Goal: Task Accomplishment & Management: Manage account settings

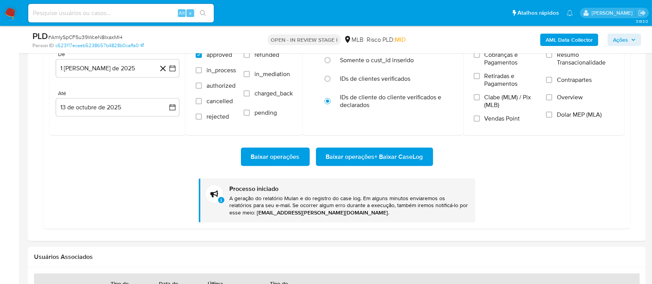
scroll to position [463, 0]
click at [436, 252] on div "Usuários Associados" at bounding box center [337, 257] width 618 height 20
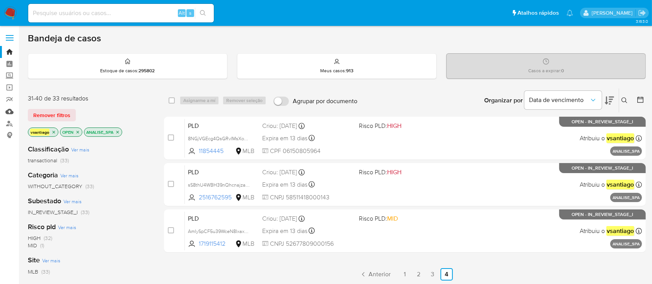
click at [12, 110] on link "Mulan" at bounding box center [46, 112] width 92 height 12
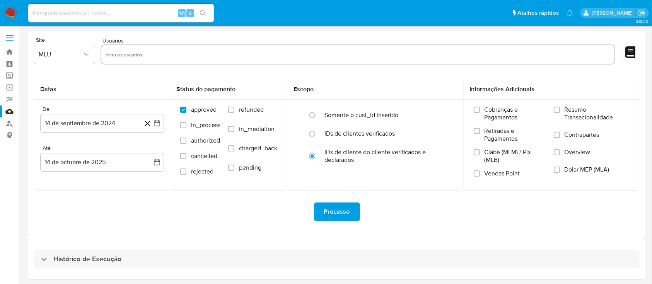
click at [179, 211] on div "Processo" at bounding box center [336, 212] width 605 height 19
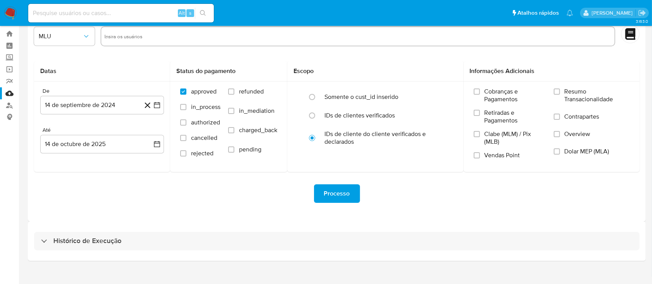
scroll to position [28, 0]
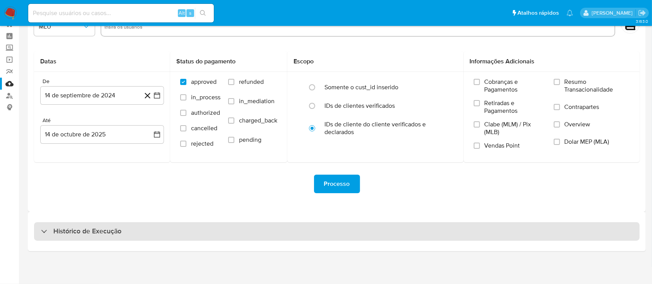
click at [375, 236] on div "Histórico de Execução" at bounding box center [336, 231] width 605 height 19
select select "10"
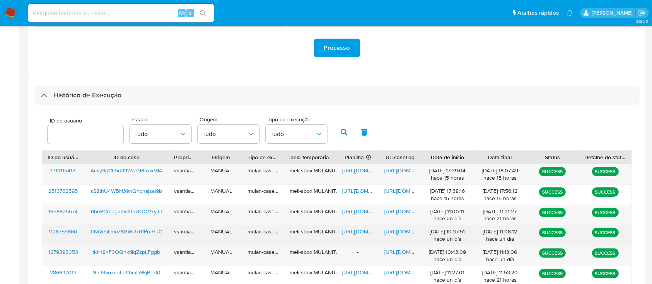
scroll to position [234, 0]
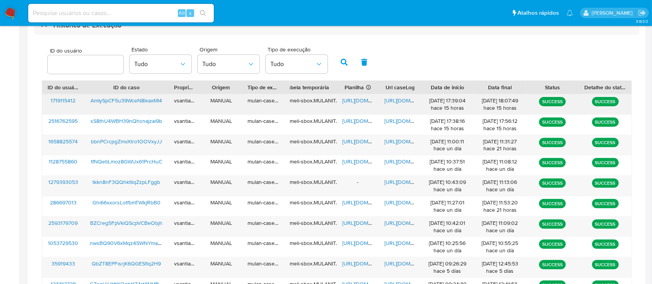
click at [145, 93] on div "ID do caso" at bounding box center [126, 87] width 84 height 13
click at [146, 101] on span "AmIySpCF5u39WceN8IxaxMl4" at bounding box center [126, 101] width 72 height 8
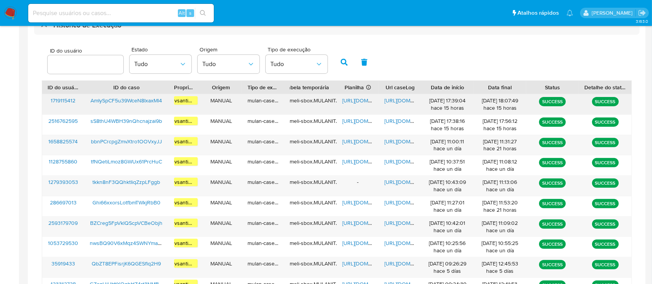
click at [356, 102] on span "https://docs.google.com/spreadsheets/d/1JLl6kOKrDmjTlmpXdlx3DFKmXEjptdD-vtkwL0d…" at bounding box center [368, 101] width 53 height 8
click at [397, 100] on span "https://docs.google.com/document/d/1amex0_lrp6o3DvG1lBD7yIp0Xu7gKDN_TOtP_VXtnKI…" at bounding box center [410, 101] width 53 height 8
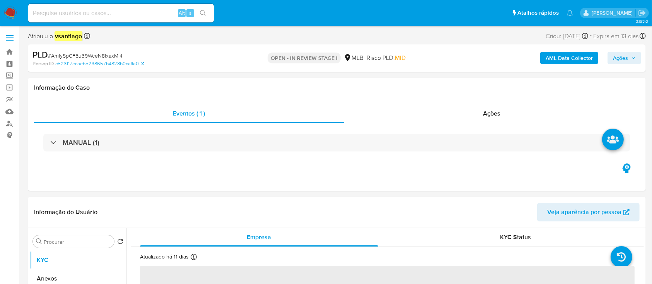
select select "10"
click at [467, 114] on div "Ações" at bounding box center [491, 113] width 295 height 19
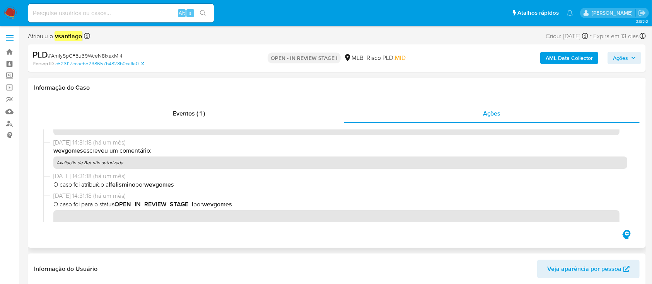
scroll to position [155, 0]
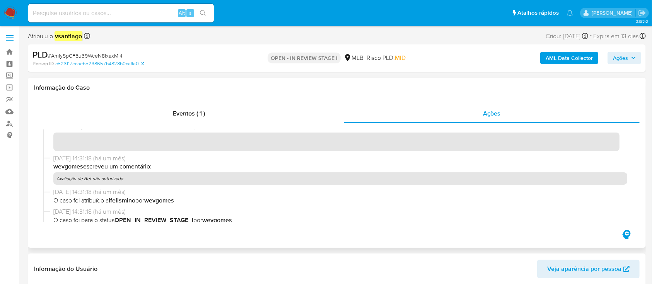
drag, startPoint x: 125, startPoint y: 178, endPoint x: 59, endPoint y: 181, distance: 66.6
click at [59, 181] on p "Avaliação de Bet não autorizada" at bounding box center [340, 178] width 574 height 12
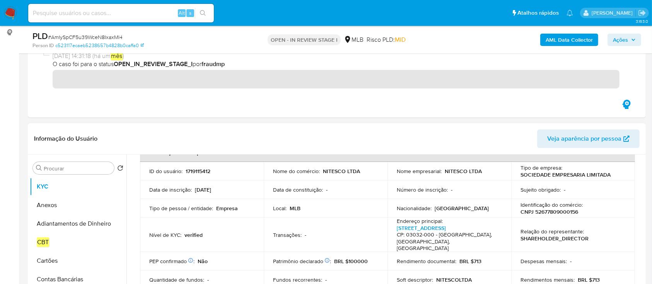
scroll to position [103, 0]
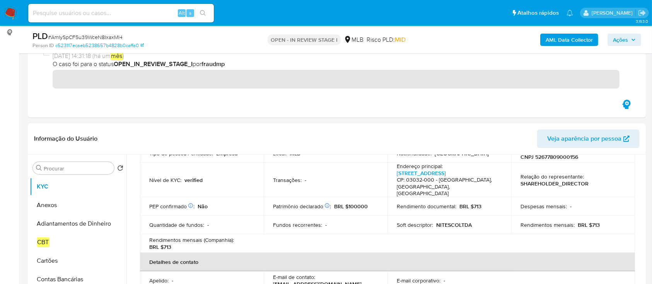
click at [569, 156] on p "CNPJ 52677809000156" at bounding box center [549, 156] width 58 height 7
copy p "52677809000156"
click at [66, 166] on input "Procurar" at bounding box center [77, 168] width 67 height 7
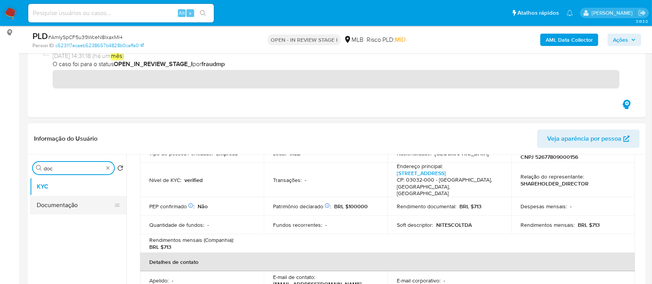
type input "doc"
click at [63, 203] on button "Documentação" at bounding box center [75, 205] width 90 height 19
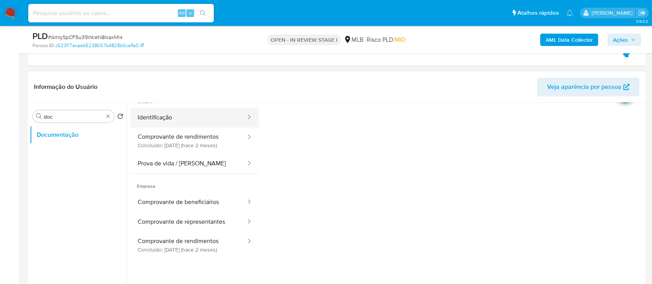
scroll to position [0, 0]
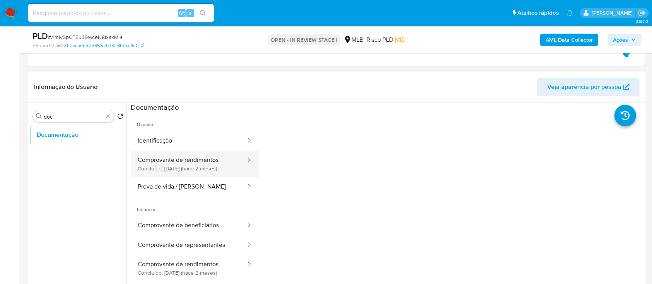
click at [201, 159] on button "Comprovante de rendimentos Concluído: 11/08/2025 (hace 2 meses)" at bounding box center [189, 164] width 116 height 26
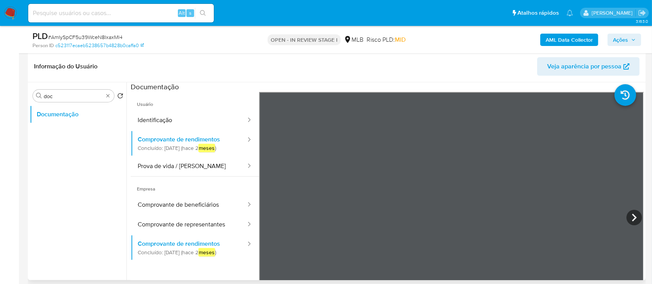
scroll to position [206, 0]
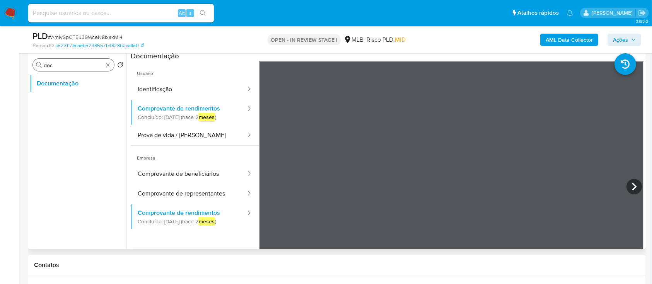
click at [109, 60] on div "Procurar doc" at bounding box center [73, 65] width 81 height 12
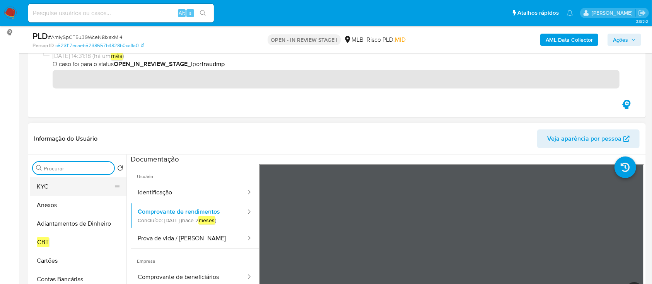
click at [53, 193] on button "KYC" at bounding box center [75, 186] width 90 height 19
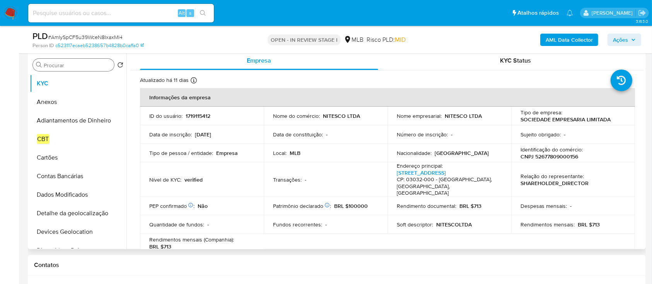
click at [192, 114] on p "1719115412" at bounding box center [198, 115] width 25 height 7
copy p "1719115412"
click at [290, 139] on td "Data de constituição : -" at bounding box center [326, 134] width 124 height 19
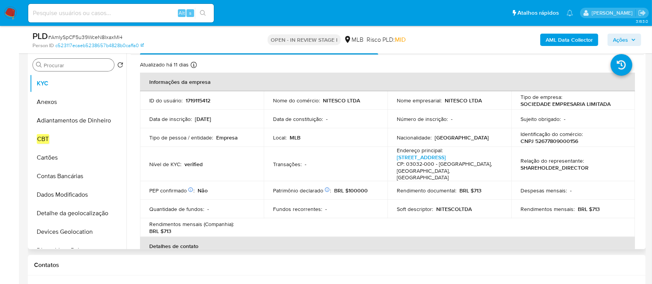
scroll to position [0, 0]
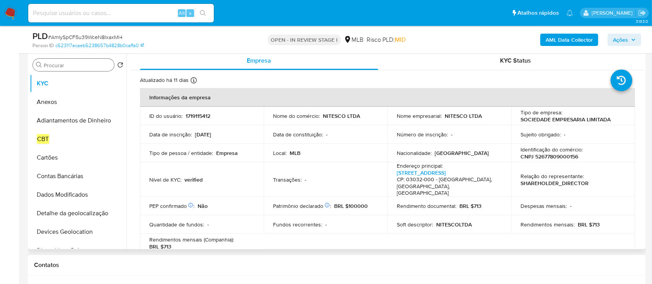
click at [544, 180] on p "SHAREHOLDER_DIRECTOR" at bounding box center [554, 183] width 68 height 7
click at [584, 180] on p "SHAREHOLDER_DIRECTOR" at bounding box center [554, 183] width 68 height 7
drag, startPoint x: 594, startPoint y: 179, endPoint x: 523, endPoint y: 179, distance: 70.7
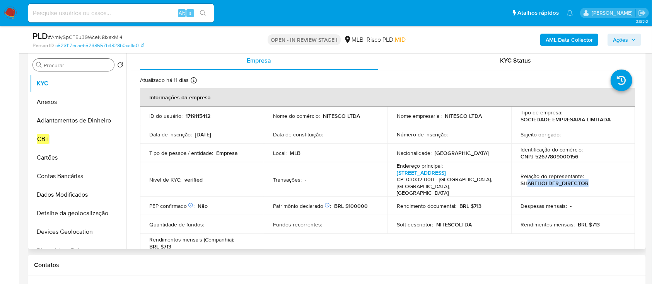
click at [523, 179] on div "Relação do representante : SHAREHOLDER_DIRECTOR" at bounding box center [572, 180] width 105 height 14
click at [523, 180] on p "SHAREHOLDER_DIRECTOR" at bounding box center [554, 183] width 68 height 7
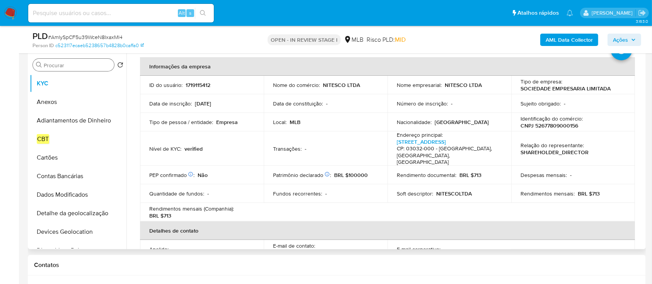
scroll to position [51, 0]
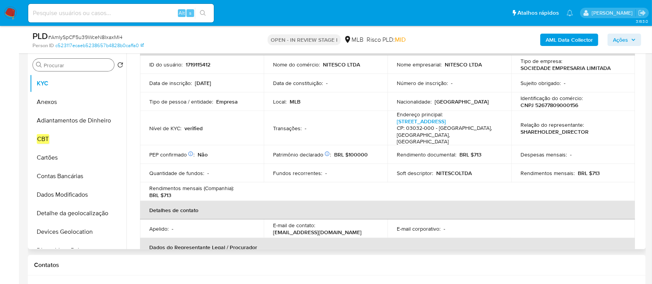
click at [451, 170] on p "NITESCOLTDA" at bounding box center [454, 173] width 36 height 7
click at [487, 170] on div "Soft descriptor : NITESCOLTDA" at bounding box center [449, 173] width 105 height 7
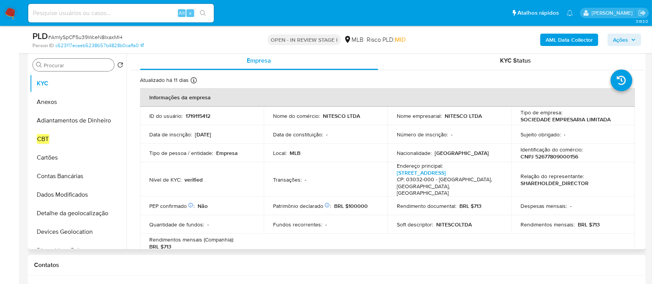
click at [566, 157] on p "CNPJ 52677809000156" at bounding box center [549, 156] width 58 height 7
click at [198, 118] on p "1719115412" at bounding box center [198, 115] width 25 height 7
copy p "1719115412"
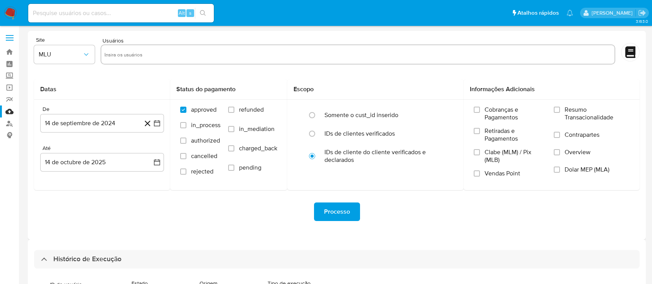
select select "10"
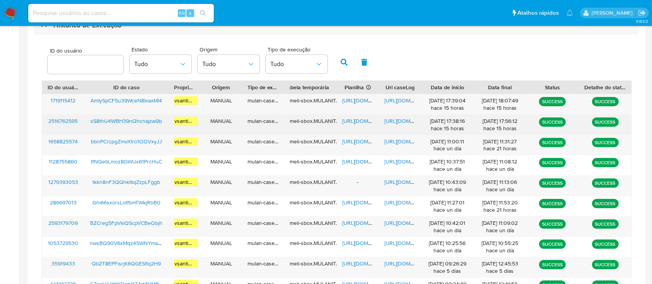
click at [157, 123] on span "sS8thU4WBH39nQhcnajzai9b" at bounding box center [126, 121] width 72 height 8
click at [356, 118] on span "https://docs.google.com/spreadsheets/d/1yUYiKLQSVvP70wr78mSe1hmW0IgVrPvUBpvLUbZ…" at bounding box center [368, 121] width 53 height 8
click at [402, 121] on span "https://docs.google.com/document/d/1DPkT6sSP_dFIgI92uyZ5O9VbrXYlwGunPNaeqVz35no…" at bounding box center [410, 121] width 53 height 8
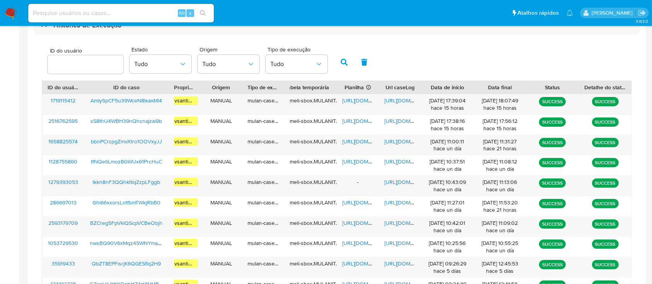
drag, startPoint x: 12, startPoint y: 14, endPoint x: 18, endPoint y: 13, distance: 5.4
click at [12, 13] on img at bounding box center [10, 13] width 13 height 13
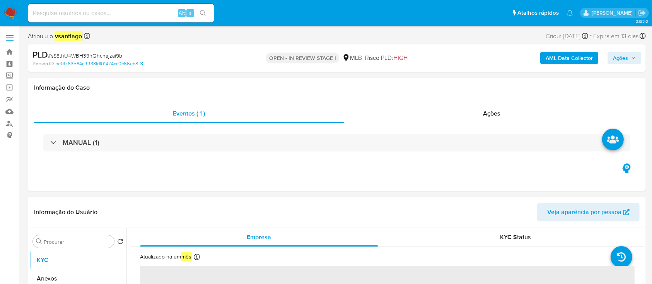
select select "10"
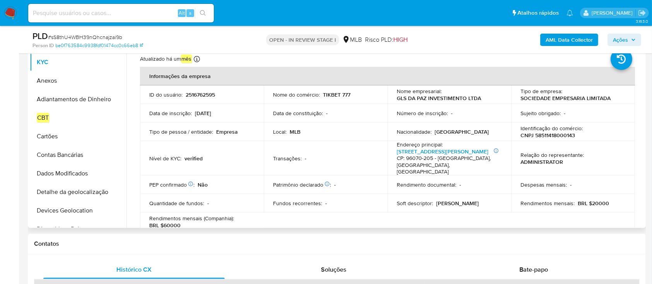
scroll to position [155, 0]
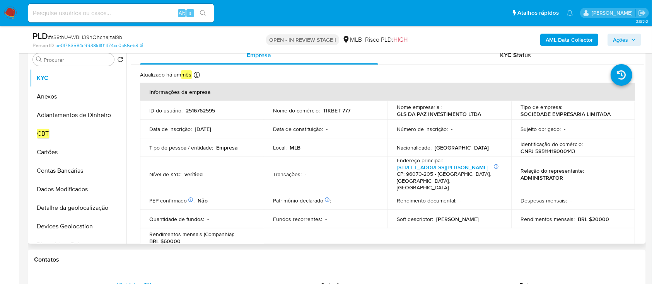
click at [555, 151] on p "CNPJ 58511418000143" at bounding box center [547, 151] width 55 height 7
copy p "58511418000143"
click at [200, 112] on p "2516762595" at bounding box center [200, 110] width 29 height 7
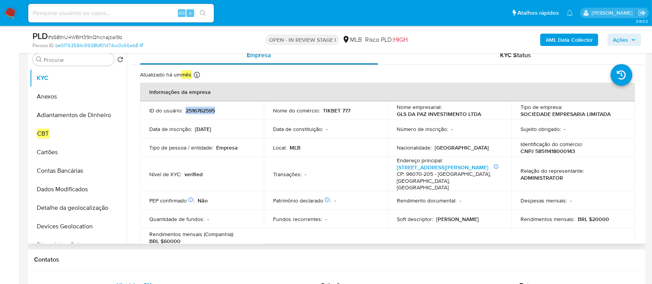
copy p "2516762595"
click at [65, 62] on input "Procurar" at bounding box center [77, 59] width 67 height 7
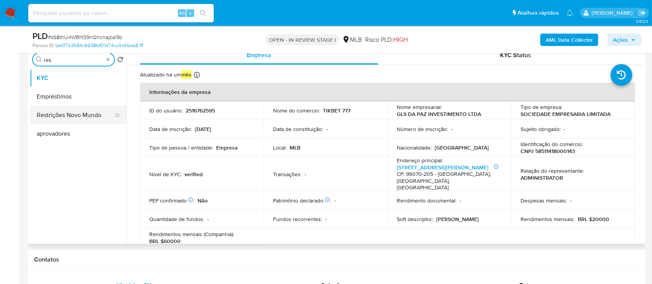
type input "res"
click at [68, 119] on button "Restrições Novo Mundo" at bounding box center [75, 115] width 90 height 19
click at [83, 114] on button "Restrições Novo Mundo" at bounding box center [75, 115] width 90 height 19
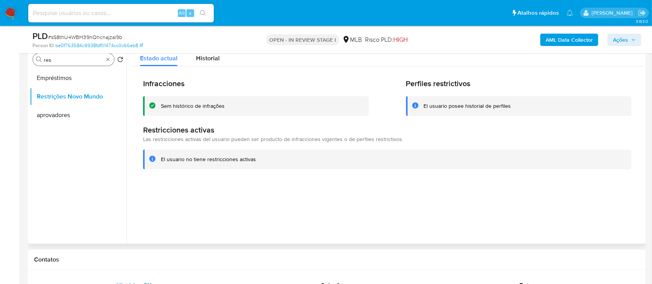
click at [68, 54] on div "Procurar res" at bounding box center [73, 59] width 81 height 12
click at [68, 55] on div "Procurar res" at bounding box center [73, 59] width 81 height 12
click at [66, 61] on input "res" at bounding box center [74, 59] width 60 height 7
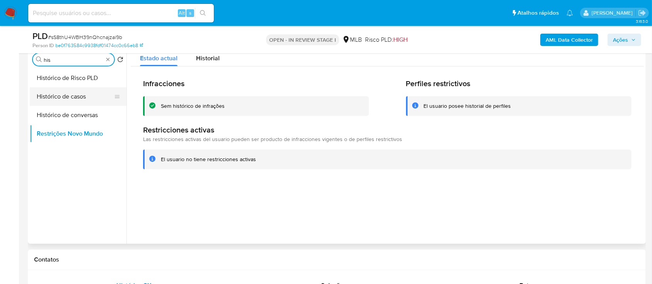
click at [77, 96] on button "Histórico de casos" at bounding box center [75, 96] width 90 height 19
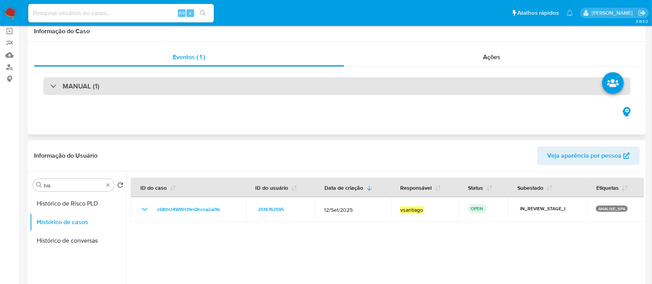
scroll to position [0, 0]
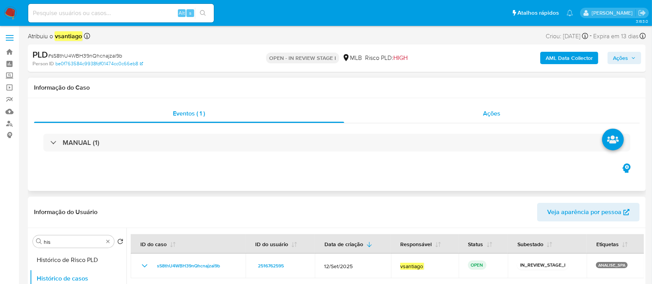
click at [475, 116] on div "Ações" at bounding box center [491, 113] width 295 height 19
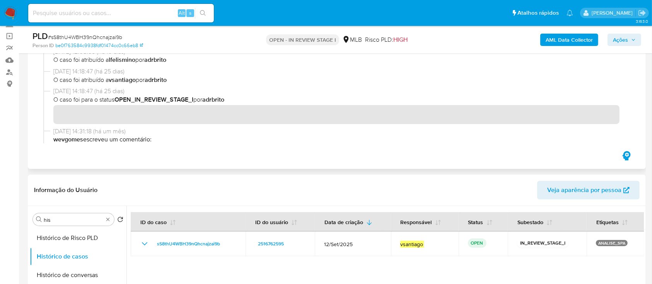
scroll to position [155, 0]
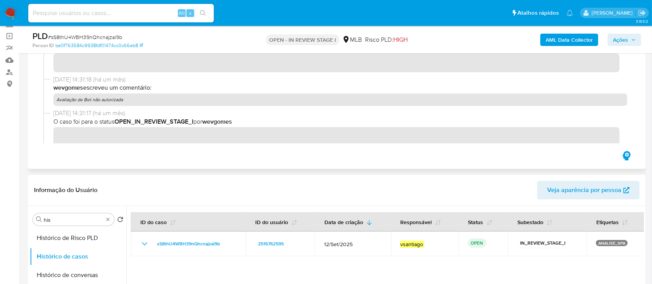
drag, startPoint x: 133, startPoint y: 97, endPoint x: 59, endPoint y: 101, distance: 73.9
click at [59, 101] on p "Avaliação de Bet não autorizada" at bounding box center [340, 100] width 574 height 12
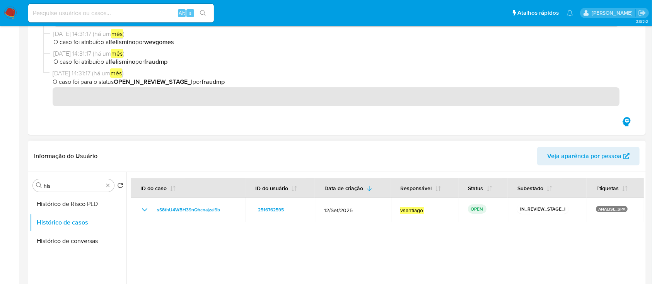
scroll to position [206, 0]
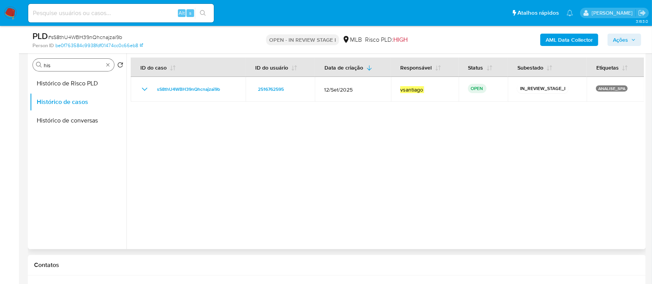
click at [80, 65] on input "his" at bounding box center [74, 65] width 60 height 7
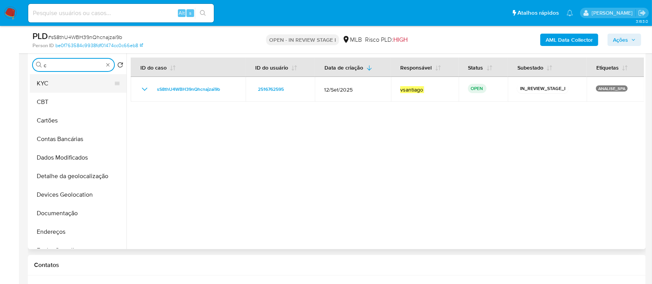
type input "c"
click at [54, 82] on button "KYC" at bounding box center [75, 83] width 90 height 19
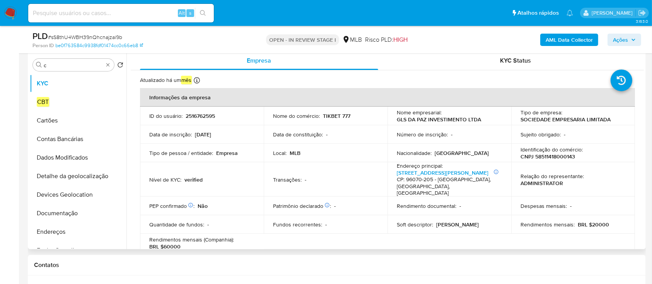
click at [440, 226] on p "RENATA" at bounding box center [457, 224] width 43 height 7
click at [476, 226] on div "Soft descriptor : RENATA" at bounding box center [449, 224] width 105 height 7
drag, startPoint x: 310, startPoint y: 116, endPoint x: 272, endPoint y: 119, distance: 37.6
click at [273, 119] on div "Nome do comércio : TIKBET 777" at bounding box center [325, 115] width 105 height 7
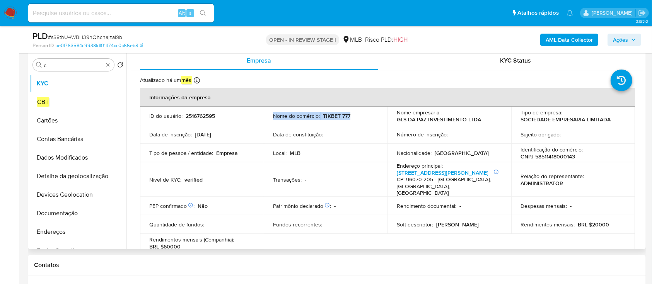
drag, startPoint x: 313, startPoint y: 124, endPoint x: 313, endPoint y: 116, distance: 8.1
click at [315, 124] on td "Nome do comércio : TIKBET 777" at bounding box center [326, 116] width 124 height 19
click at [346, 124] on td "Nome do comércio : TIKBET 777" at bounding box center [326, 116] width 124 height 19
drag, startPoint x: 351, startPoint y: 116, endPoint x: 275, endPoint y: 119, distance: 76.2
click at [275, 119] on div "Nome do comércio : TIKBET 777" at bounding box center [325, 115] width 105 height 7
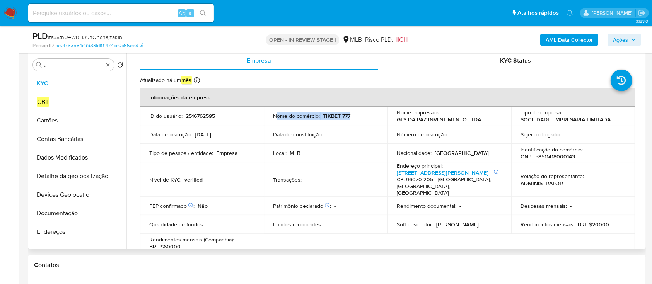
copy div "ome do comércio : TIKBET 777"
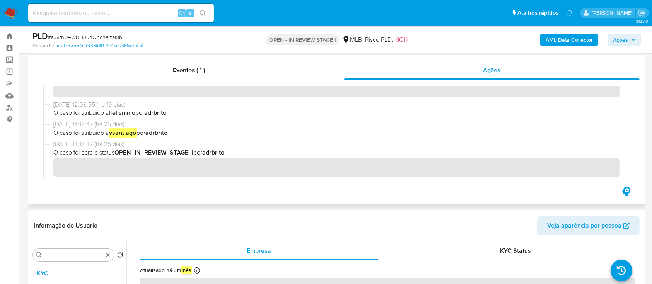
scroll to position [0, 0]
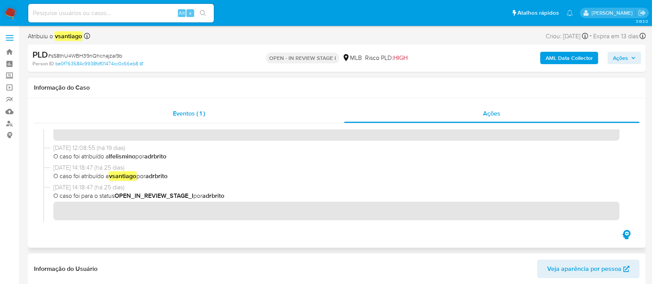
drag, startPoint x: 207, startPoint y: 116, endPoint x: 225, endPoint y: 116, distance: 17.8
click at [207, 116] on div "Eventos ( 1 )" at bounding box center [189, 113] width 310 height 19
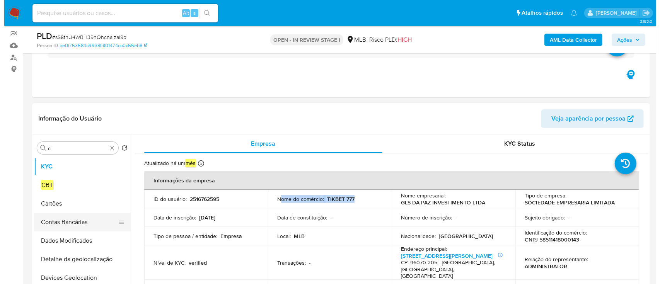
scroll to position [103, 0]
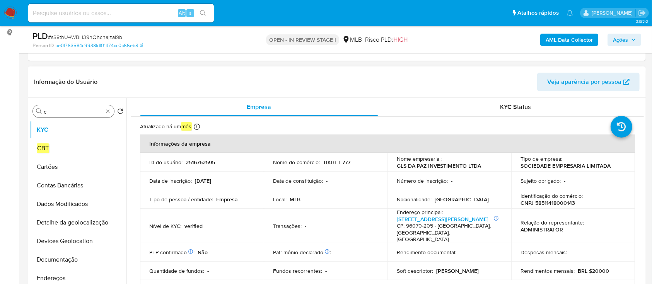
click at [77, 108] on input "c" at bounding box center [74, 111] width 60 height 7
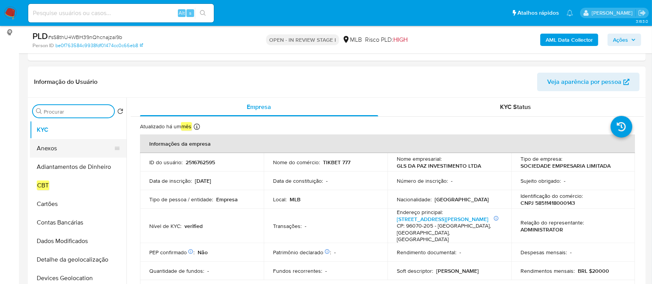
drag, startPoint x: 69, startPoint y: 148, endPoint x: 76, endPoint y: 147, distance: 6.6
click at [69, 148] on button "Anexos" at bounding box center [75, 148] width 90 height 19
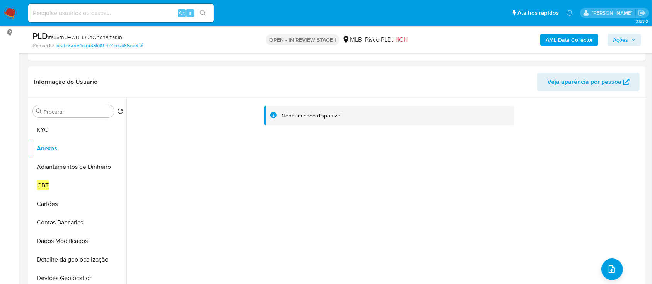
click at [549, 40] on b "AML Data Collector" at bounding box center [568, 40] width 47 height 12
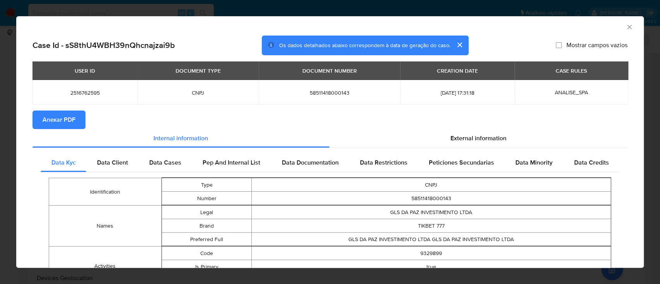
click at [62, 114] on span "Anexar PDF" at bounding box center [59, 119] width 33 height 17
click at [627, 27] on icon "Fechar a janela" at bounding box center [629, 27] width 4 height 4
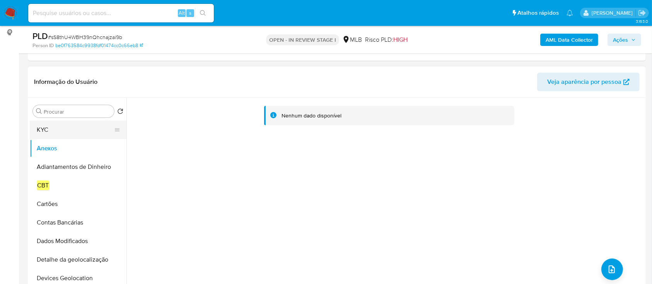
click at [62, 135] on button "KYC" at bounding box center [75, 130] width 90 height 19
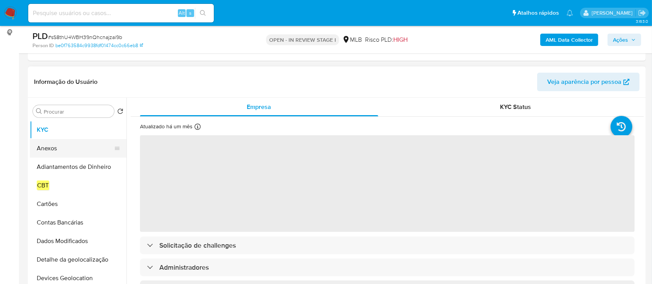
click at [64, 150] on button "Anexos" at bounding box center [75, 148] width 90 height 19
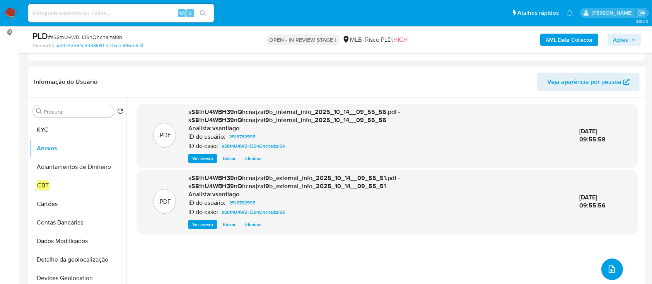
click at [608, 266] on icon "upload-file" at bounding box center [611, 269] width 9 height 9
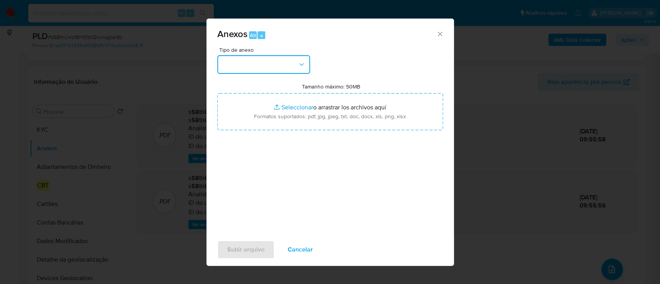
click at [247, 66] on button "button" at bounding box center [263, 64] width 93 height 19
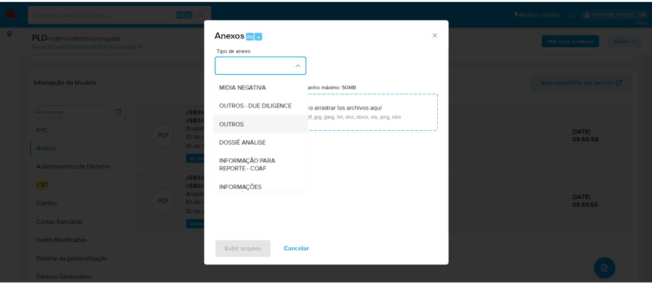
scroll to position [119, 0]
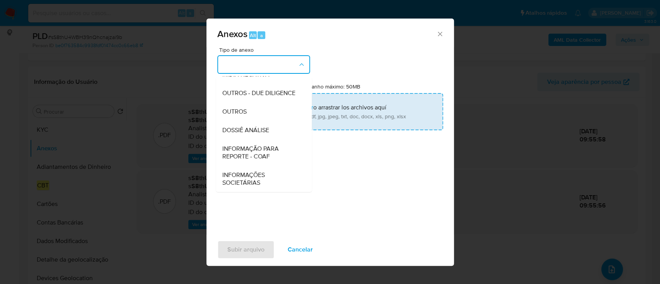
click at [260, 114] on div "OUTROS" at bounding box center [261, 111] width 79 height 19
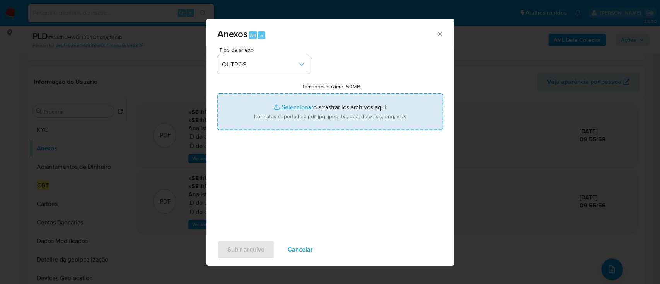
click at [323, 112] on input "Tamanho máximo: 50MB Seleccionar archivos" at bounding box center [330, 111] width 226 height 37
type input "C:\fakepath\Mulan 2516762595_2025_10_13_16_52_23.xlsx"
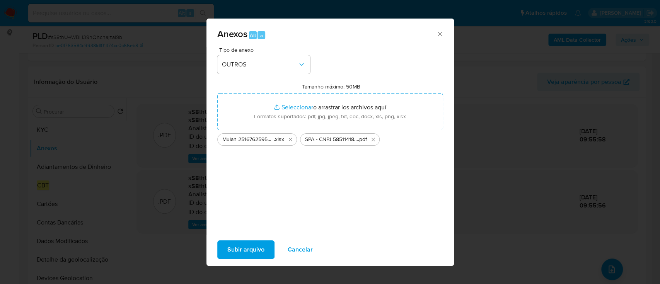
click at [250, 251] on span "Subir arquivo" at bounding box center [245, 249] width 37 height 17
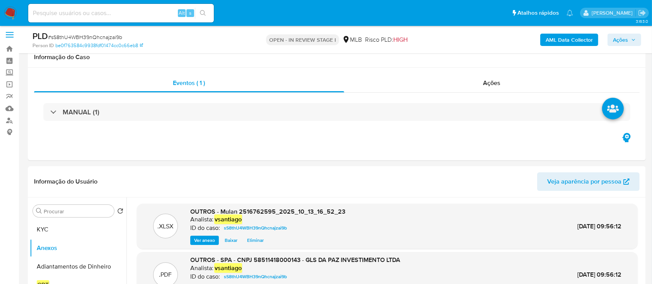
scroll to position [0, 0]
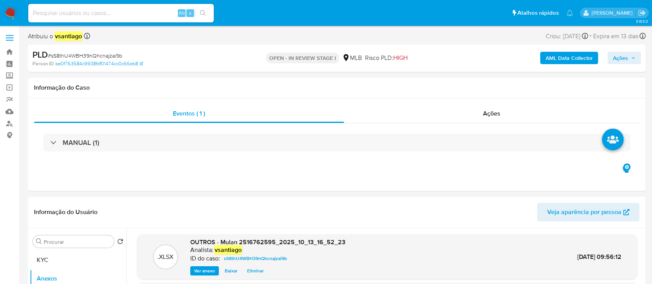
click at [609, 47] on div "PLD # sS8thU4WBH39nQhcnajzai9b Person ID be0f763584c9938fdf01474cc0c66eb8 OPEN …" at bounding box center [337, 57] width 618 height 27
click at [615, 59] on span "Ações" at bounding box center [620, 58] width 15 height 12
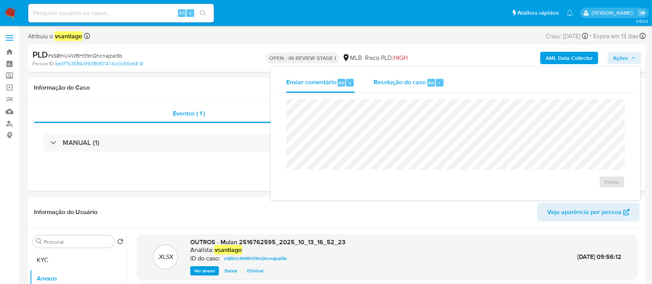
click at [428, 83] on span "Alt" at bounding box center [431, 82] width 6 height 7
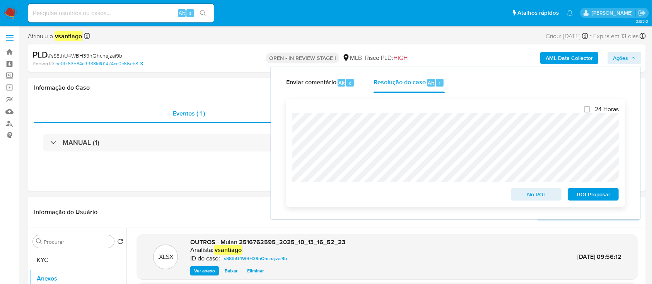
click at [600, 195] on span "ROI Proposal" at bounding box center [593, 194] width 40 height 11
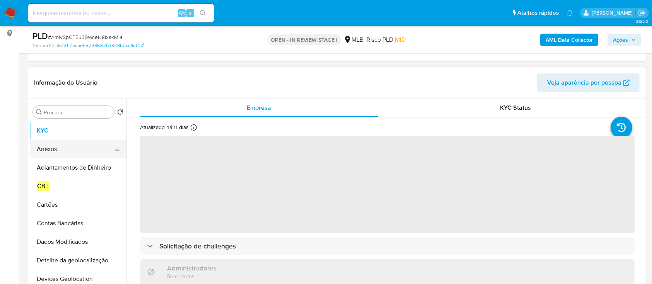
scroll to position [103, 0]
click at [81, 111] on input "Procurar" at bounding box center [77, 111] width 67 height 7
type input "r"
select select "10"
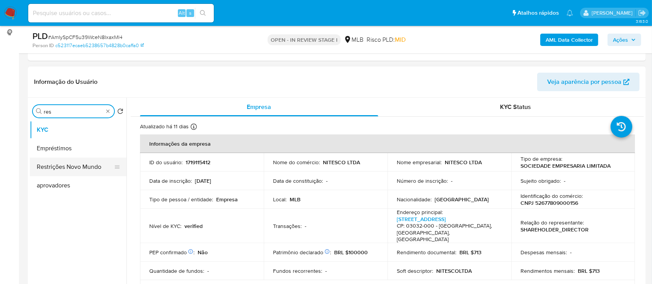
type input "res"
click at [71, 171] on button "Restrições Novo Mundo" at bounding box center [75, 167] width 90 height 19
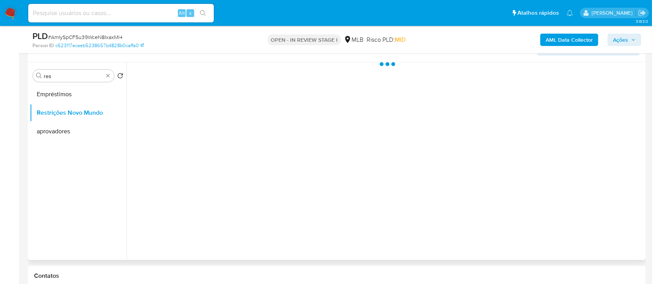
scroll to position [155, 0]
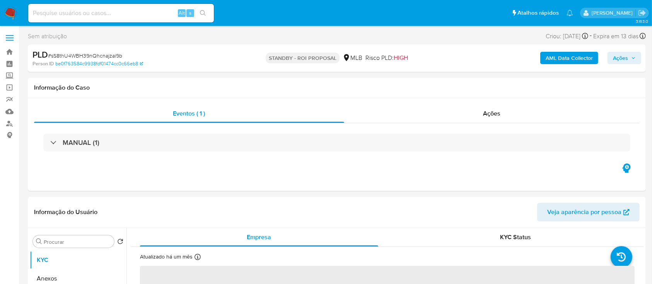
select select "10"
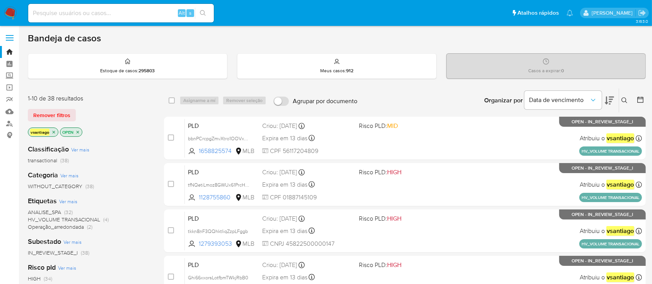
click at [135, 121] on div "1-10 de 38 resultados Remover filtros vsantiago OPEN" at bounding box center [90, 116] width 124 height 44
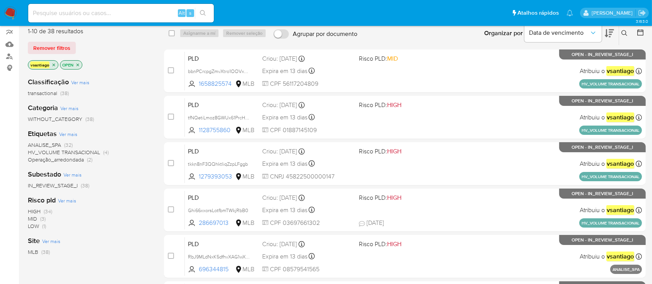
scroll to position [51, 0]
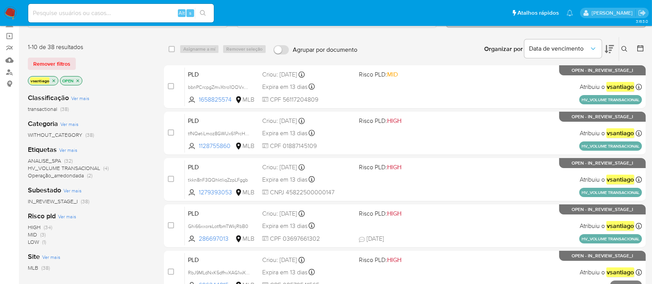
click at [95, 67] on div "Remover filtros" at bounding box center [90, 64] width 124 height 12
click at [121, 116] on div "Classificação Ver mais transactional (38) Categoria Ver mais WITHOUT_CATEGORY (…" at bounding box center [90, 218] width 124 height 263
click at [120, 141] on div "Classificação Ver mais transactional (38) Categoria Ver mais WITHOUT_CATEGORY (…" at bounding box center [90, 218] width 124 height 263
click at [121, 176] on div "ANALISE_SPA (32) HV_VOLUME TRANSACIONAL (4) Operação_arredondada (2)" at bounding box center [90, 168] width 124 height 22
click at [115, 123] on div "Categoria Ver mais WITHOUT_CATEGORY (38)" at bounding box center [90, 129] width 124 height 20
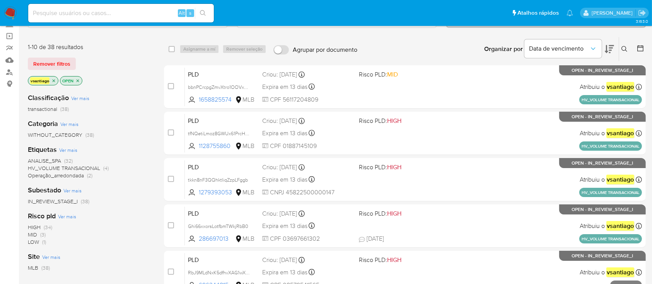
click at [128, 119] on div "Categoria Ver mais WITHOUT_CATEGORY (38)" at bounding box center [90, 129] width 124 height 20
click at [126, 117] on div "Classificação Ver mais transactional (38) Categoria Ver mais WITHOUT_CATEGORY (…" at bounding box center [90, 218] width 124 height 263
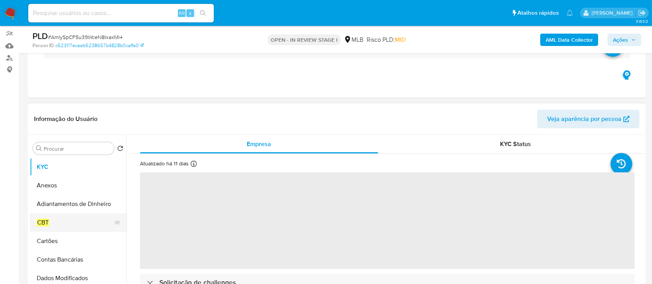
scroll to position [103, 0]
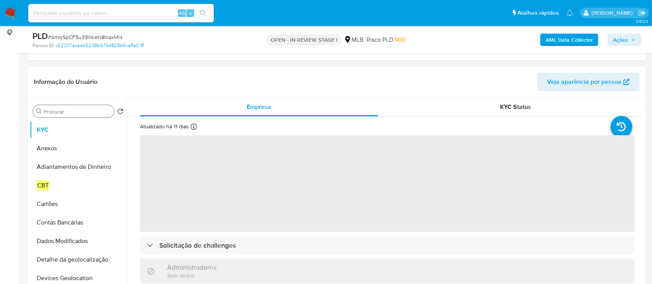
click at [83, 107] on div "Procurar" at bounding box center [73, 111] width 81 height 12
select select "10"
click at [83, 110] on input "Procurar" at bounding box center [77, 111] width 67 height 7
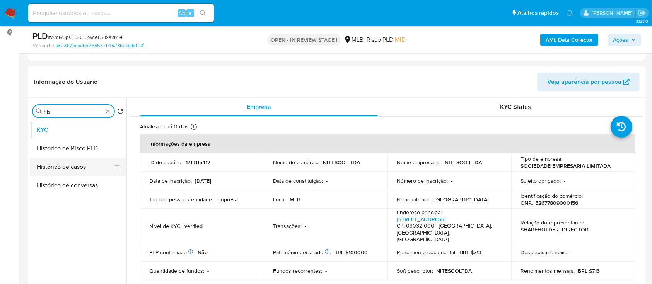
type input "his"
click at [82, 171] on button "Histórico de casos" at bounding box center [75, 167] width 90 height 19
click at [66, 175] on button "Histórico de casos" at bounding box center [75, 167] width 90 height 19
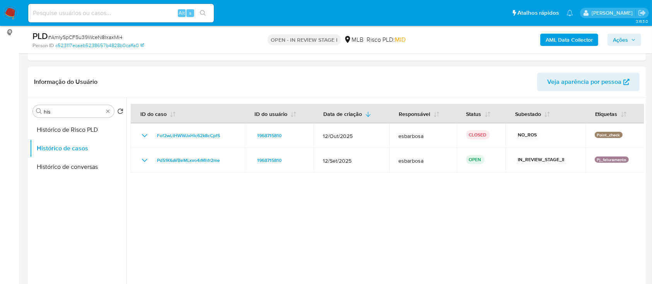
click at [354, 214] on div at bounding box center [384, 197] width 517 height 198
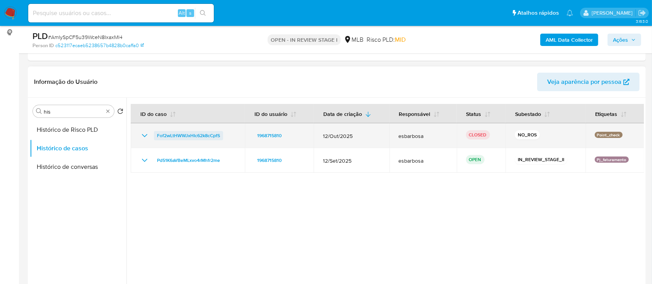
drag, startPoint x: 217, startPoint y: 136, endPoint x: 156, endPoint y: 136, distance: 61.1
click at [156, 136] on div "Fof2wLtHWWJxHIc62k8cCpfS" at bounding box center [187, 135] width 95 height 9
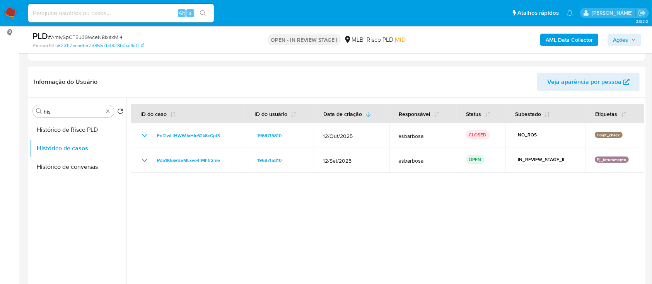
click at [298, 188] on div at bounding box center [384, 197] width 517 height 198
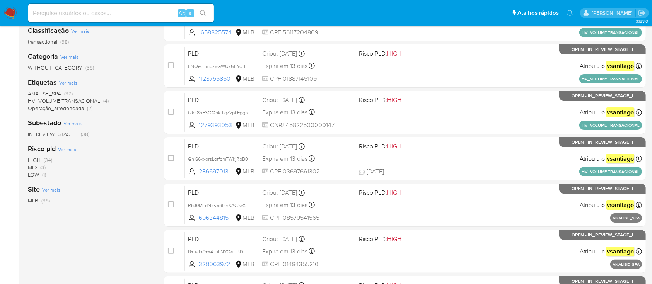
scroll to position [103, 0]
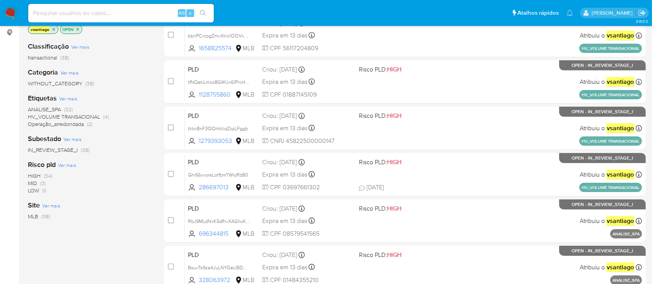
click at [126, 128] on div "Classificação Ver mais transactional (38) Categoria Ver mais WITHOUT_CATEGORY (…" at bounding box center [90, 167] width 124 height 263
click at [83, 124] on span "Operação_arredondada" at bounding box center [56, 124] width 56 height 8
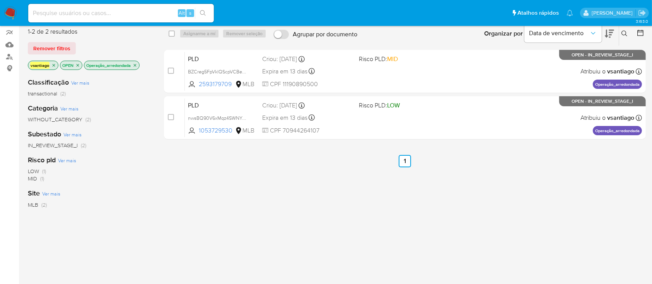
scroll to position [51, 0]
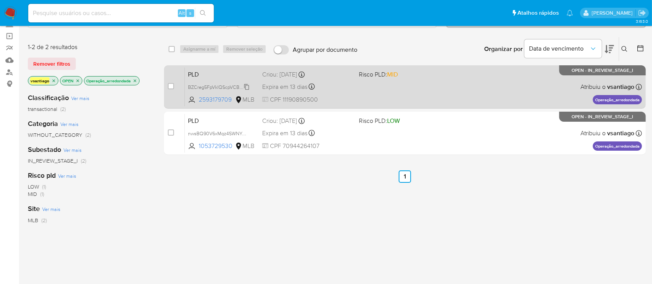
click at [229, 87] on span "BZCreg5FpVklQScpVCBeObjh" at bounding box center [220, 86] width 65 height 9
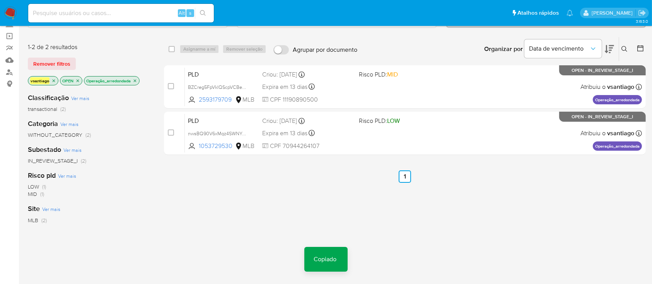
drag, startPoint x: 9, startPoint y: 14, endPoint x: 72, endPoint y: 0, distance: 64.2
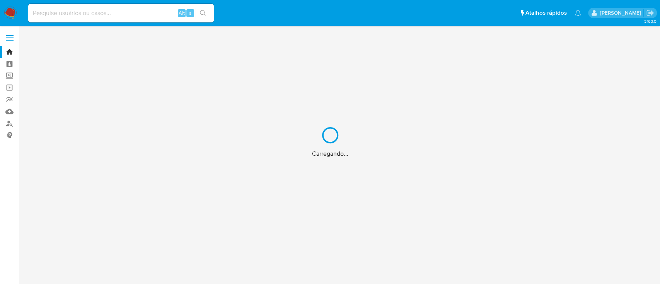
click at [9, 114] on div "Carregando..." at bounding box center [330, 142] width 660 height 284
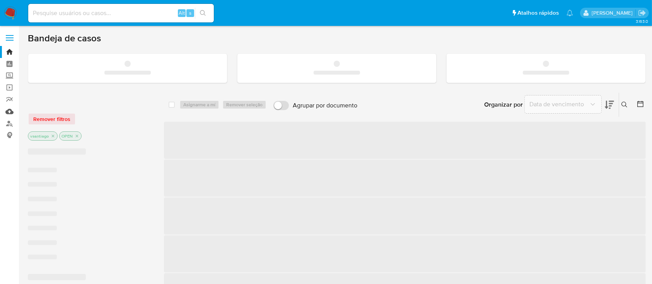
click at [9, 112] on link "Mulan" at bounding box center [46, 112] width 92 height 12
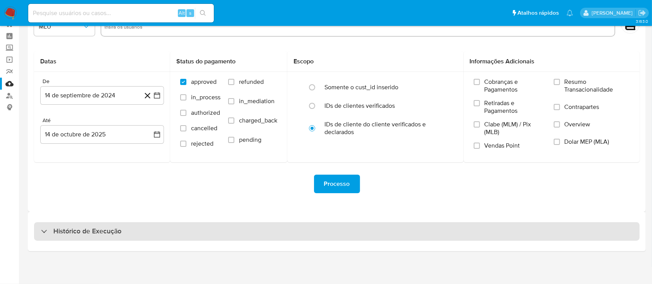
click at [327, 230] on div "Histórico de Execução" at bounding box center [336, 231] width 605 height 19
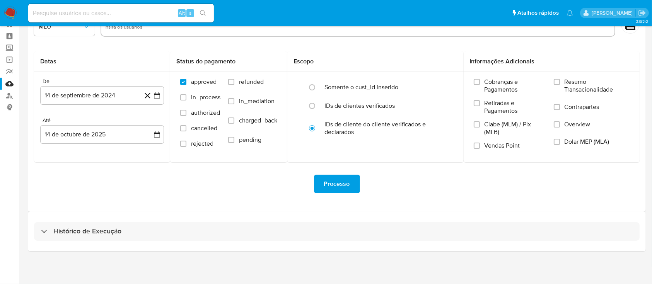
select select "10"
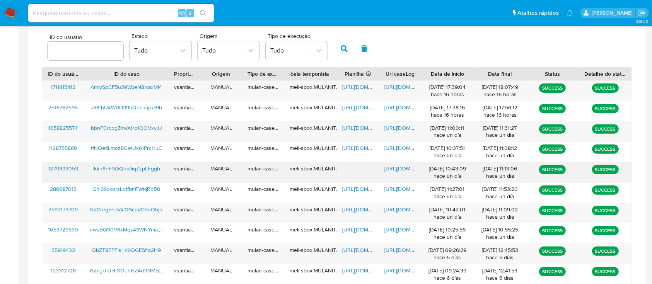
scroll to position [234, 0]
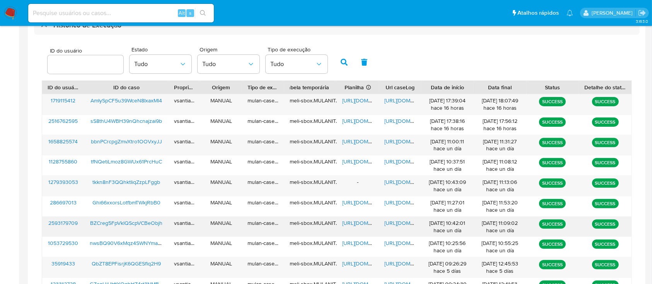
click at [142, 223] on span "BZCreg5FpVklQScpVCBeObjh" at bounding box center [126, 223] width 72 height 8
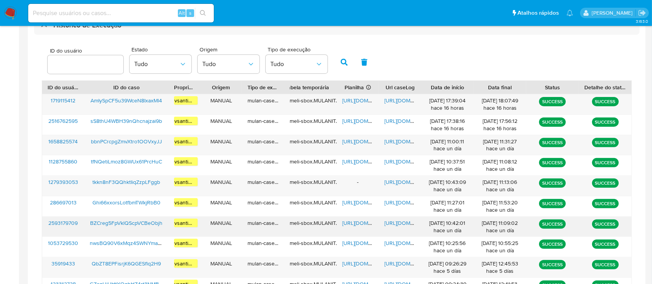
click at [354, 221] on span "[URL][DOMAIN_NAME]" at bounding box center [368, 223] width 53 height 8
click at [405, 221] on span "https://docs.google.com/document/d/17vRZ_3N2RsEojNClugAYNGp8iLpTunDLEtYVElsJY3E…" at bounding box center [410, 223] width 53 height 8
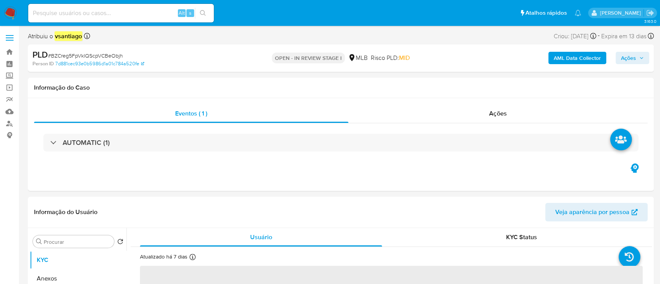
select select "10"
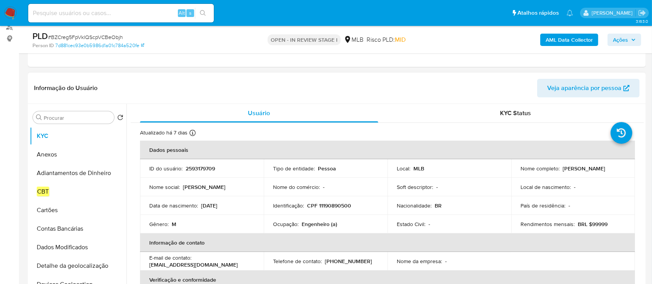
scroll to position [103, 0]
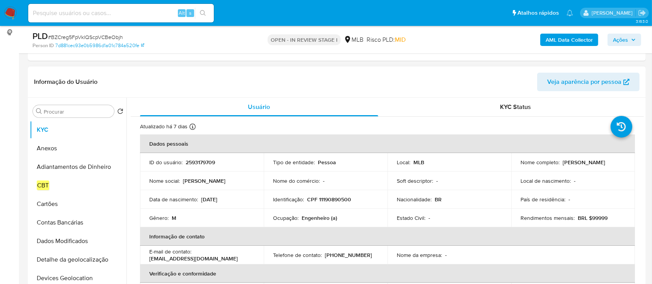
click at [337, 201] on p "CPF 11190890500" at bounding box center [329, 199] width 44 height 7
copy p "11190890500"
click at [196, 129] on div "Atualizado há 7 dias Criado: 31/07/2025 21:43:31 Atualizado: 07/10/2025 17:47:37" at bounding box center [179, 128] width 79 height 10
drag, startPoint x: 150, startPoint y: 133, endPoint x: 128, endPoint y: 133, distance: 21.3
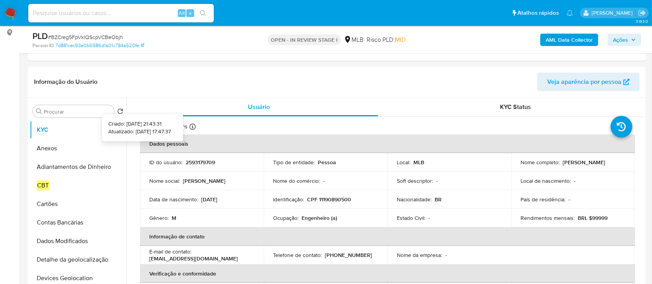
click at [149, 133] on p "Atualizado: [DATE] 17:47:37" at bounding box center [139, 132] width 63 height 8
drag, startPoint x: 145, startPoint y: 133, endPoint x: 125, endPoint y: 133, distance: 20.5
click at [139, 133] on p "Atualizado: 07/10/2025 17:47:37" at bounding box center [139, 132] width 63 height 8
click at [124, 133] on p "Atualizado: 07/10/2025 17:47:37" at bounding box center [139, 132] width 63 height 8
copy p "07/10/2025"
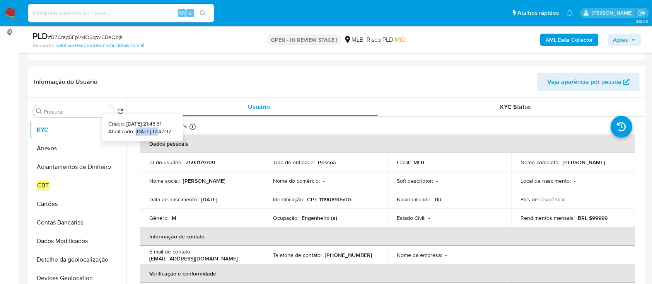
drag, startPoint x: 124, startPoint y: 131, endPoint x: 150, endPoint y: 131, distance: 26.7
click at [150, 131] on p "Atualizado: 07/10/2025 17:47:37" at bounding box center [139, 132] width 63 height 8
click at [519, 104] on span "KYC Status" at bounding box center [515, 106] width 31 height 9
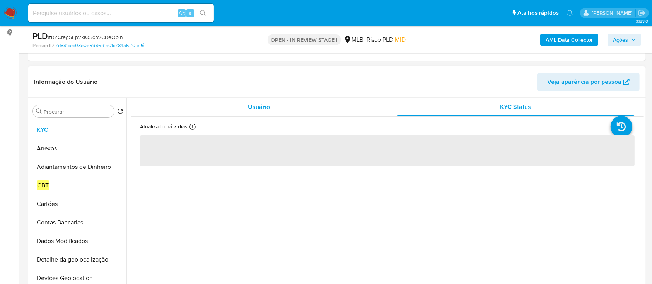
click at [290, 109] on div "Usuário" at bounding box center [259, 107] width 238 height 19
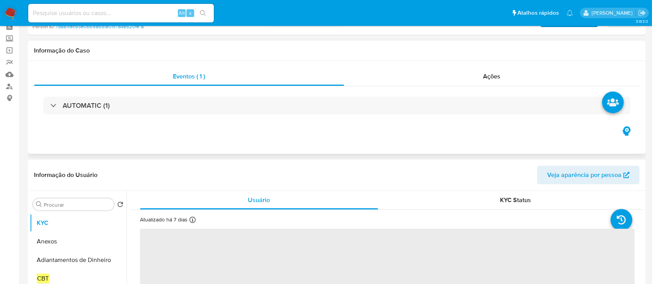
scroll to position [0, 0]
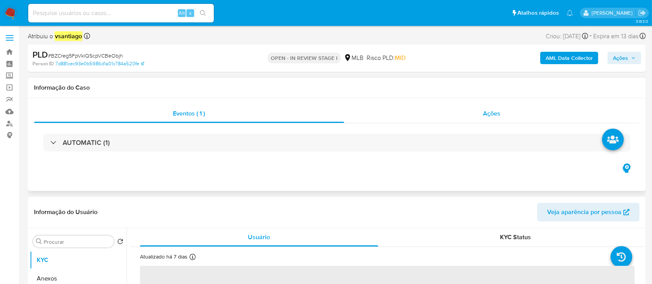
click at [478, 111] on div "Ações" at bounding box center [491, 113] width 295 height 19
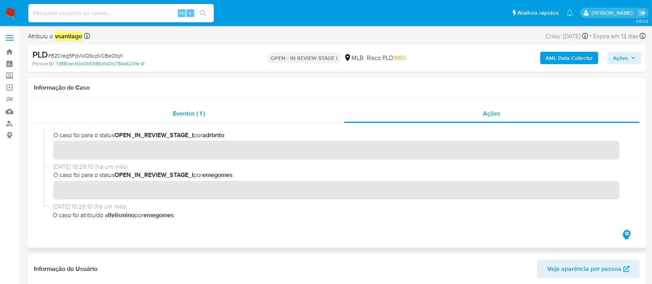
drag, startPoint x: 194, startPoint y: 131, endPoint x: 198, endPoint y: 118, distance: 14.3
click at [193, 131] on b "OPEN_IN_REVIEW_STAGE_I" at bounding box center [153, 135] width 79 height 9
click at [198, 118] on span "Eventos ( 1 )" at bounding box center [189, 113] width 32 height 9
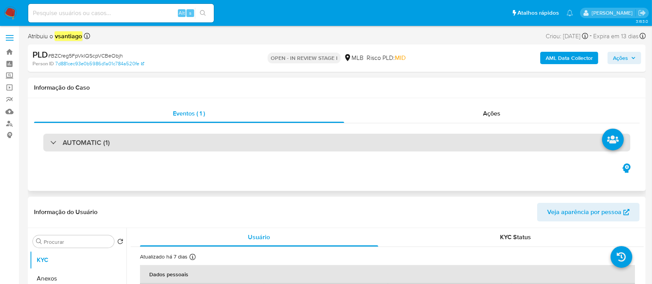
click at [93, 137] on div "AUTOMATIC (1)" at bounding box center [336, 143] width 587 height 18
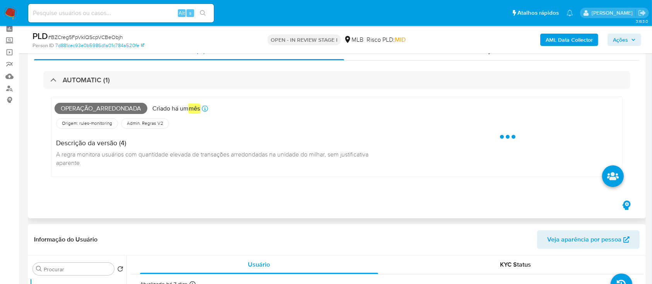
scroll to position [51, 0]
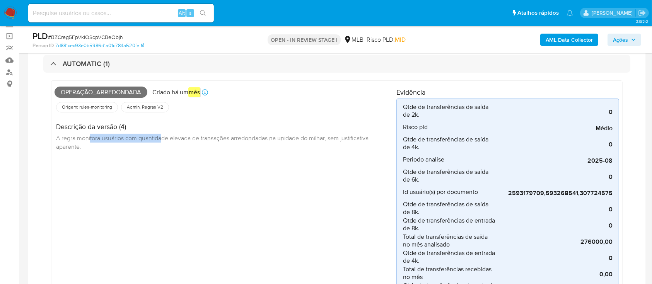
drag, startPoint x: 91, startPoint y: 140, endPoint x: 180, endPoint y: 141, distance: 89.3
click at [162, 140] on span "A regra monitora usuários com quantidade elevada de transações arredondadas na …" at bounding box center [213, 142] width 314 height 17
click at [182, 141] on span "A regra monitora usuários com quantidade elevada de transações arredondadas na …" at bounding box center [213, 142] width 314 height 17
click at [214, 141] on span "A regra monitora usuários com quantidade elevada de transações arredondadas na …" at bounding box center [213, 142] width 314 height 17
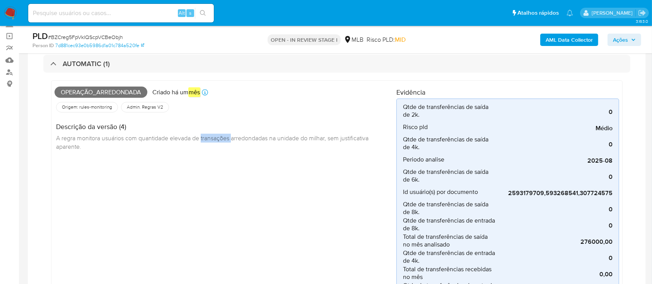
click at [214, 141] on span "A regra monitora usuários com quantidade elevada de transações arredondadas na …" at bounding box center [213, 142] width 314 height 17
click at [245, 140] on span "A regra monitora usuários com quantidade elevada de transações arredondadas na …" at bounding box center [213, 142] width 314 height 17
click at [306, 138] on span "A regra monitora usuários com quantidade elevada de transações arredondadas na …" at bounding box center [213, 142] width 314 height 17
drag, startPoint x: 331, startPoint y: 138, endPoint x: 387, endPoint y: 138, distance: 55.7
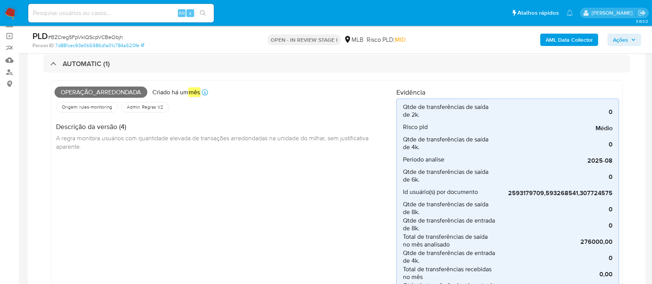
click at [331, 138] on span "A regra monitora usuários com quantidade elevada de transações arredondadas na …" at bounding box center [213, 142] width 314 height 17
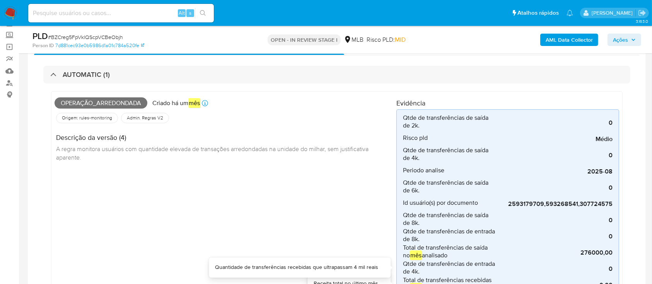
scroll to position [0, 0]
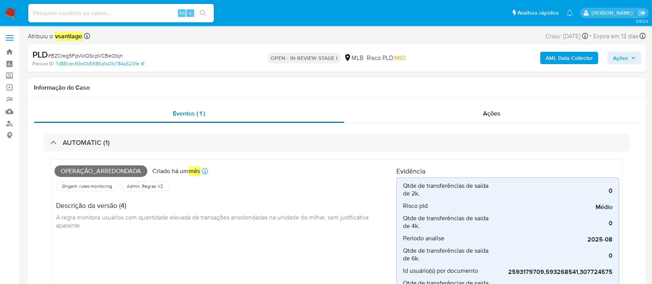
click at [210, 111] on div "Eventos ( 1 )" at bounding box center [189, 113] width 310 height 19
click at [199, 113] on span "Eventos ( 1 )" at bounding box center [189, 113] width 32 height 9
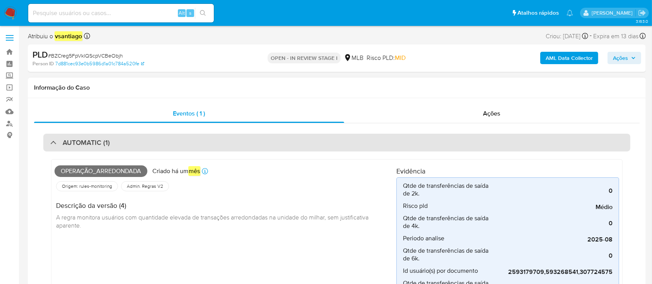
click at [87, 141] on h3 "AUTOMATIC (1)" at bounding box center [86, 142] width 47 height 9
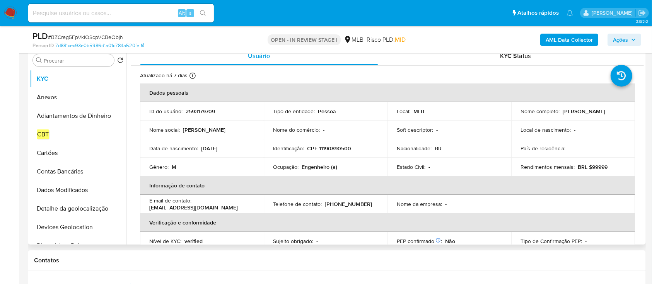
scroll to position [155, 0]
click at [68, 61] on input "Procurar" at bounding box center [77, 59] width 67 height 7
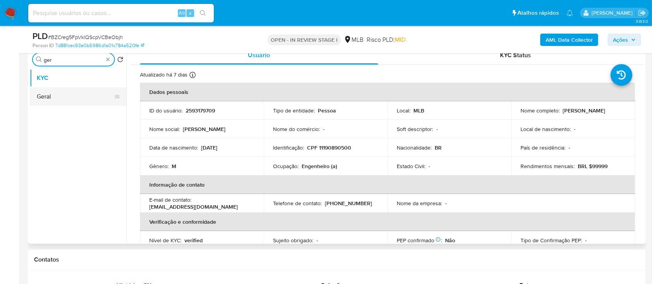
type input "ger"
click at [60, 104] on button "Geral" at bounding box center [75, 96] width 90 height 19
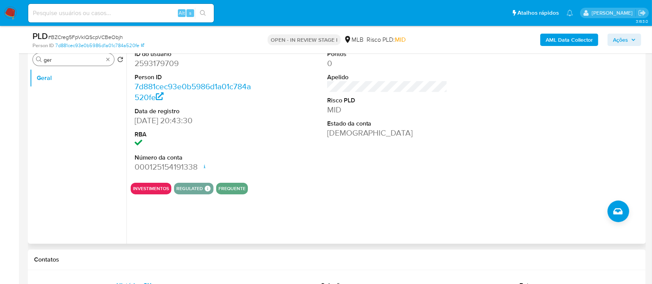
click at [74, 58] on input "ger" at bounding box center [74, 59] width 60 height 7
type input "doc"
click at [60, 79] on button "Documentação" at bounding box center [75, 78] width 90 height 19
click at [56, 78] on button "Documentação" at bounding box center [75, 78] width 90 height 19
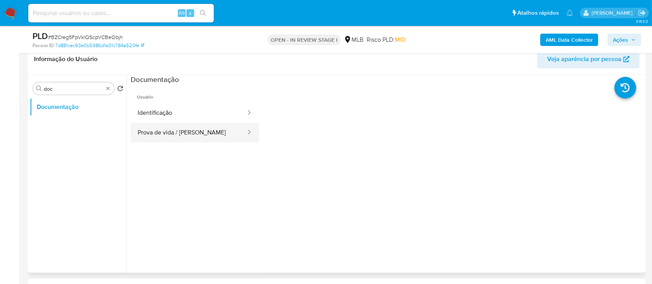
scroll to position [103, 0]
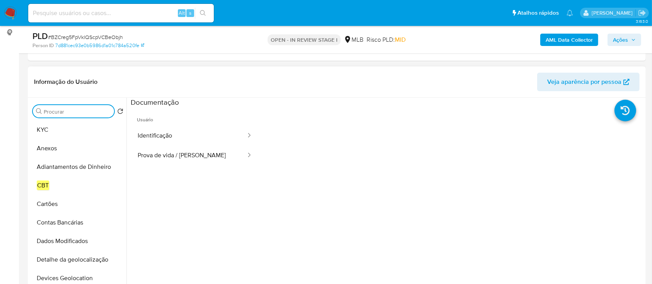
click at [74, 112] on input "Procurar" at bounding box center [77, 111] width 67 height 7
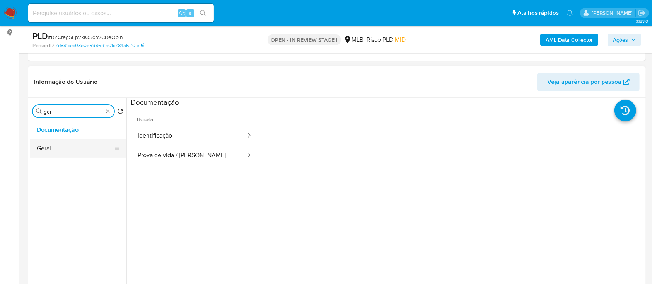
type input "ger"
click at [62, 147] on button "Geral" at bounding box center [75, 148] width 90 height 19
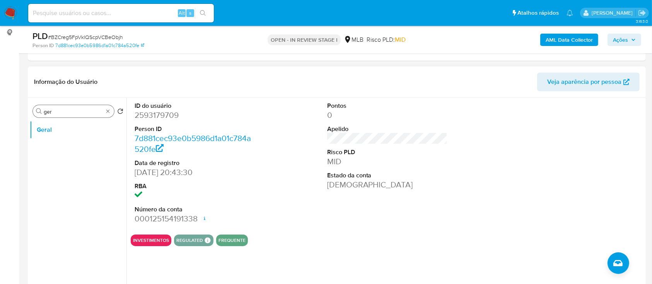
click at [78, 107] on div "Procurar ger" at bounding box center [73, 111] width 81 height 12
click at [78, 112] on input "ger" at bounding box center [74, 111] width 60 height 7
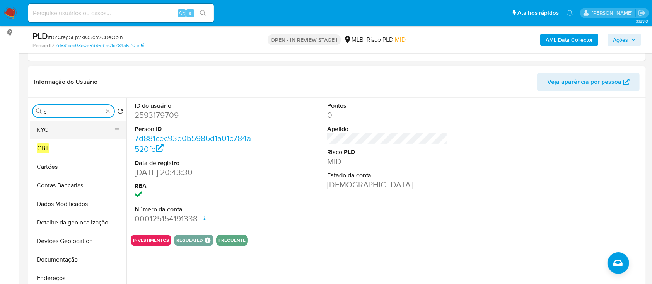
type input "c"
click at [58, 131] on button "KYC" at bounding box center [75, 130] width 90 height 19
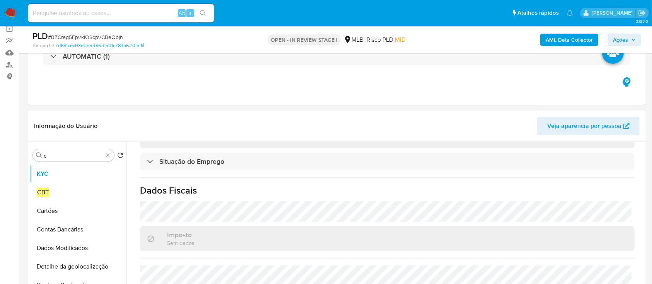
scroll to position [51, 0]
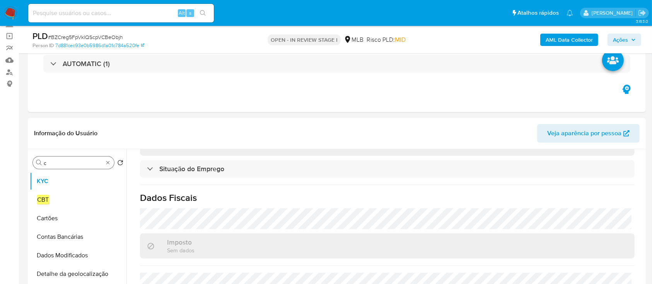
click at [56, 162] on input "c" at bounding box center [74, 163] width 60 height 7
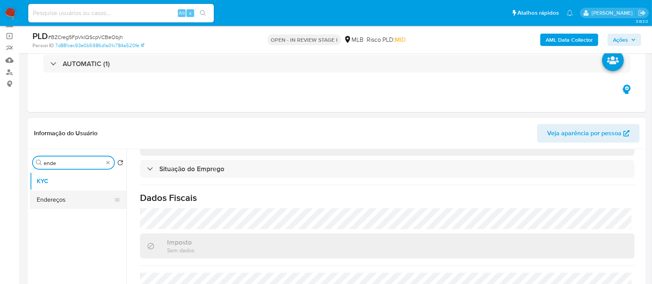
type input "ende"
click at [46, 194] on button "Endereços" at bounding box center [75, 200] width 90 height 19
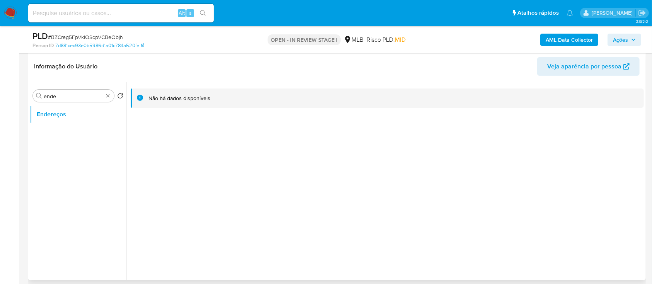
scroll to position [103, 0]
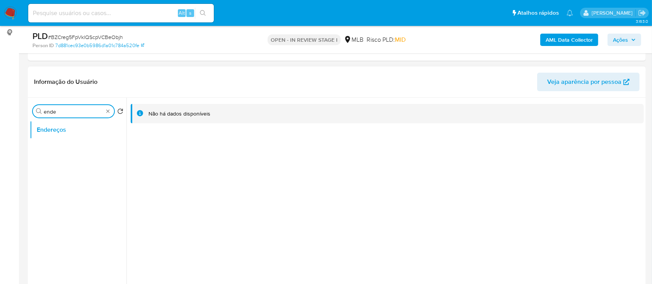
click at [65, 108] on input "ende" at bounding box center [74, 111] width 60 height 7
type input "geo"
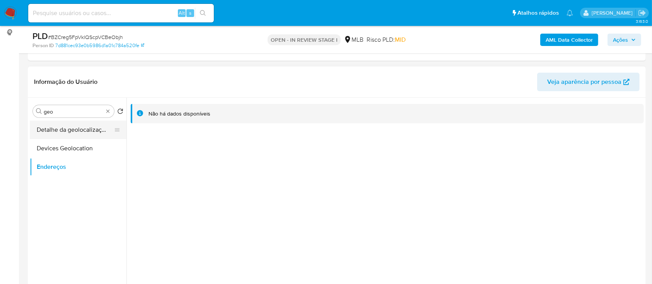
click at [65, 129] on button "Detalhe da geolocalização" at bounding box center [75, 130] width 90 height 19
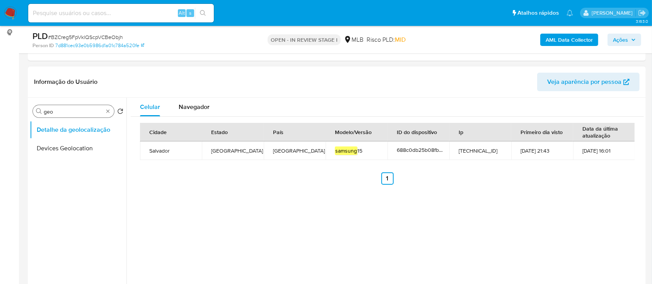
click at [58, 113] on input "geo" at bounding box center [74, 111] width 60 height 7
click at [58, 113] on input "r" at bounding box center [74, 111] width 60 height 7
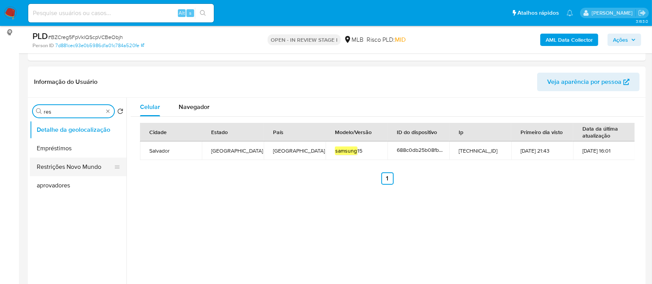
type input "res"
click at [72, 166] on button "Restrições Novo Mundo" at bounding box center [75, 167] width 90 height 19
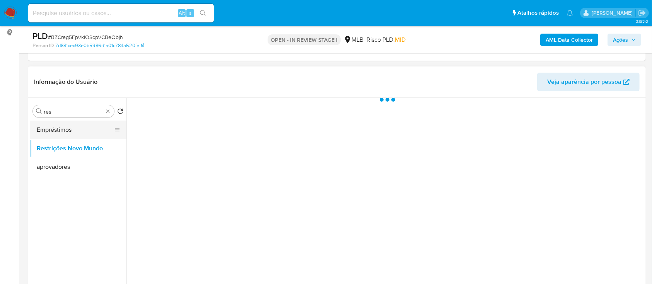
scroll to position [155, 0]
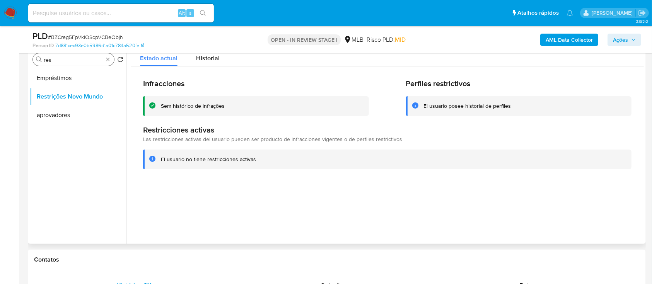
click at [77, 62] on input "res" at bounding box center [74, 59] width 60 height 7
type input "point"
click at [78, 73] on button "Dispositivos Point" at bounding box center [75, 78] width 90 height 19
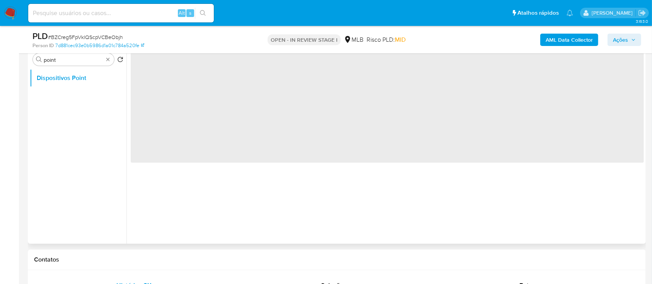
scroll to position [103, 0]
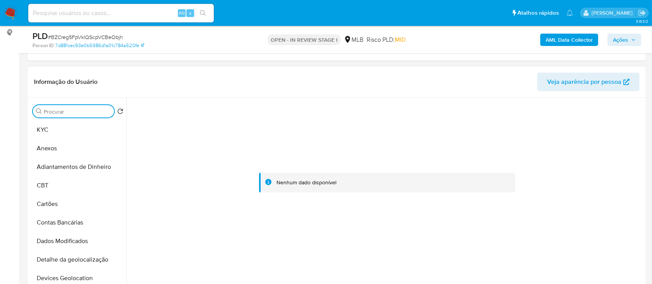
click at [78, 113] on input "Procurar" at bounding box center [77, 111] width 67 height 7
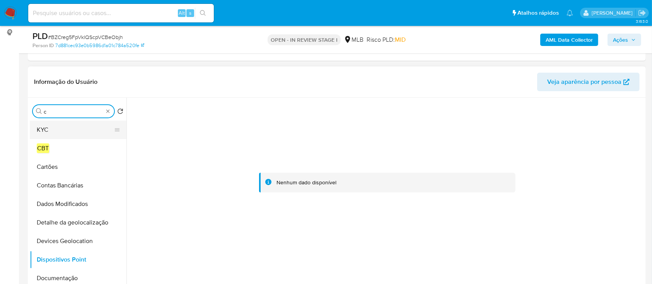
click at [65, 129] on button "KYC" at bounding box center [75, 130] width 90 height 19
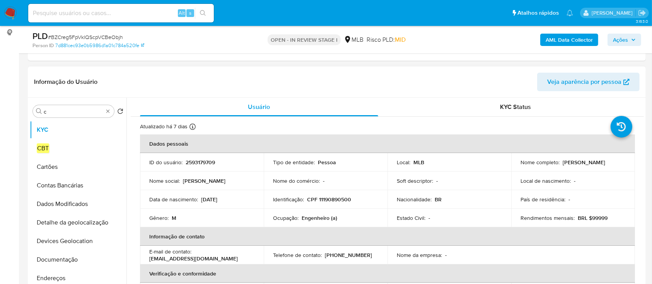
drag, startPoint x: 516, startPoint y: 169, endPoint x: 613, endPoint y: 167, distance: 96.7
click at [613, 167] on td "Nome completo : Gabriel Fernandes de Souza Lima" at bounding box center [573, 162] width 124 height 19
copy p "Gabriel Fernandes de Souza Lima"
click at [333, 200] on p "CPF 11190890500" at bounding box center [329, 199] width 44 height 7
click at [334, 200] on p "CPF 11190890500" at bounding box center [329, 199] width 44 height 7
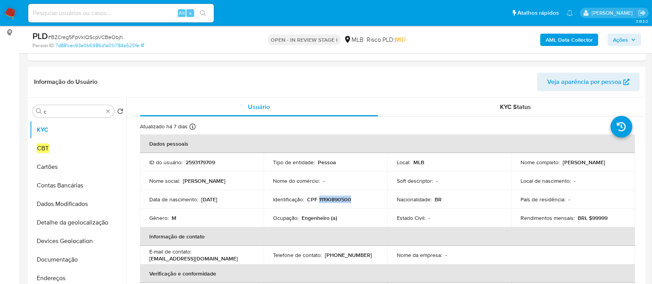
copy p "11190890500"
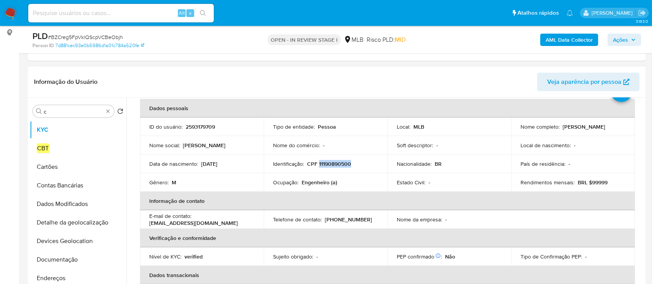
scroll to position [51, 0]
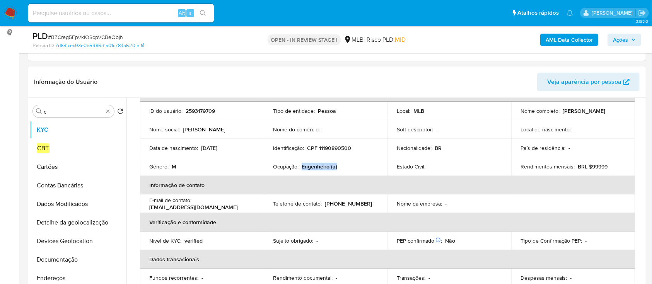
drag, startPoint x: 319, startPoint y: 171, endPoint x: 302, endPoint y: 168, distance: 17.6
click at [302, 168] on td "Ocupação : Engenheiro (a)" at bounding box center [326, 166] width 124 height 19
copy p "Engenheiro (a)"
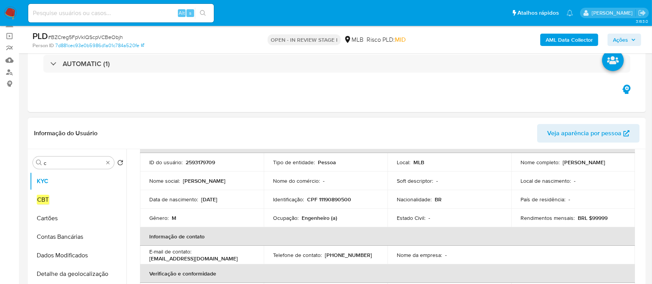
drag, startPoint x: 606, startPoint y: 169, endPoint x: 519, endPoint y: 167, distance: 87.0
click at [520, 166] on div "Nome completo : Gabriel Fernandes de Souza Lima" at bounding box center [572, 162] width 105 height 7
copy p "Gabriel Fernandes de Souza Lima"
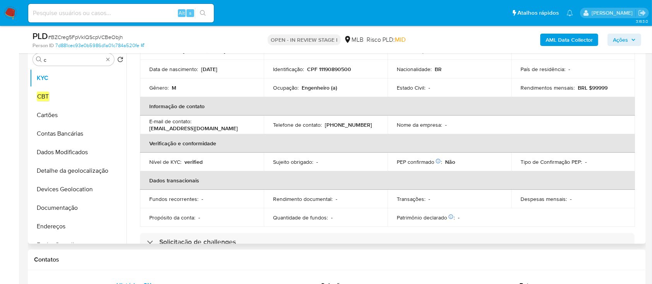
scroll to position [0, 0]
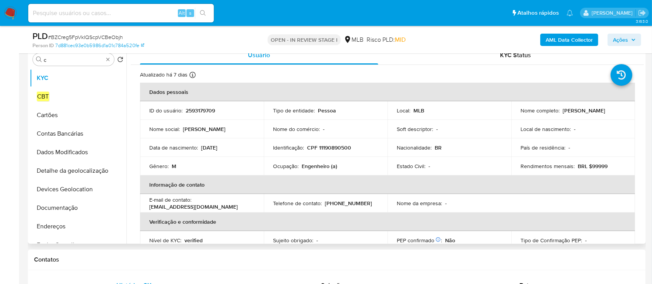
click at [204, 108] on p "2593179709" at bounding box center [200, 110] width 29 height 7
copy p "9"
click at [193, 109] on p "2593179709" at bounding box center [200, 110] width 29 height 7
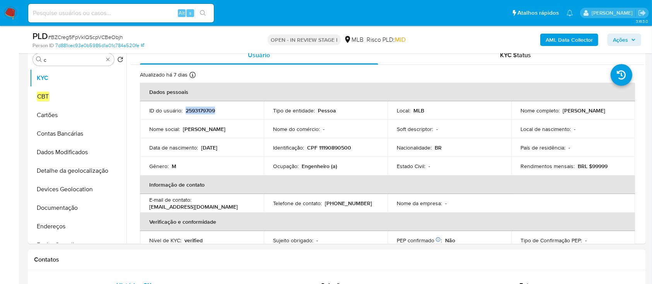
copy p "2593179709"
click at [75, 54] on div "Procurar c" at bounding box center [73, 59] width 81 height 12
click at [75, 59] on input "c" at bounding box center [74, 59] width 60 height 7
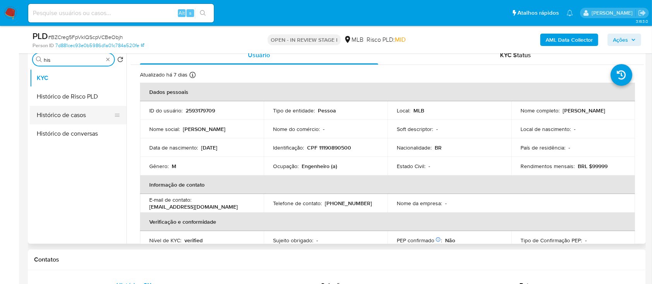
click at [90, 110] on button "Histórico de casos" at bounding box center [75, 115] width 90 height 19
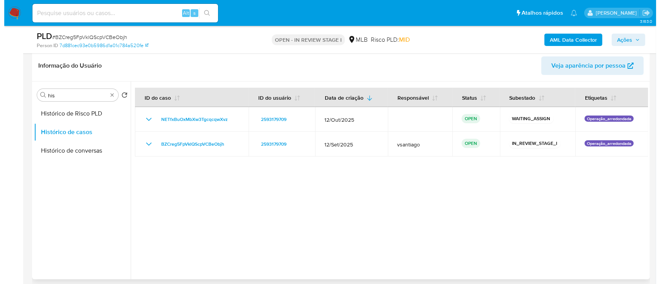
scroll to position [103, 0]
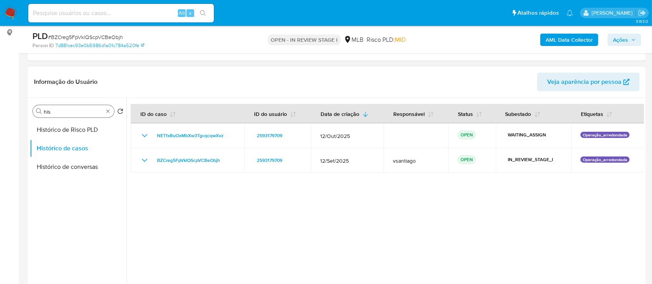
click at [58, 114] on input "his" at bounding box center [74, 111] width 60 height 7
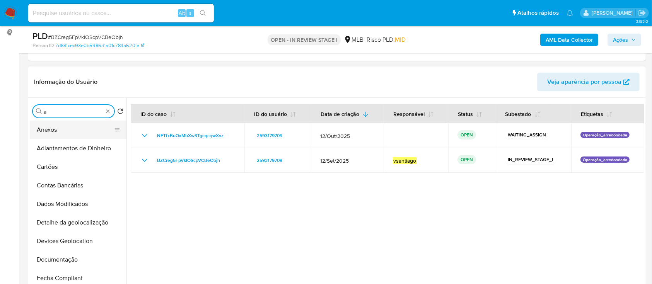
type input "a"
click at [60, 129] on button "Anexos" at bounding box center [75, 130] width 90 height 19
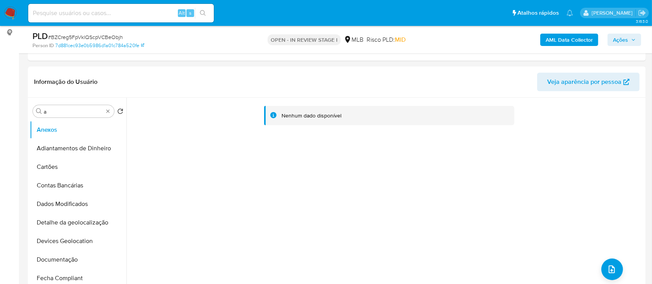
click at [577, 44] on b "AML Data Collector" at bounding box center [568, 40] width 47 height 12
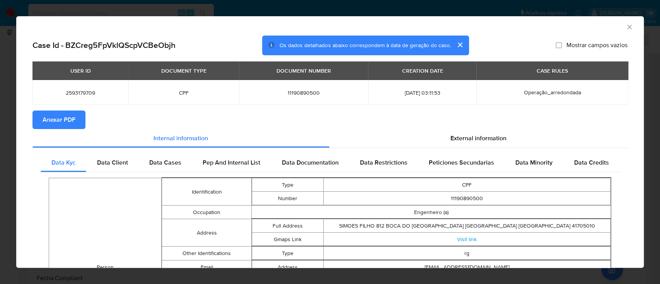
click at [56, 126] on span "Anexar PDF" at bounding box center [59, 119] width 33 height 17
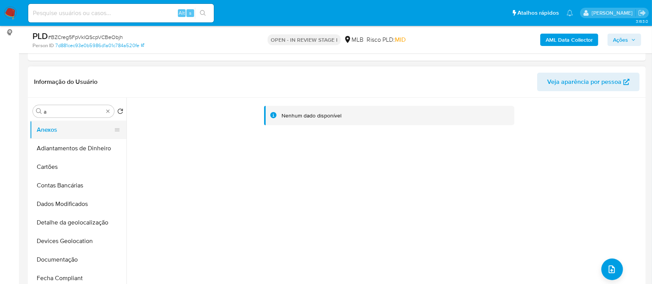
click at [70, 134] on button "Anexos" at bounding box center [75, 130] width 90 height 19
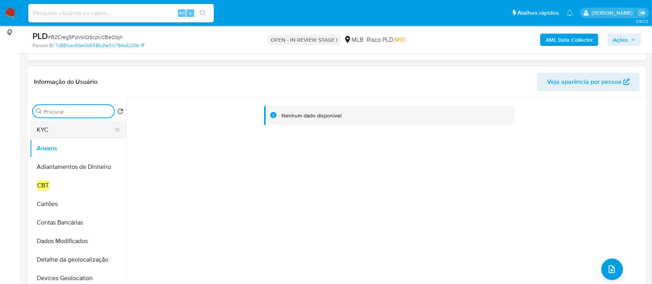
drag, startPoint x: 57, startPoint y: 145, endPoint x: 61, endPoint y: 129, distance: 15.6
click at [57, 145] on button "Anexos" at bounding box center [78, 148] width 97 height 19
click at [61, 129] on button "KYC" at bounding box center [75, 130] width 90 height 19
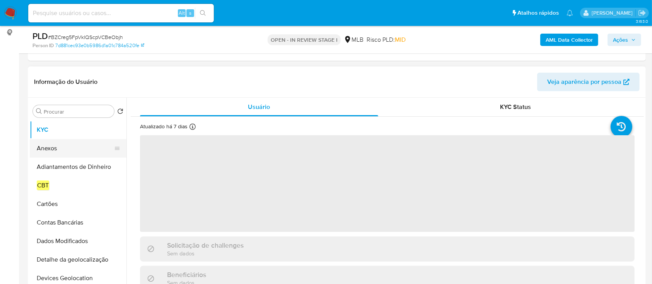
click at [58, 148] on button "Anexos" at bounding box center [75, 148] width 90 height 19
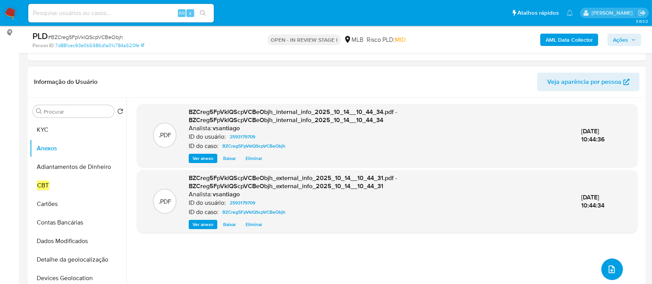
click at [608, 269] on icon "upload-file" at bounding box center [611, 269] width 9 height 9
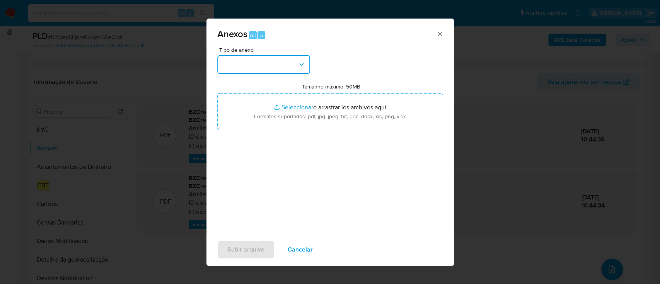
click at [269, 62] on button "button" at bounding box center [263, 64] width 93 height 19
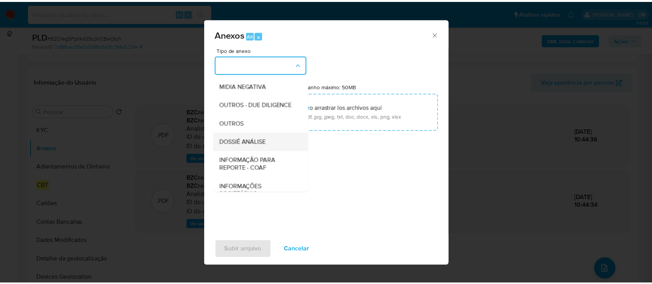
scroll to position [119, 0]
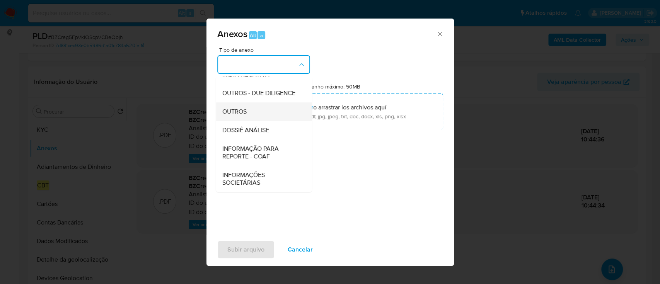
click at [249, 112] on div "OUTROS" at bounding box center [261, 111] width 79 height 19
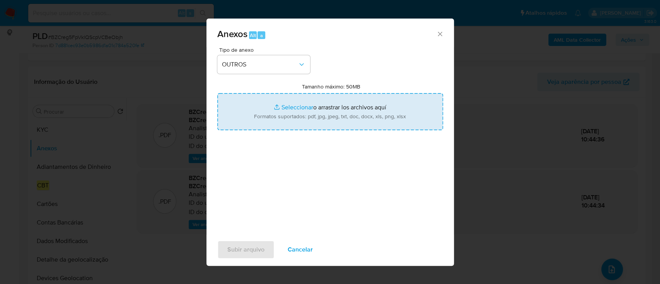
click at [305, 115] on input "Tamanho máximo: 50MB Seleccionar archivos" at bounding box center [330, 111] width 226 height 37
type input "C:\fakepath\SAR - XXX - CPF 11190890500 - GABRIEL FERNANDES DE SOUZA LIMA.pdf"
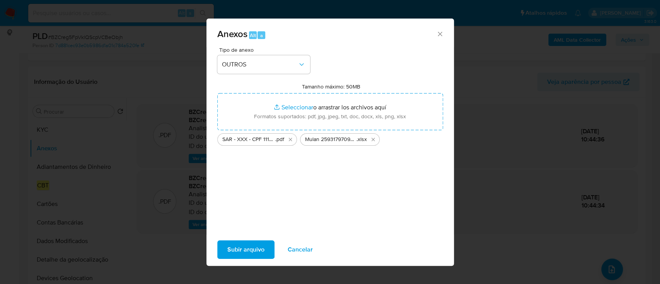
click at [261, 253] on span "Subir arquivo" at bounding box center [245, 249] width 37 height 17
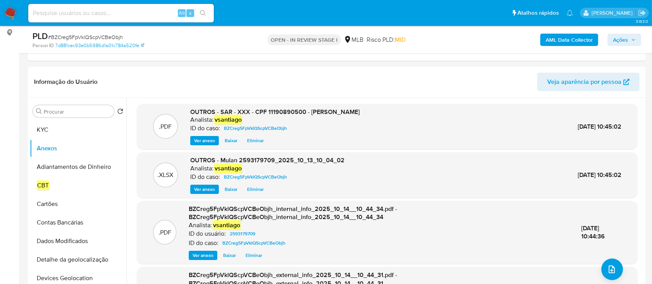
click at [615, 32] on div "AML Data Collector Ações" at bounding box center [540, 40] width 201 height 18
click at [614, 36] on span "Ações" at bounding box center [620, 40] width 15 height 12
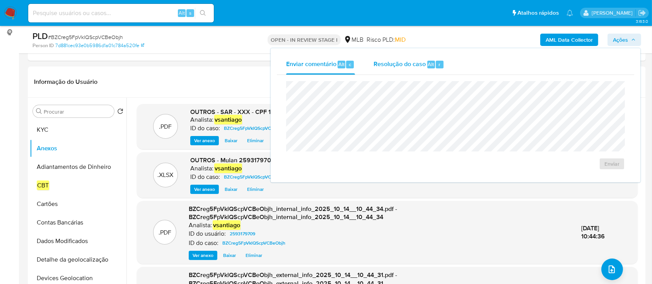
click at [417, 66] on span "Resolução do caso" at bounding box center [399, 64] width 52 height 9
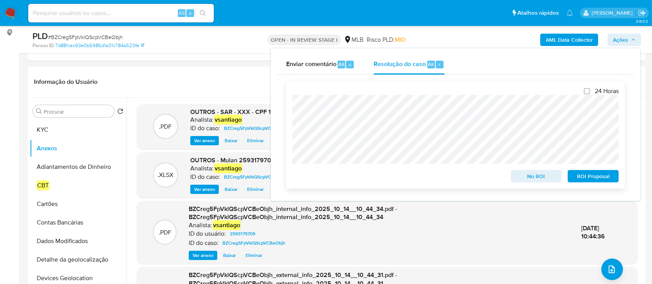
click at [595, 179] on span "ROI Proposal" at bounding box center [593, 176] width 40 height 11
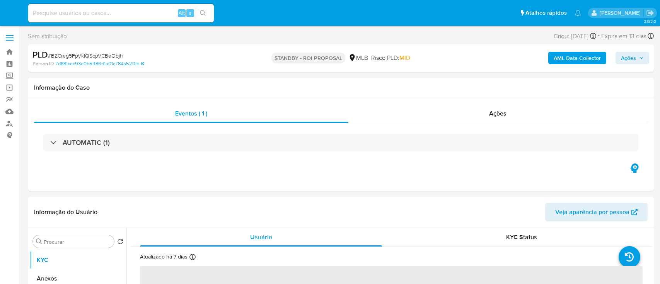
select select "10"
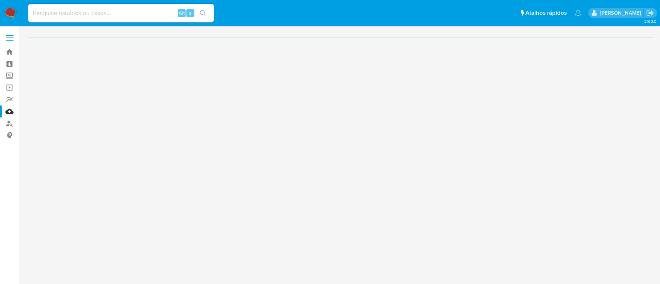
drag, startPoint x: 12, startPoint y: 14, endPoint x: 20, endPoint y: 16, distance: 9.0
click at [11, 14] on img at bounding box center [10, 13] width 13 height 13
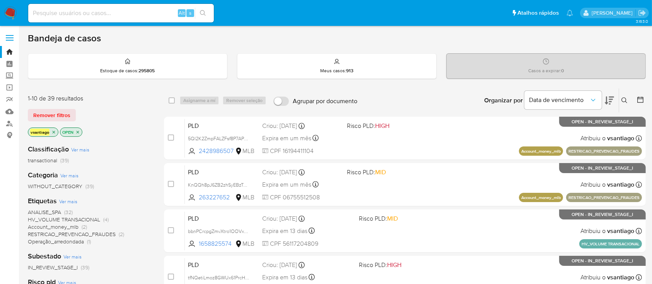
click at [136, 130] on div "vsantiago OPEN" at bounding box center [90, 133] width 124 height 11
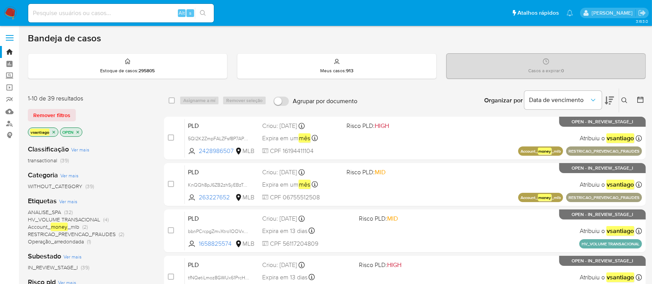
click at [75, 223] on span "Account_ money _mlb" at bounding box center [53, 227] width 51 height 9
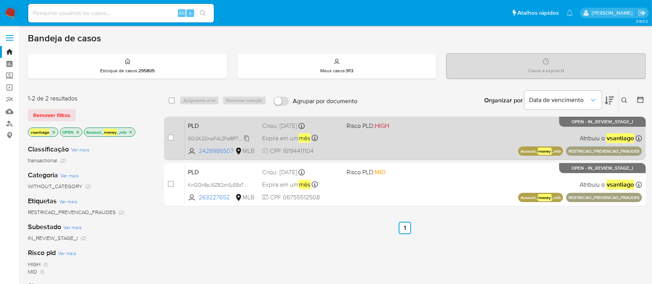
click at [232, 134] on span "5Ql2K2ZmpFALZFsf8P7APHNo" at bounding box center [221, 138] width 66 height 9
click at [410, 133] on div "PLD 5Ql2K2ZmpFALZFsf8P7APHNo 2428986507 MLB Risco PLD: HIGH Criou: [DATE] Criou…" at bounding box center [413, 138] width 457 height 39
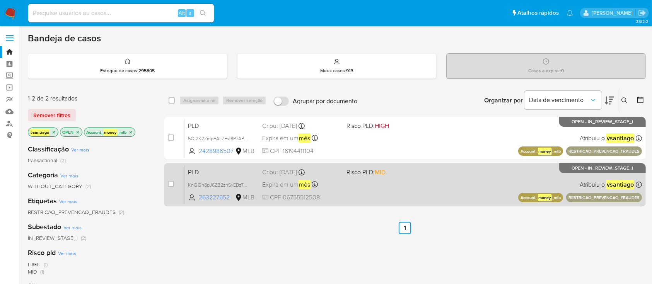
click at [377, 179] on div "PLD KnQQh8pJ6ZB2zhSyEBzTuN4g 263227652 MLB Risco PLD: MID Criou: [DATE] Criou: …" at bounding box center [413, 184] width 457 height 39
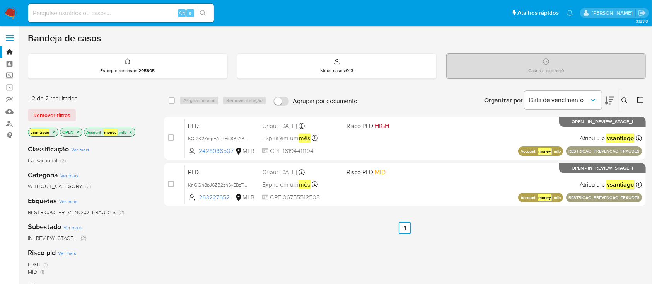
click at [131, 131] on icon "close-filter" at bounding box center [130, 132] width 5 height 5
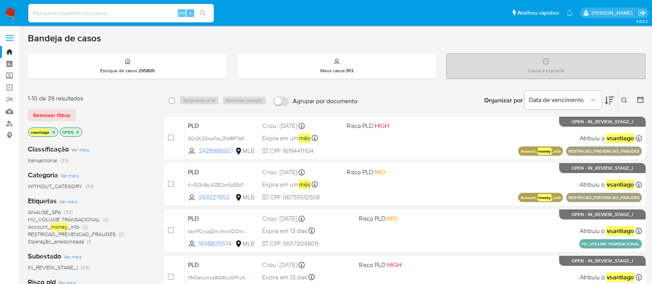
click at [138, 123] on div "1-10 de 39 resultados Remover filtros vsantiago OPEN" at bounding box center [90, 116] width 124 height 44
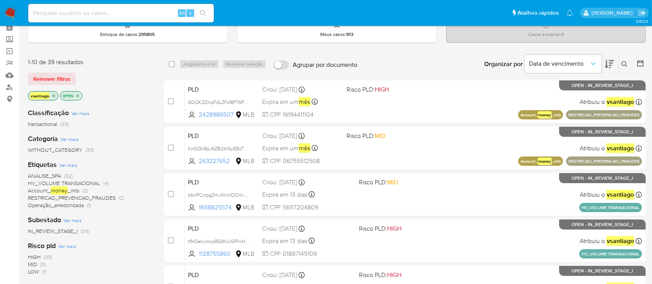
scroll to position [51, 0]
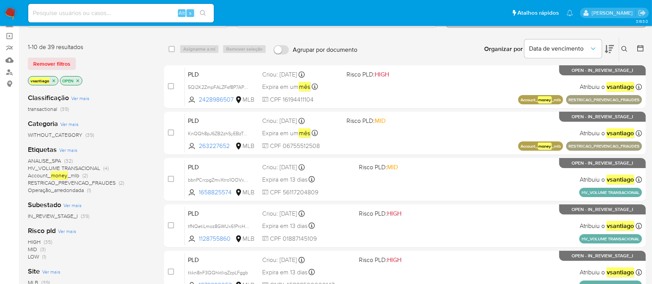
click at [113, 183] on span "RESTRICAO_PREVENCAO_FRAUDES" at bounding box center [72, 183] width 88 height 8
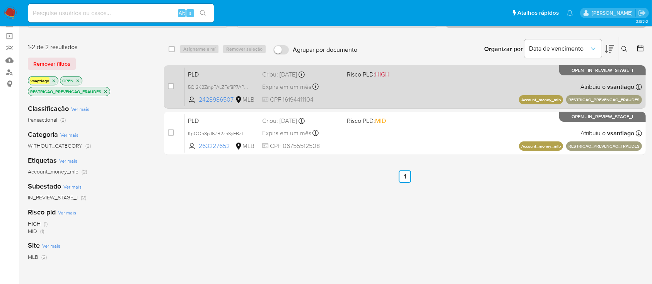
click at [365, 96] on div "PLD 5Ql2K2ZmpFALZFsf8P7APHNo 2428986507 MLB Risco PLD: HIGH Criou: [DATE] Criou…" at bounding box center [413, 86] width 457 height 39
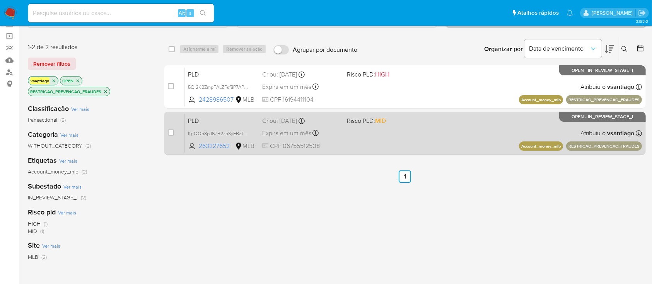
click at [349, 131] on div "PLD KnQQh8pJ6ZB2zhSyEBzTuN4g 263227652 MLB Risco PLD: MID Criou: [DATE] Criou: …" at bounding box center [413, 133] width 457 height 39
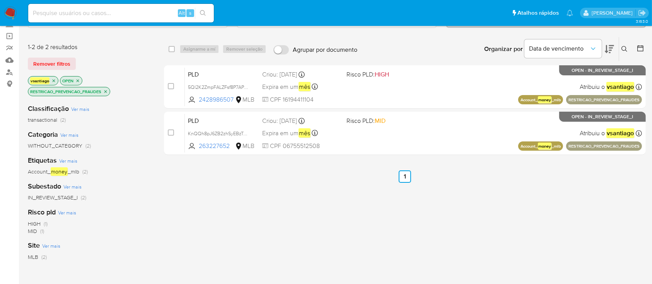
click at [106, 88] on p "RESTRICAO_PREVENCAO_FRAUDES" at bounding box center [69, 91] width 82 height 9
click at [105, 92] on icon "close-filter" at bounding box center [105, 91] width 5 height 5
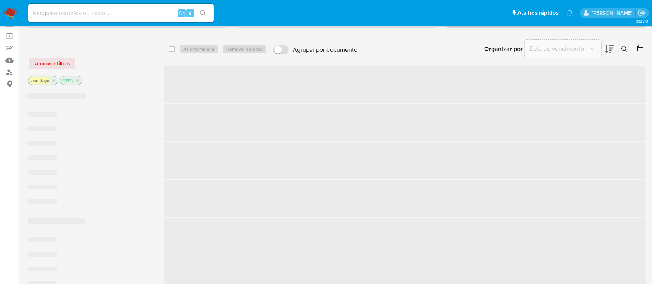
click at [124, 66] on div "Remover filtros" at bounding box center [90, 63] width 124 height 12
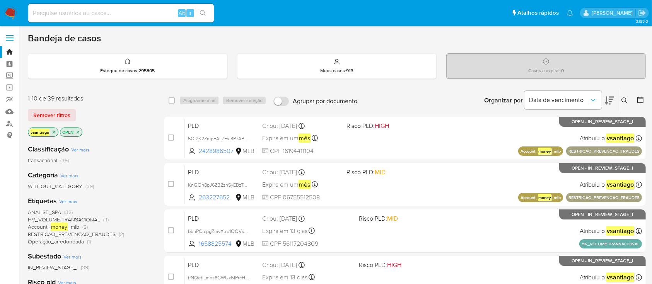
click at [126, 128] on div "vsantiago OPEN" at bounding box center [90, 133] width 124 height 11
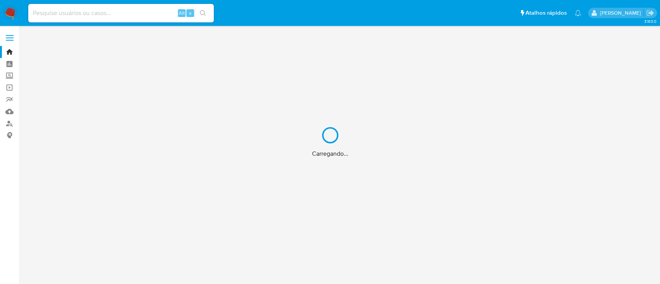
click at [8, 112] on div "Carregando..." at bounding box center [330, 142] width 660 height 284
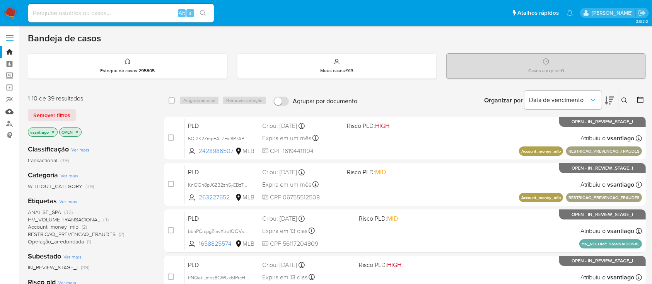
click at [8, 112] on link "Mulan" at bounding box center [46, 112] width 92 height 12
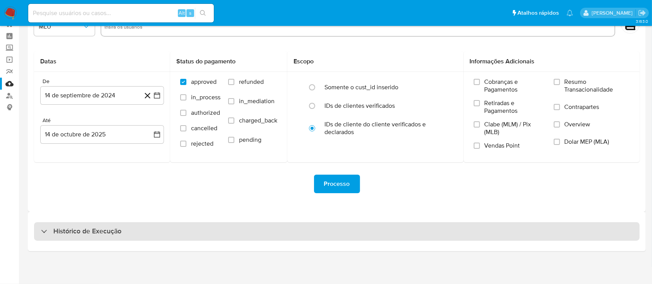
click at [373, 230] on div "Histórico de Execução" at bounding box center [336, 231] width 605 height 19
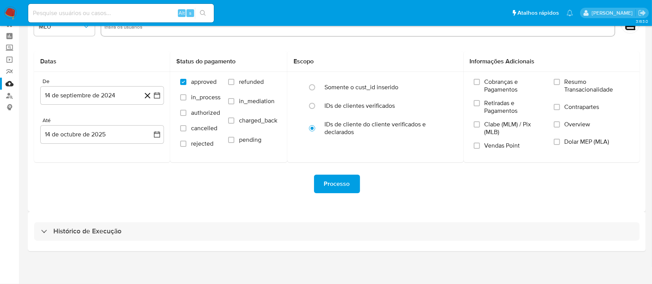
select select "10"
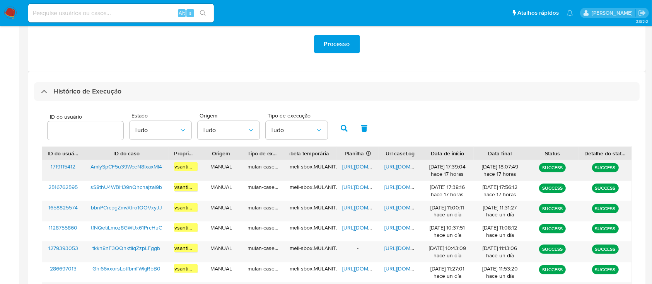
scroll to position [182, 0]
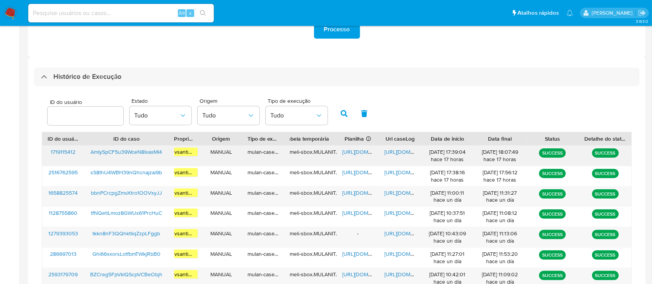
click at [135, 153] on span "AmIySpCF5u39WceN8IxaxMl4" at bounding box center [126, 152] width 72 height 8
click at [355, 154] on span "[URL][DOMAIN_NAME]" at bounding box center [368, 152] width 53 height 8
click at [404, 151] on span "[URL][DOMAIN_NAME]" at bounding box center [410, 152] width 53 height 8
click at [13, 14] on img at bounding box center [10, 13] width 13 height 13
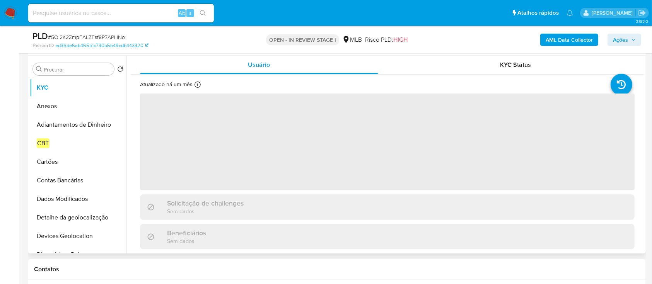
scroll to position [206, 0]
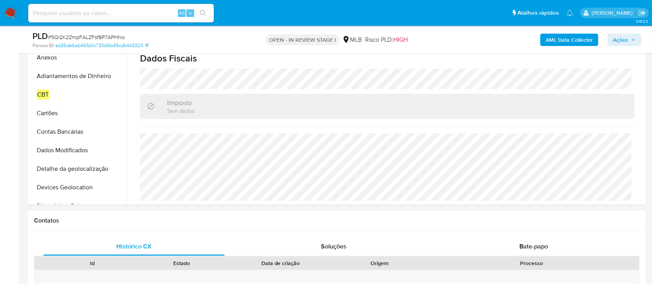
select select "10"
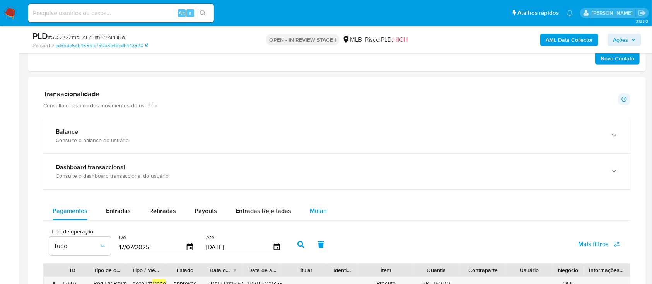
drag, startPoint x: 324, startPoint y: 211, endPoint x: 306, endPoint y: 209, distance: 17.9
click at [324, 213] on button "Mulan" at bounding box center [318, 211] width 36 height 19
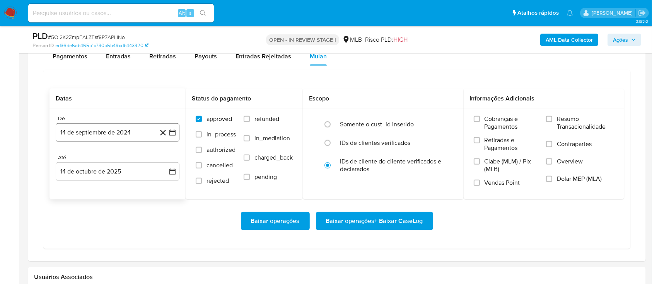
click at [107, 128] on button "14 de septiembre de 2024" at bounding box center [118, 132] width 124 height 19
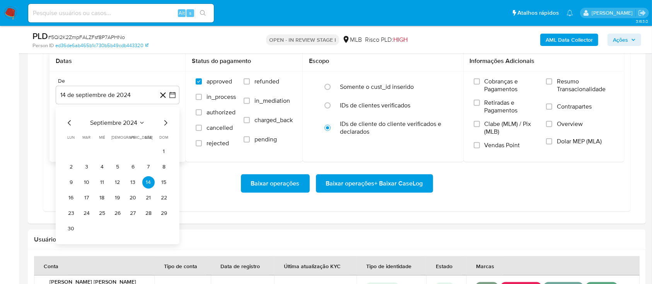
scroll to position [721, 0]
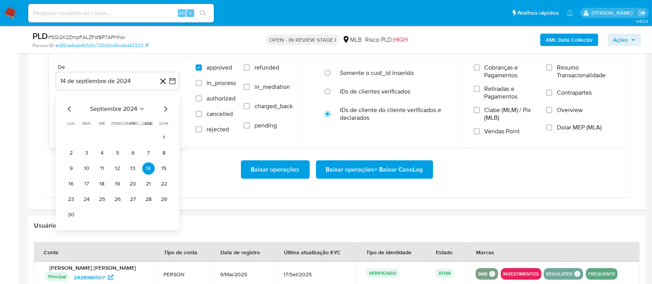
click at [164, 109] on icon "Mes siguiente" at bounding box center [165, 108] width 9 height 9
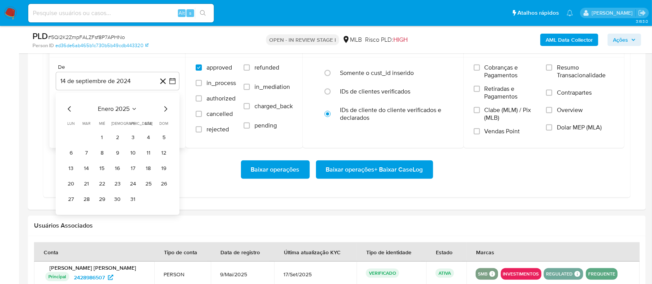
click at [164, 109] on icon "Mes siguiente" at bounding box center [165, 108] width 9 height 9
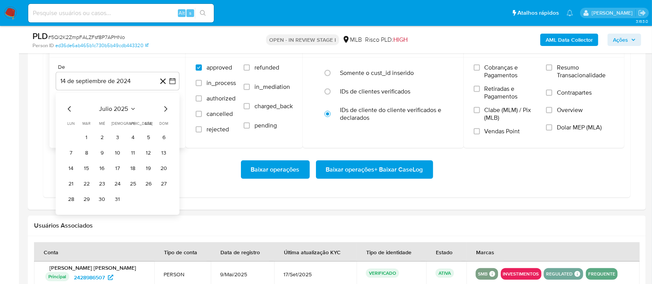
click at [164, 109] on icon "Mes siguiente" at bounding box center [165, 108] width 9 height 9
click at [135, 138] on button "1" at bounding box center [133, 137] width 12 height 12
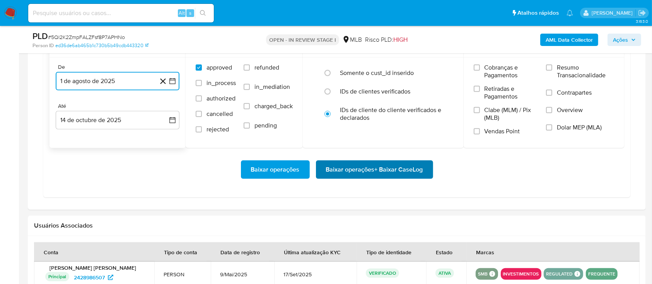
click at [377, 172] on span "Baixar operações + Baixar CaseLog" at bounding box center [374, 169] width 97 height 17
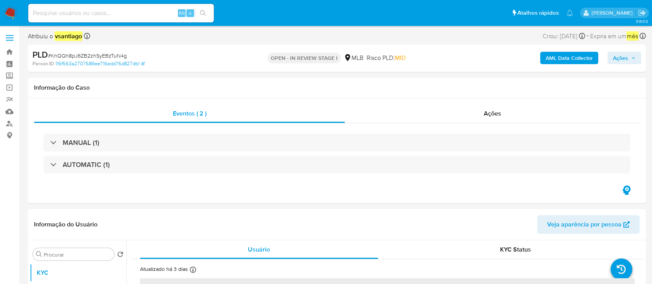
select select "10"
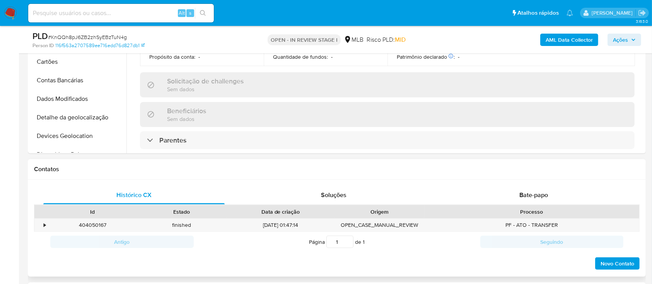
scroll to position [206, 0]
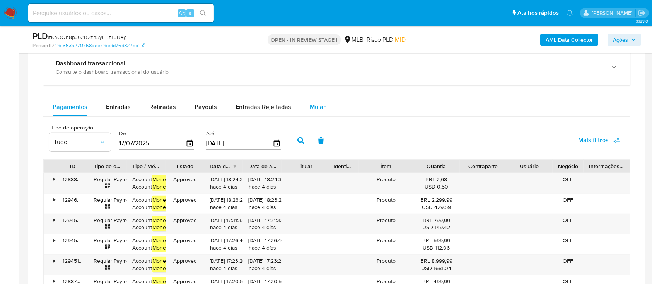
click at [312, 106] on span "Mulan" at bounding box center [318, 106] width 17 height 9
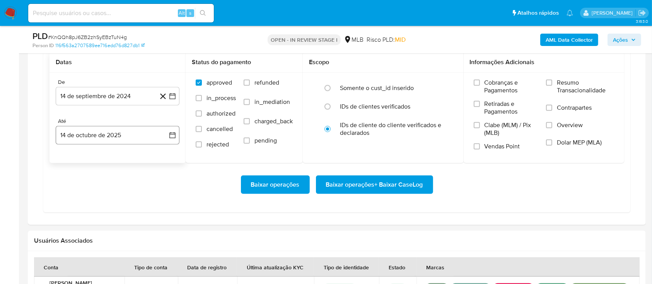
scroll to position [670, 0]
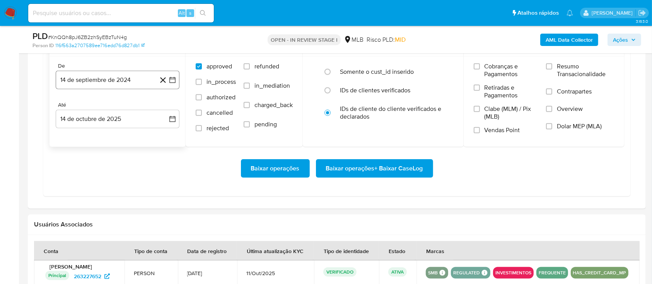
click at [108, 81] on button "14 de septiembre de 2024" at bounding box center [118, 80] width 124 height 19
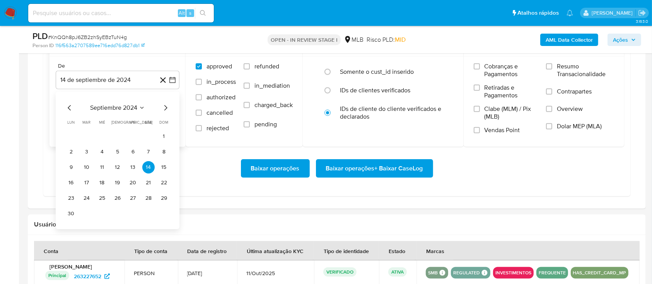
click at [160, 107] on div "septiembre 2024" at bounding box center [117, 107] width 105 height 9
click at [165, 107] on icon "Mes siguiente" at bounding box center [165, 107] width 9 height 9
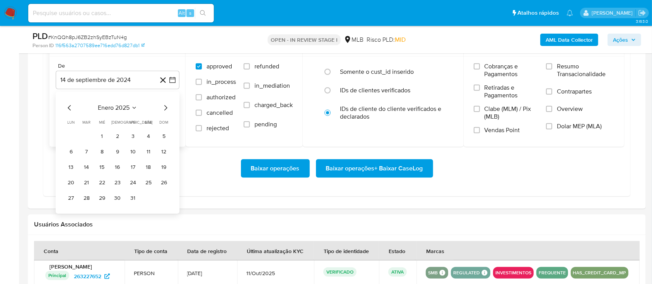
click at [165, 107] on icon "Mes siguiente" at bounding box center [165, 107] width 9 height 9
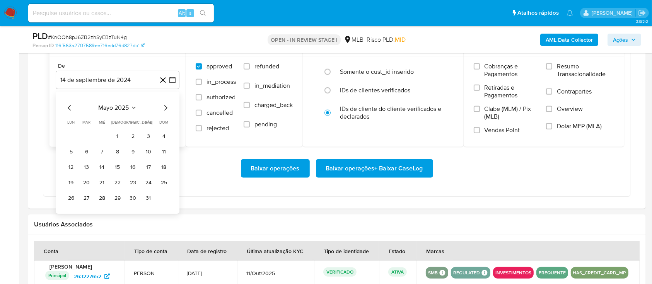
click at [165, 107] on icon "Mes siguiente" at bounding box center [165, 107] width 9 height 9
click at [135, 136] on button "1" at bounding box center [133, 136] width 12 height 12
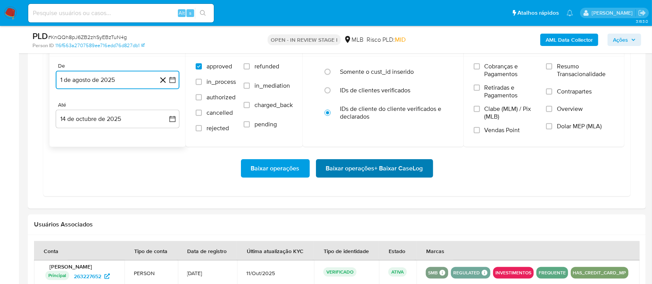
click at [383, 176] on span "Baixar operações + Baixar CaseLog" at bounding box center [374, 168] width 97 height 17
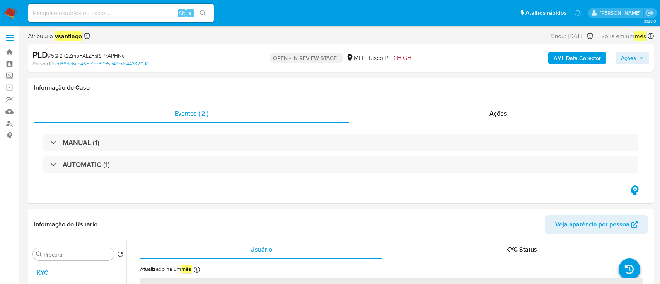
select select "10"
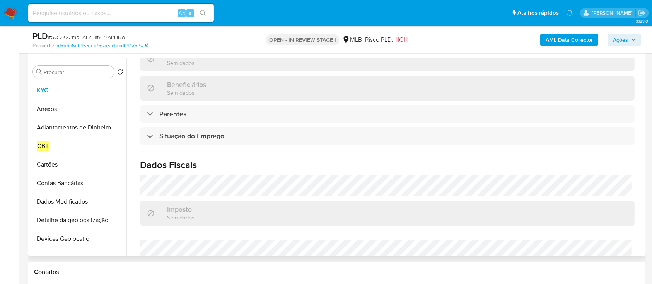
scroll to position [336, 0]
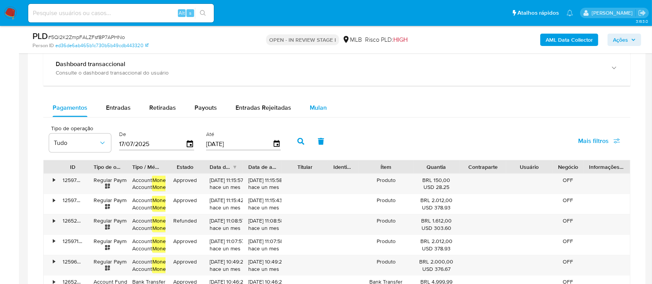
click at [317, 106] on span "Mulan" at bounding box center [318, 107] width 17 height 9
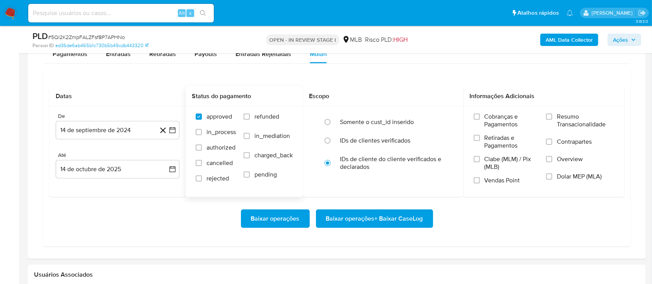
scroll to position [721, 0]
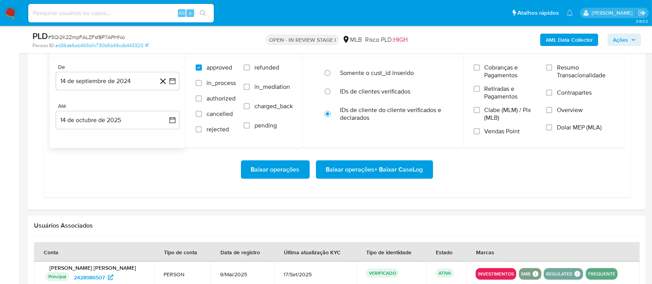
drag, startPoint x: 131, startPoint y: 78, endPoint x: 137, endPoint y: 90, distance: 13.5
click at [130, 78] on button "14 de septiembre de 2024" at bounding box center [118, 81] width 124 height 19
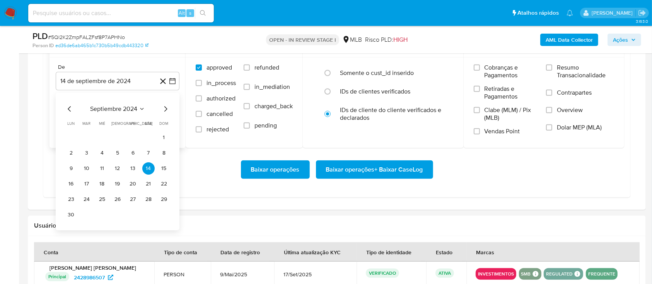
click at [164, 107] on icon "Mes siguiente" at bounding box center [165, 108] width 9 height 9
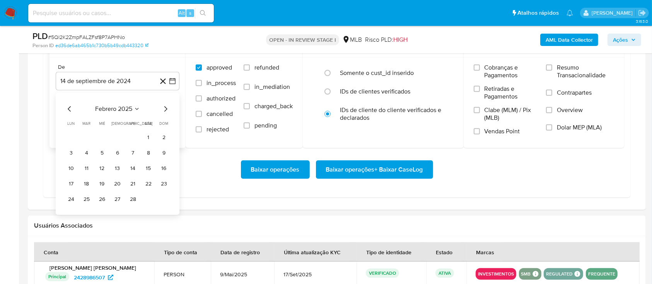
click at [164, 107] on icon "Mes siguiente" at bounding box center [165, 108] width 9 height 9
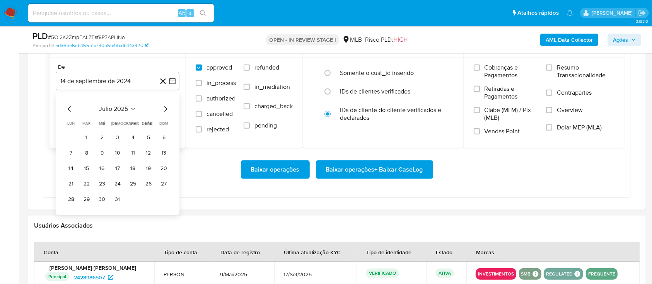
click at [164, 110] on icon "Mes siguiente" at bounding box center [165, 108] width 9 height 9
drag, startPoint x: 133, startPoint y: 138, endPoint x: 179, endPoint y: 168, distance: 55.3
click at [134, 140] on button "1" at bounding box center [133, 137] width 12 height 12
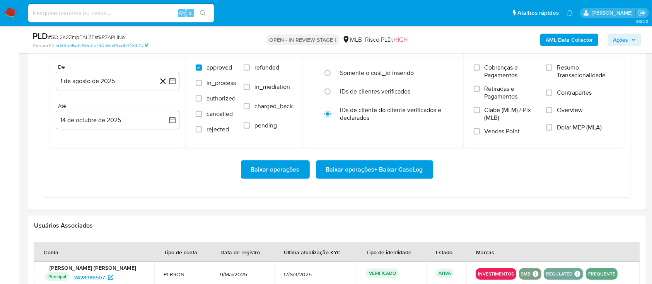
drag, startPoint x: 211, startPoint y: 181, endPoint x: 347, endPoint y: 181, distance: 135.7
click at [213, 182] on div "Baixar operações Baixar operações + Baixar CaseLog" at bounding box center [336, 169] width 574 height 43
click at [390, 163] on span "Baixar operações + Baixar CaseLog" at bounding box center [374, 169] width 97 height 17
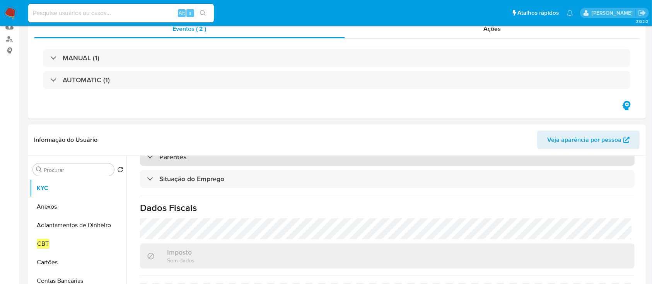
scroll to position [206, 0]
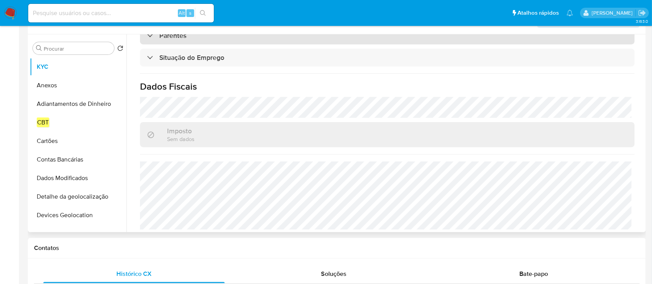
select select "10"
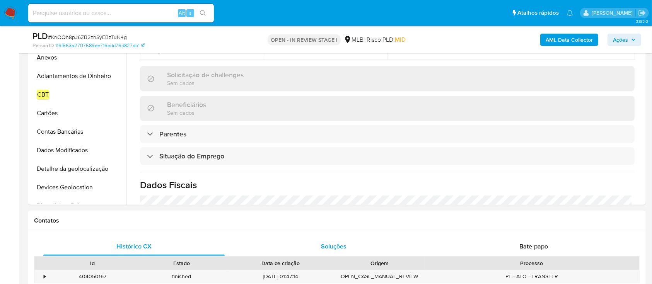
scroll to position [339, 0]
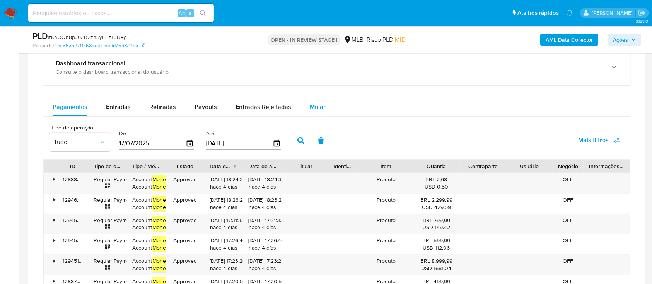
drag, startPoint x: 324, startPoint y: 113, endPoint x: 310, endPoint y: 114, distance: 14.0
click at [323, 113] on button "Mulan" at bounding box center [318, 107] width 36 height 19
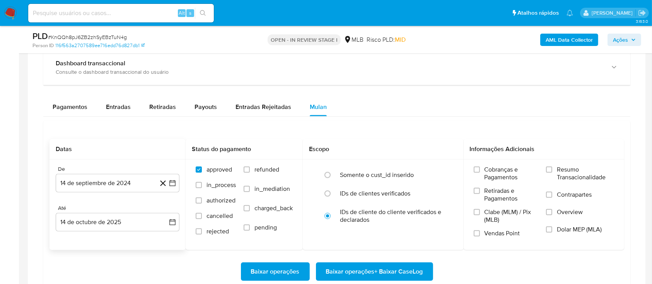
scroll to position [670, 0]
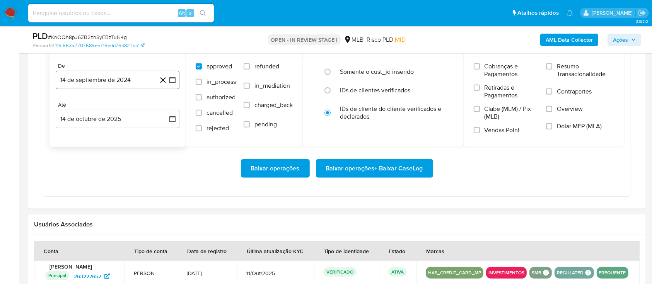
drag, startPoint x: 121, startPoint y: 80, endPoint x: 139, endPoint y: 89, distance: 19.9
click at [121, 80] on button "14 de septiembre de 2024" at bounding box center [118, 80] width 124 height 19
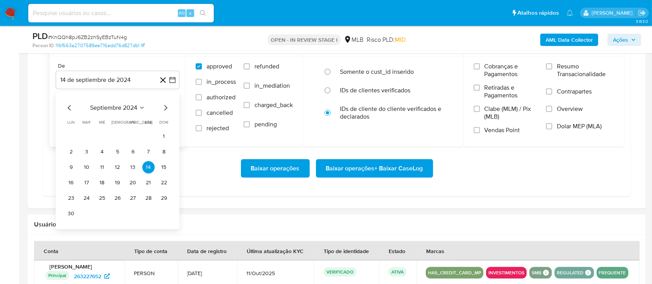
click at [164, 107] on icon "Mes siguiente" at bounding box center [165, 107] width 9 height 9
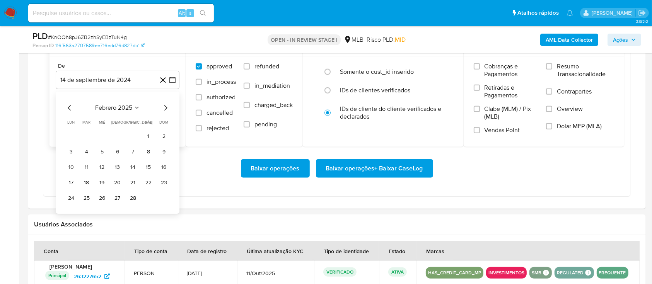
click at [164, 107] on icon "Mes siguiente" at bounding box center [165, 107] width 9 height 9
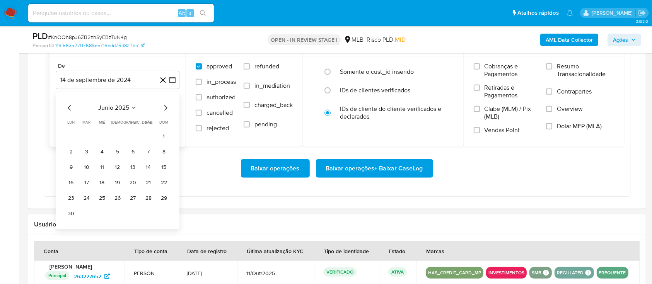
click at [164, 107] on icon "Mes siguiente" at bounding box center [165, 107] width 9 height 9
click at [136, 138] on button "1" at bounding box center [133, 136] width 12 height 12
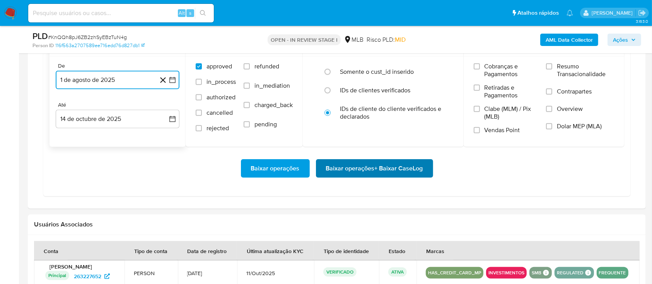
click at [376, 170] on span "Baixar operações + Baixar CaseLog" at bounding box center [374, 168] width 97 height 17
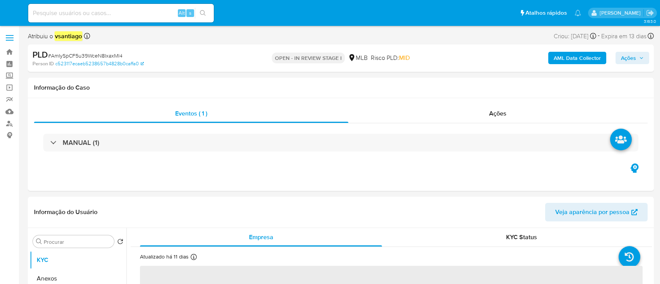
select select "10"
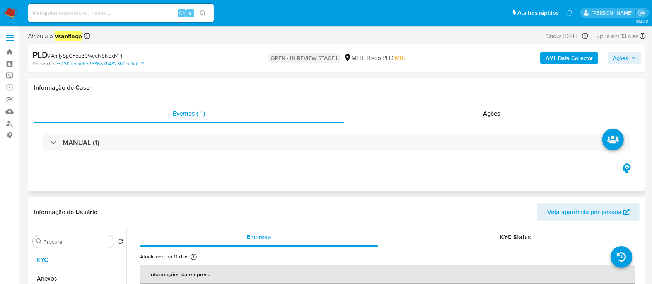
drag, startPoint x: 247, startPoint y: 156, endPoint x: 193, endPoint y: 174, distance: 57.2
click at [247, 156] on div "MANUAL (1)" at bounding box center [336, 142] width 605 height 39
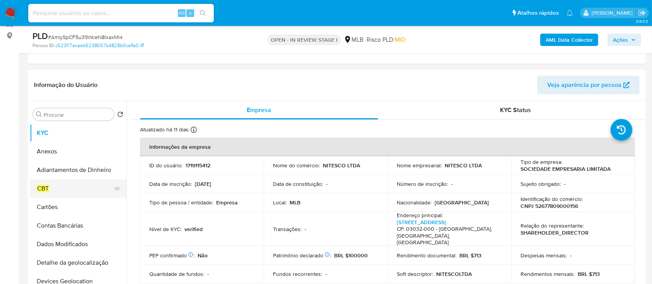
scroll to position [103, 0]
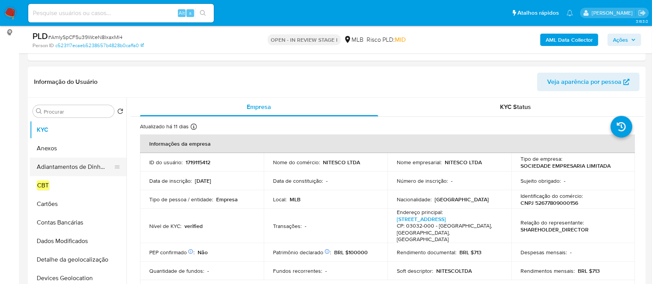
drag, startPoint x: 59, startPoint y: 158, endPoint x: 57, endPoint y: 152, distance: 6.5
click at [59, 158] on button "Adiantamentos de Dinheiro" at bounding box center [78, 167] width 97 height 19
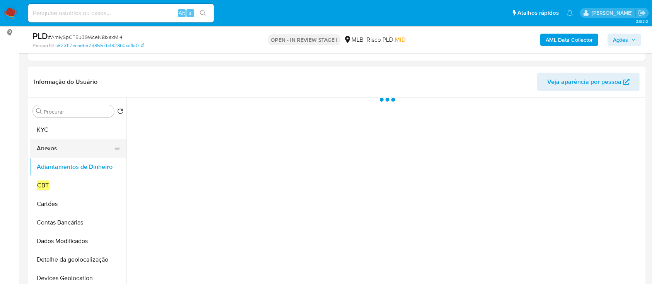
click at [58, 149] on button "Anexos" at bounding box center [75, 148] width 90 height 19
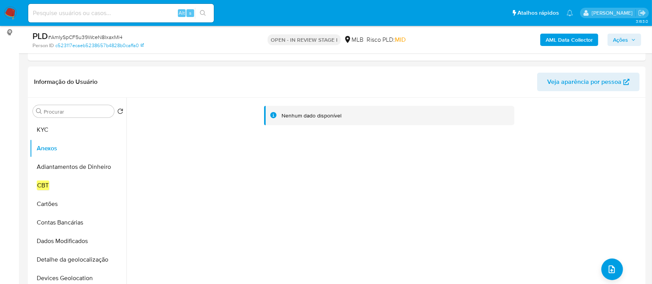
click at [564, 37] on b "AML Data Collector" at bounding box center [568, 40] width 47 height 12
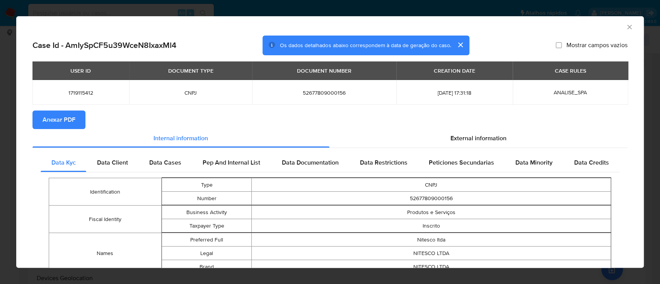
click at [43, 123] on span "Anexar PDF" at bounding box center [59, 119] width 33 height 17
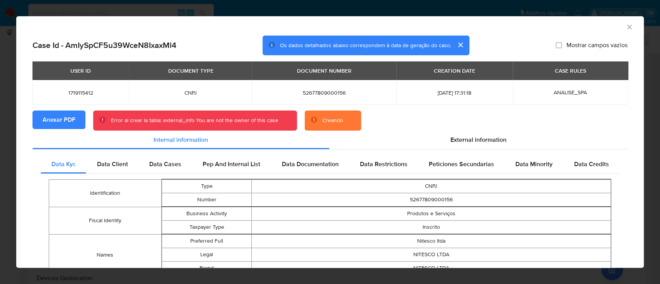
click at [68, 119] on span "Anexar PDF" at bounding box center [59, 119] width 33 height 17
click at [625, 29] on icon "Fechar a janela" at bounding box center [629, 27] width 8 height 8
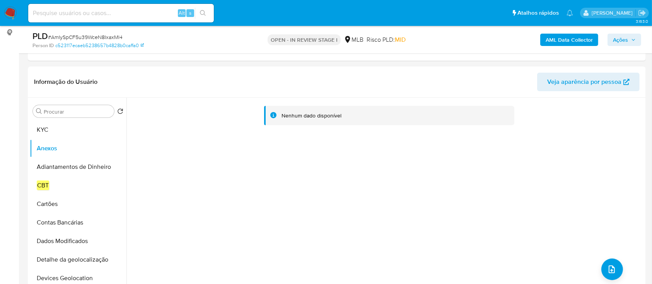
click at [563, 41] on b "AML Data Collector" at bounding box center [568, 40] width 47 height 12
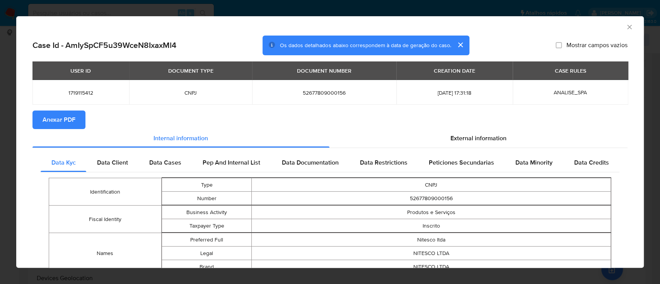
click at [75, 120] on button "Anexar PDF" at bounding box center [58, 120] width 53 height 19
click at [625, 24] on icon "Fechar a janela" at bounding box center [629, 27] width 8 height 8
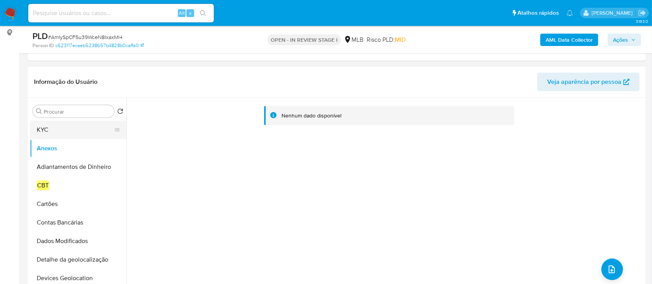
click at [34, 128] on button "KYC" at bounding box center [75, 130] width 90 height 19
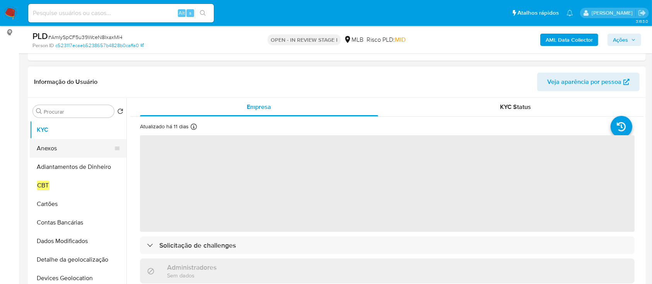
click at [57, 144] on button "Anexos" at bounding box center [75, 148] width 90 height 19
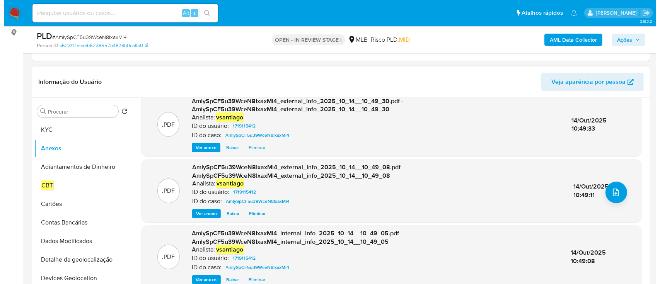
scroll to position [0, 0]
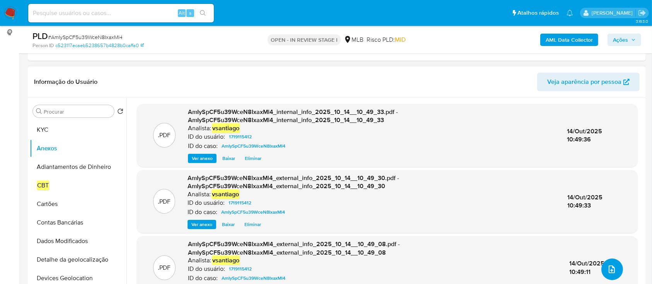
click at [608, 263] on button "upload-file" at bounding box center [612, 270] width 22 height 22
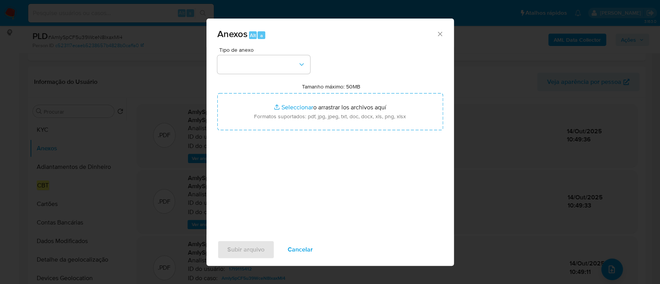
click at [255, 79] on div "Tipo de anexo Tamanho máximo: 50MB Seleccionar archivos Seleccionar o arrastrar…" at bounding box center [330, 138] width 226 height 182
click at [262, 71] on button "button" at bounding box center [263, 64] width 93 height 19
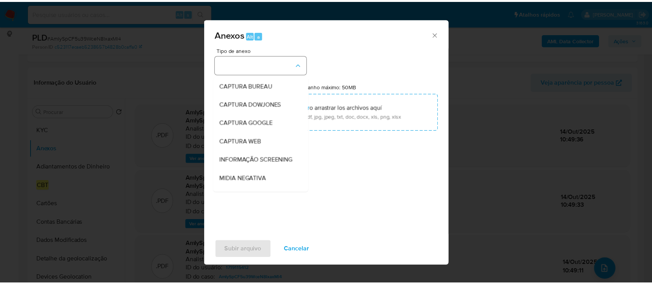
scroll to position [119, 0]
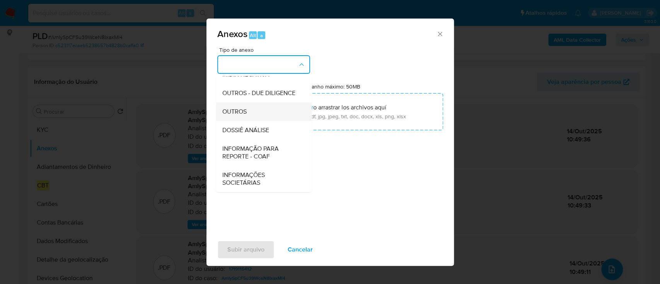
click at [247, 112] on div "OUTROS" at bounding box center [261, 111] width 79 height 19
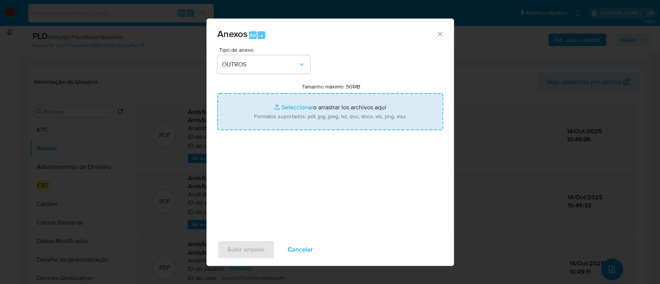
click at [355, 127] on input "Tamanho máximo: 50MB Seleccionar archivos" at bounding box center [330, 111] width 226 height 37
type input "C:\fakepath\DECLÍNIO SPA - CNPJ 52677809000156 - NITESCO LTDA.pdf"
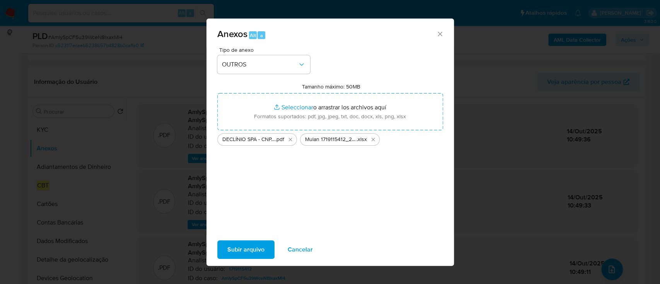
click at [241, 245] on span "Subir arquivo" at bounding box center [245, 249] width 37 height 17
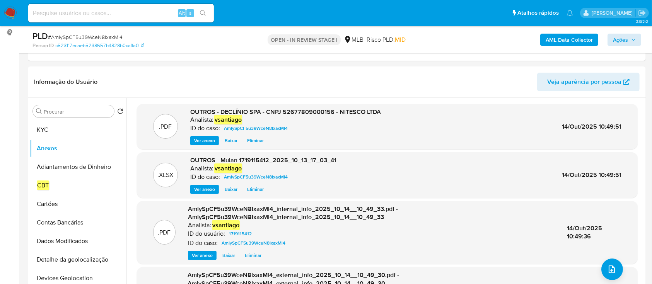
click at [618, 44] on div "AML Data Collector Ações" at bounding box center [540, 40] width 201 height 18
click at [613, 40] on span "Ações" at bounding box center [620, 40] width 15 height 12
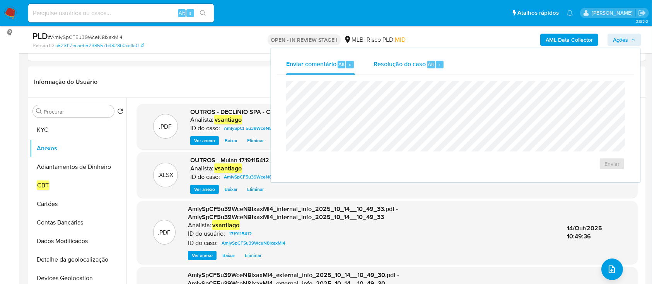
drag, startPoint x: 382, startPoint y: 66, endPoint x: 387, endPoint y: 73, distance: 8.8
click at [384, 66] on span "Resolução do caso" at bounding box center [399, 64] width 52 height 9
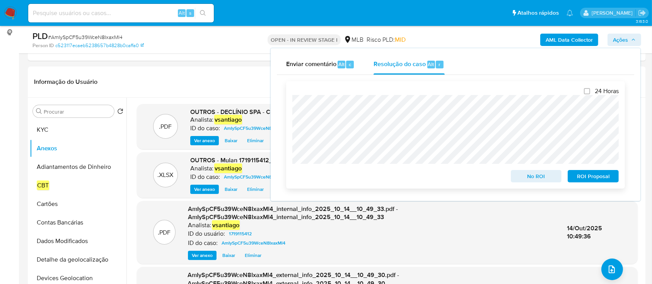
click at [526, 175] on span "No ROI" at bounding box center [536, 176] width 40 height 11
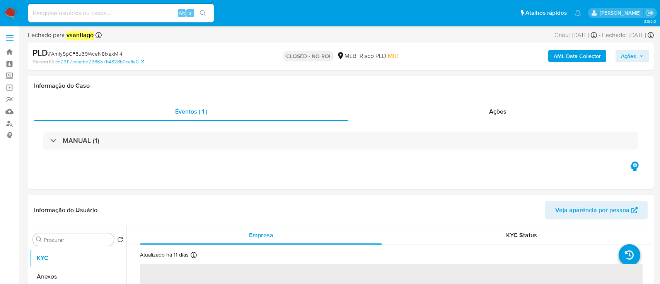
select select "10"
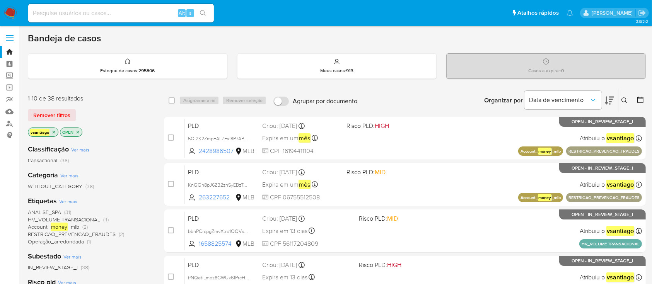
click at [133, 136] on div "vsantiago OPEN" at bounding box center [90, 133] width 124 height 11
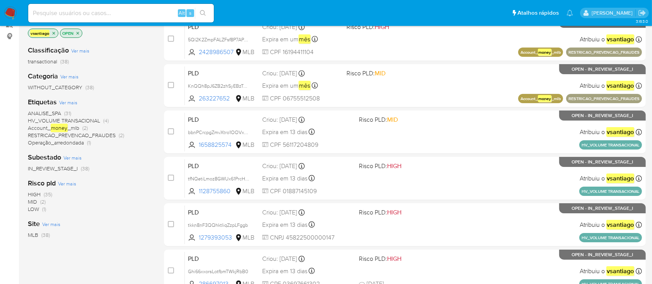
scroll to position [103, 0]
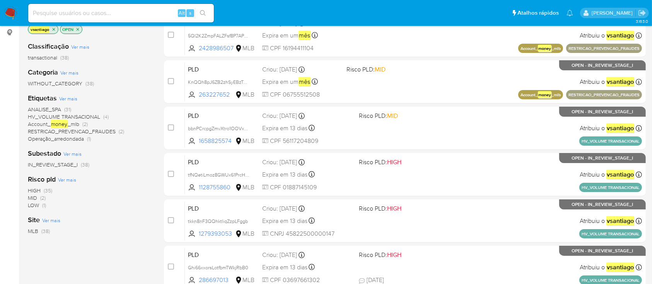
click at [109, 152] on div "Subestado Ver mais IN_REVIEW_STAGE_I (38)" at bounding box center [90, 159] width 124 height 20
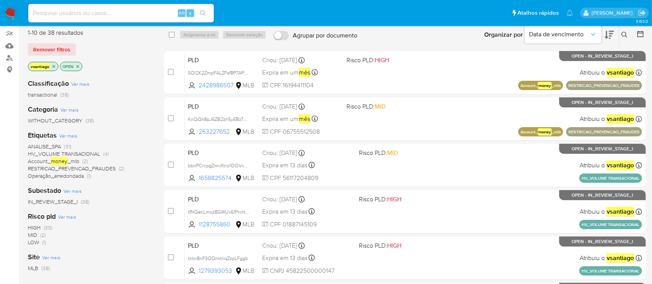
scroll to position [51, 0]
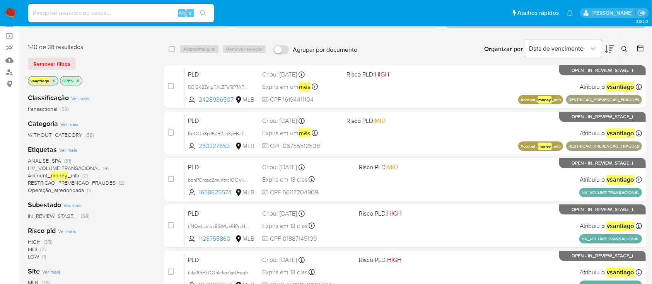
click at [78, 189] on span "Operação_arredondada" at bounding box center [56, 190] width 56 height 8
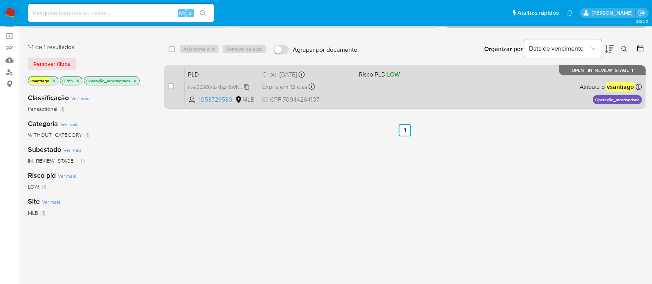
click at [223, 85] on span "nwsBQ90V6xMqz4SWNYmaeK8p" at bounding box center [224, 86] width 72 height 9
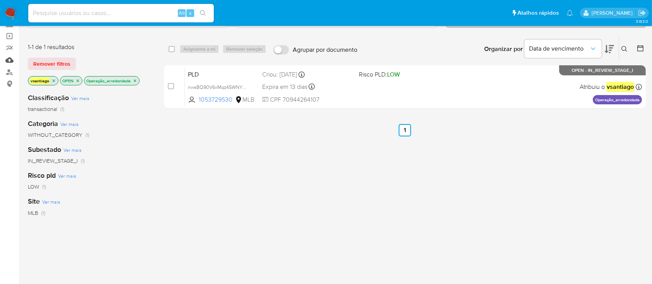
click at [11, 61] on link "Mulan" at bounding box center [46, 60] width 92 height 12
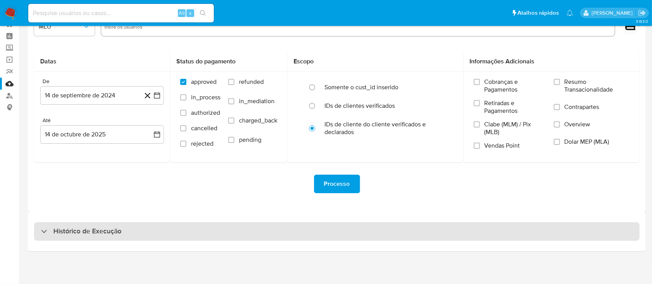
click at [329, 222] on div "Histórico de Execução" at bounding box center [336, 231] width 605 height 19
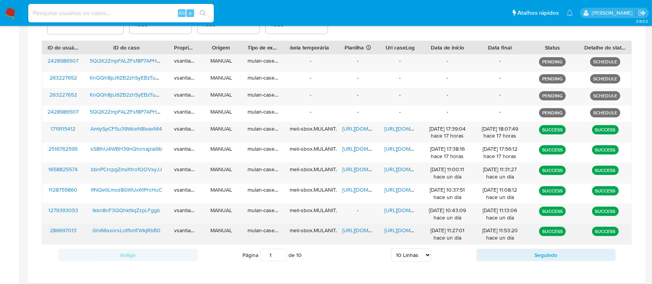
scroll to position [305, 0]
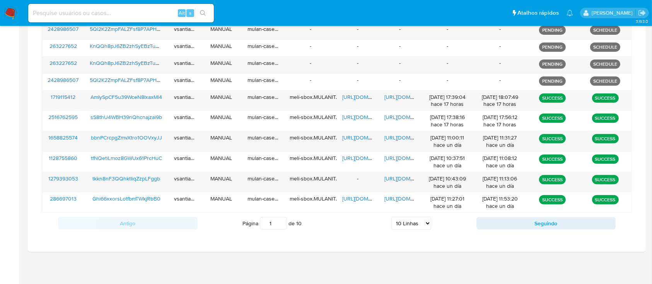
click at [405, 221] on select "5 Linhas 10 Linhas 20 Linhas 25 Linhas 50 Linhas 100 Linhas" at bounding box center [411, 223] width 40 height 13
select select "100"
click at [391, 217] on select "5 Linhas 10 Linhas 20 Linhas 25 Linhas 50 Linhas 100 Linhas" at bounding box center [411, 223] width 40 height 13
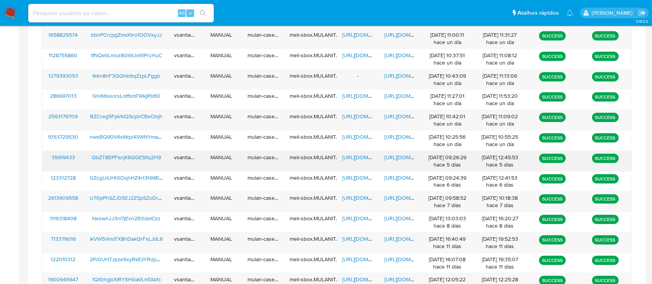
scroll to position [408, 0]
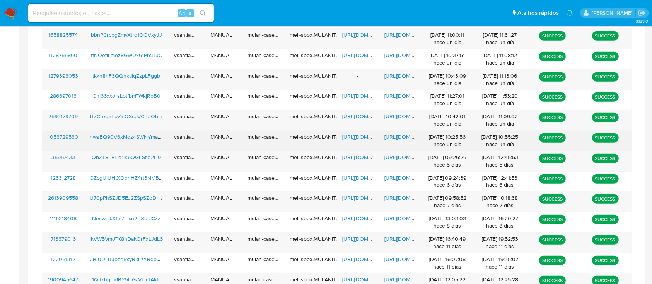
click at [146, 134] on span "nwsBQ90V6xMqz4SWNYmaeK8p" at bounding box center [130, 137] width 80 height 8
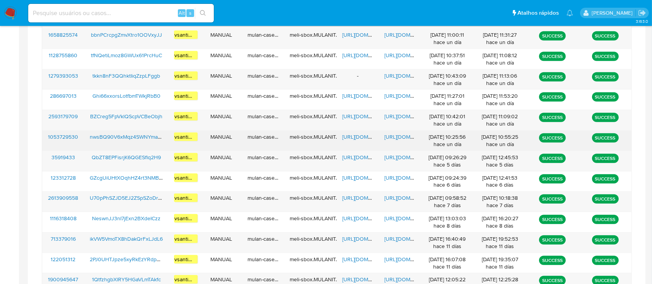
click at [362, 138] on span "https://docs.google.com/spreadsheets/d/1cFLursyU2hgz6RqcdTyB5yVt7VLv0hBgkmAEw2R…" at bounding box center [368, 137] width 53 height 8
click at [403, 137] on span "https://docs.google.com/document/d/1dZvBMiKJlnh_DmuI7nQ_mH79ILpc5yb0rYllaD7t46c…" at bounding box center [410, 137] width 53 height 8
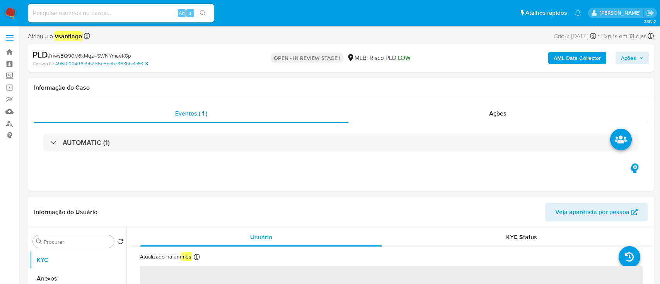
select select "10"
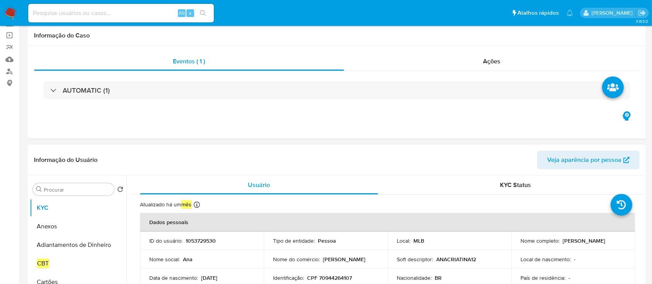
scroll to position [103, 0]
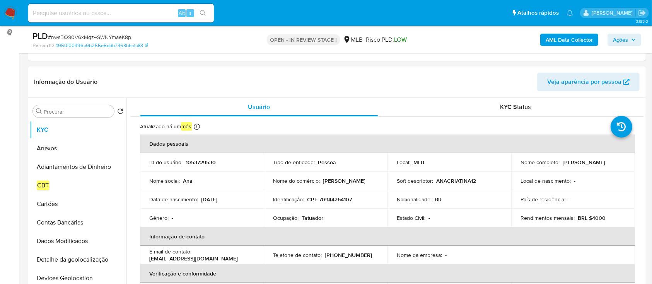
click at [334, 199] on p "CPF 70944264107" at bounding box center [329, 199] width 45 height 7
copy p "70944264107"
click at [197, 125] on icon at bounding box center [197, 127] width 6 height 6
click at [139, 129] on p "Atualizado: [DATE] 04:32:15" at bounding box center [144, 132] width 64 height 8
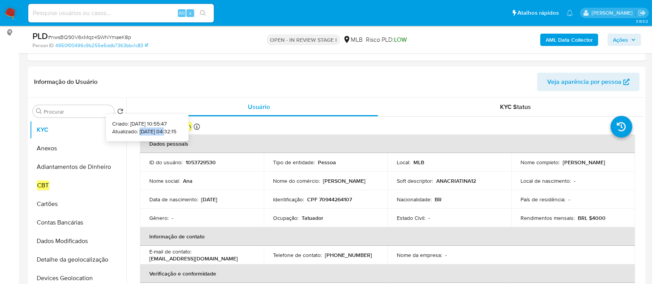
drag, startPoint x: 128, startPoint y: 131, endPoint x: 154, endPoint y: 131, distance: 26.7
click at [154, 131] on p "Atualizado: [DATE] 04:32:15" at bounding box center [144, 132] width 64 height 8
copy p "[DATE]"
click at [63, 109] on input "Procurar" at bounding box center [77, 111] width 67 height 7
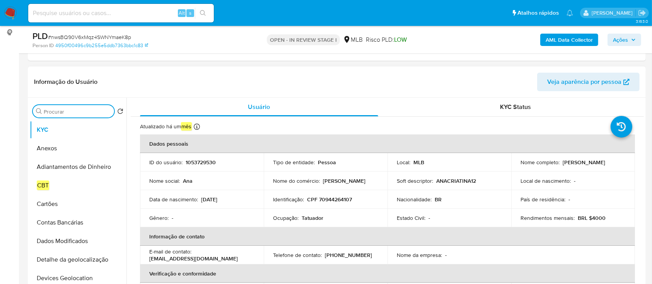
click at [63, 109] on input "Procurar" at bounding box center [77, 111] width 67 height 7
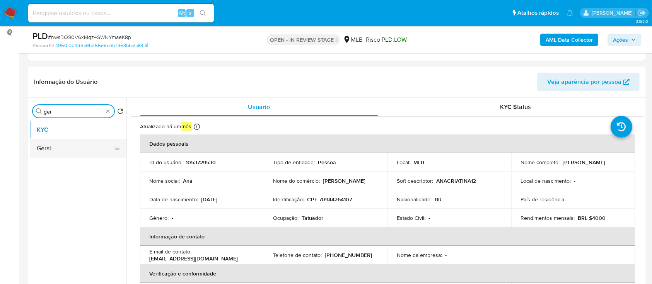
type input "ger"
click at [53, 148] on button "Geral" at bounding box center [75, 148] width 90 height 19
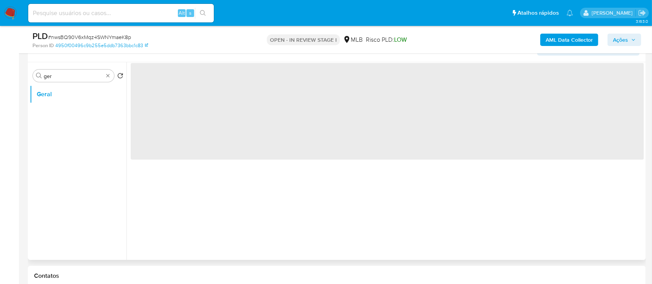
scroll to position [155, 0]
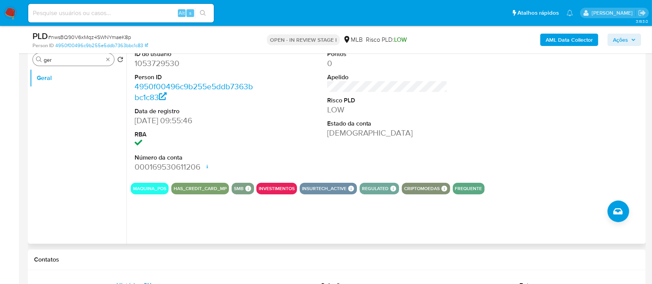
click at [74, 60] on input "ger" at bounding box center [74, 59] width 60 height 7
click at [64, 81] on button "Documentação" at bounding box center [75, 78] width 90 height 19
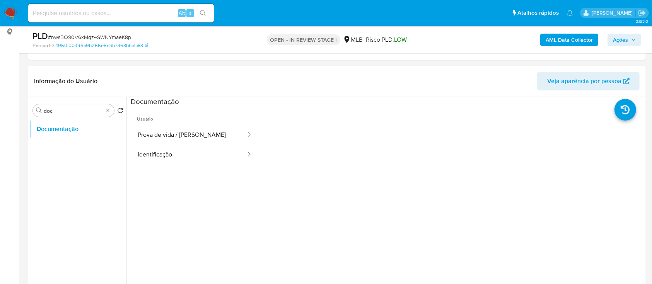
scroll to position [103, 0]
click at [60, 111] on input "doc" at bounding box center [74, 111] width 60 height 7
click at [61, 111] on input "doc" at bounding box center [74, 111] width 60 height 7
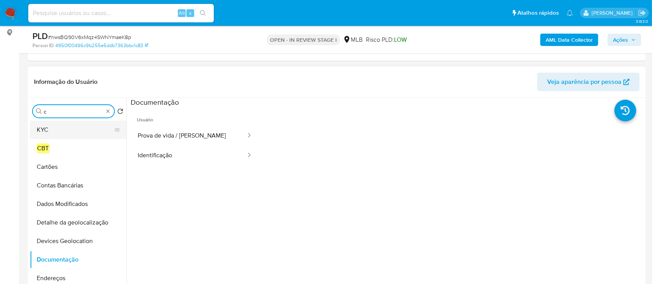
click at [63, 129] on button "KYC" at bounding box center [75, 130] width 90 height 19
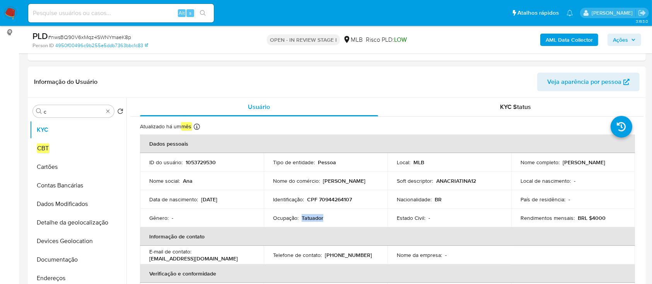
drag, startPoint x: 313, startPoint y: 218, endPoint x: 300, endPoint y: 218, distance: 13.5
click at [300, 218] on div "Ocupação : Tatuador" at bounding box center [325, 218] width 105 height 7
copy p "Tatuador"
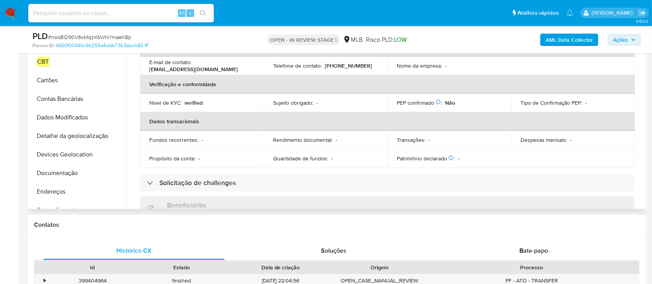
scroll to position [193, 0]
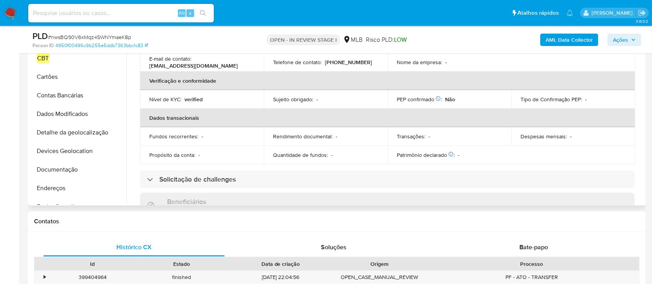
drag, startPoint x: 640, startPoint y: 95, endPoint x: 640, endPoint y: 89, distance: 5.8
click at [644, 79] on div "Procurar c Retornar ao pedido padrão KYC CBT Cartões Contas Bancárias Dados Mod…" at bounding box center [337, 107] width 618 height 198
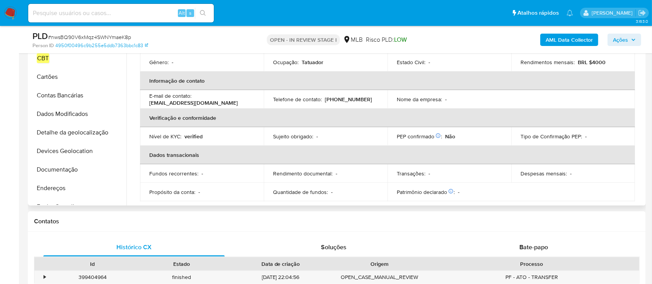
scroll to position [51, 0]
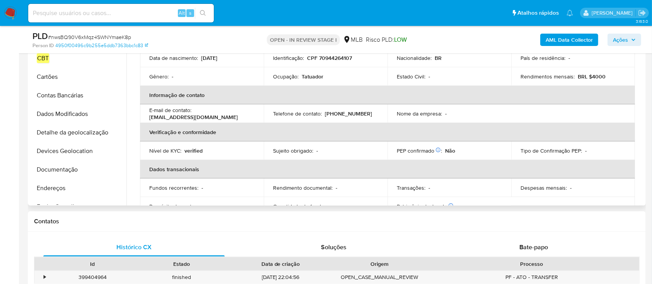
click at [638, 88] on div "Atualizado há um mês Criado: 09/01/2022 10:55:47 Atualizado: 18/09/2025 04:32:1…" at bounding box center [387, 229] width 513 height 508
click at [641, 86] on div "Usuário KYC Status Atualizado há um mês Criado: 09/01/2022 10:55:47 Atualizado:…" at bounding box center [384, 107] width 517 height 198
drag, startPoint x: 639, startPoint y: 86, endPoint x: 640, endPoint y: 74, distance: 12.0
click at [640, 74] on div "Atualizado há um mês Criado: 09/01/2022 10:55:47 Atualizado: 18/09/2025 04:32:1…" at bounding box center [387, 229] width 513 height 508
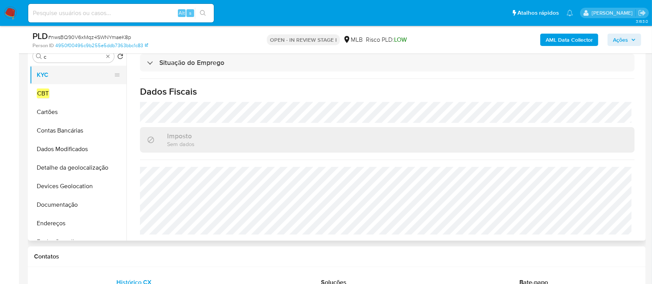
scroll to position [141, 0]
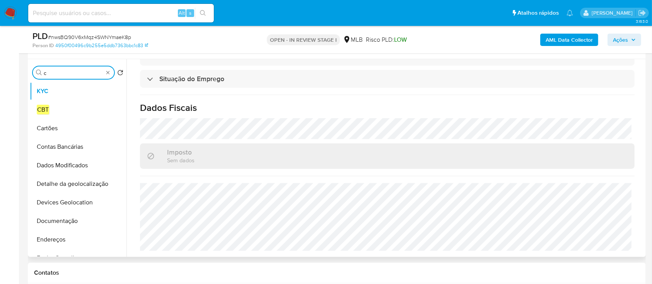
click at [79, 73] on input "c" at bounding box center [74, 73] width 60 height 7
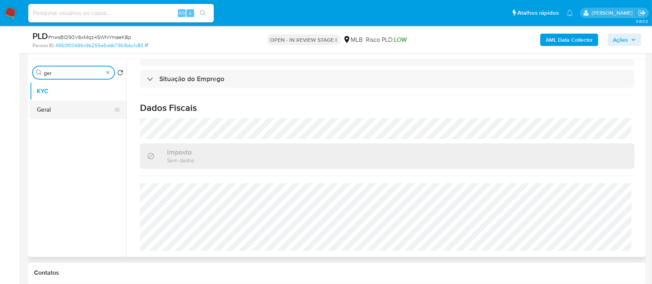
type input "ger"
click at [60, 107] on button "Geral" at bounding box center [75, 110] width 90 height 19
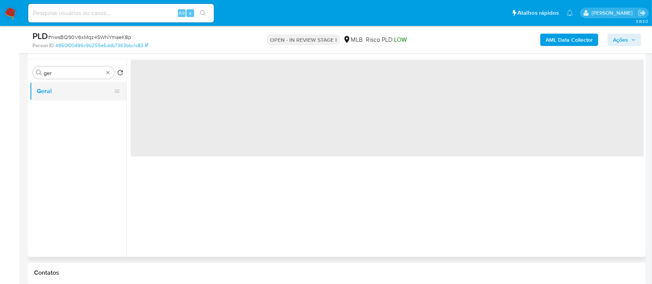
scroll to position [0, 0]
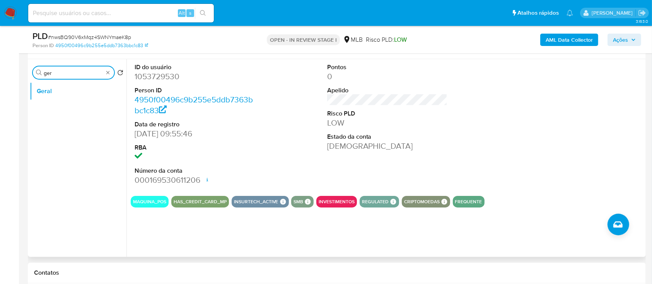
click at [63, 75] on input "ger" at bounding box center [74, 73] width 60 height 7
type input "end"
click at [64, 94] on button "Endereços" at bounding box center [75, 91] width 90 height 19
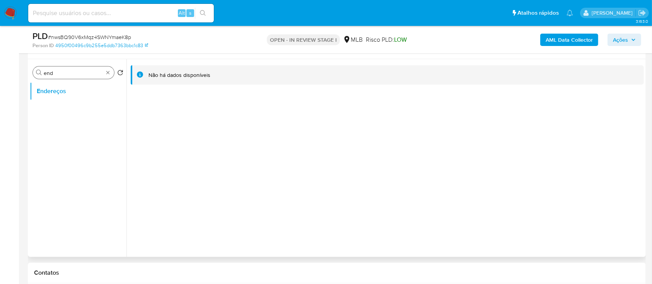
click at [65, 71] on input "end" at bounding box center [74, 73] width 60 height 7
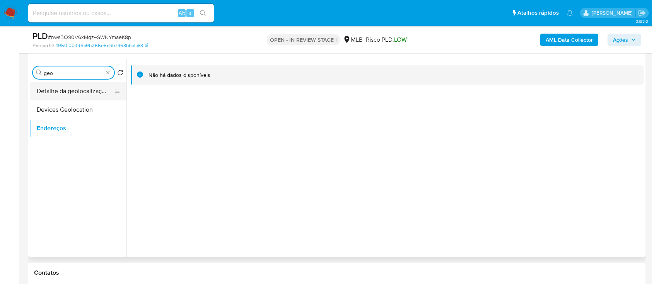
type input "geo"
click at [66, 91] on button "Detalhe da geolocalização" at bounding box center [75, 91] width 90 height 19
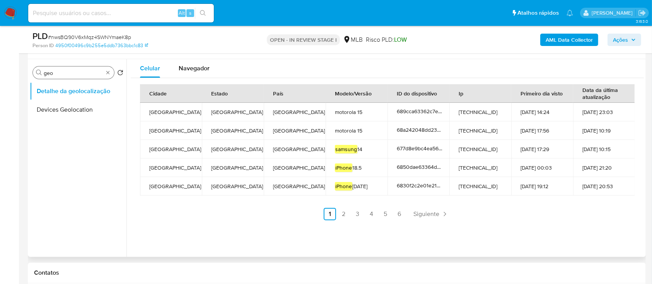
click at [65, 70] on input "geo" at bounding box center [74, 73] width 60 height 7
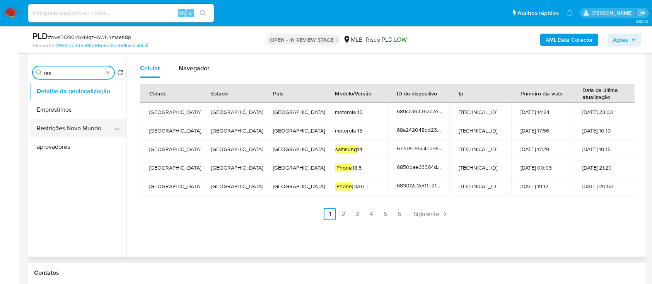
type input "res"
click at [67, 127] on button "Restrições Novo Mundo" at bounding box center [75, 128] width 90 height 19
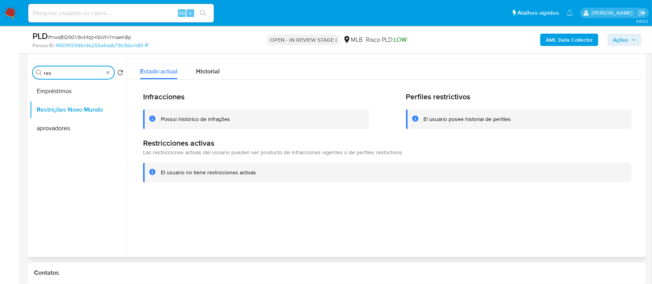
click at [79, 76] on input "res" at bounding box center [74, 73] width 60 height 7
type input "point"
click at [67, 85] on button "Dispositivos Point" at bounding box center [75, 91] width 90 height 19
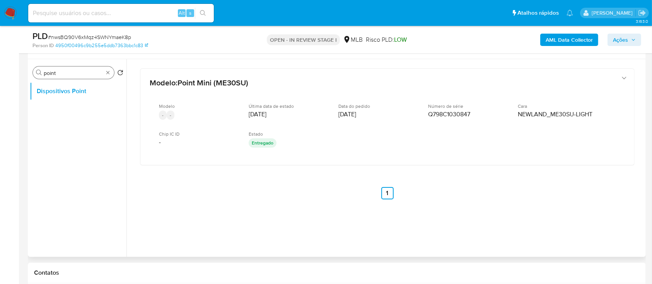
click at [72, 74] on input "point" at bounding box center [74, 73] width 60 height 7
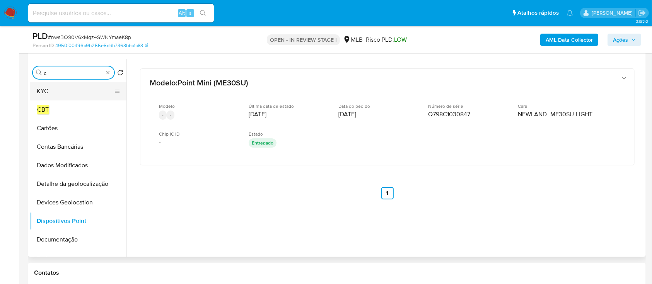
type input "c"
click at [68, 94] on button "KYC" at bounding box center [75, 91] width 90 height 19
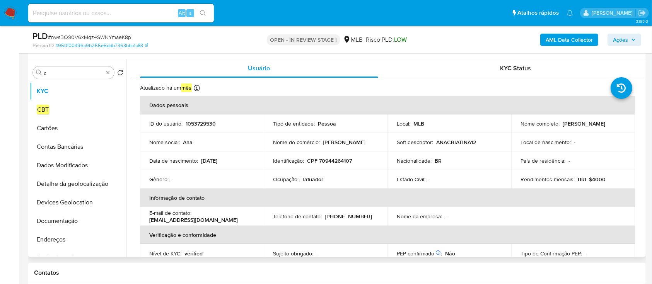
drag, startPoint x: 568, startPoint y: 124, endPoint x: 618, endPoint y: 122, distance: 49.5
click at [618, 122] on div "Nome completo : Ana Cristina de Souza" at bounding box center [572, 123] width 105 height 7
copy p "Ana Cristina de Souza"
click at [544, 135] on td "Local de nascimento : -" at bounding box center [573, 142] width 124 height 19
drag, startPoint x: 561, startPoint y: 124, endPoint x: 615, endPoint y: 124, distance: 54.1
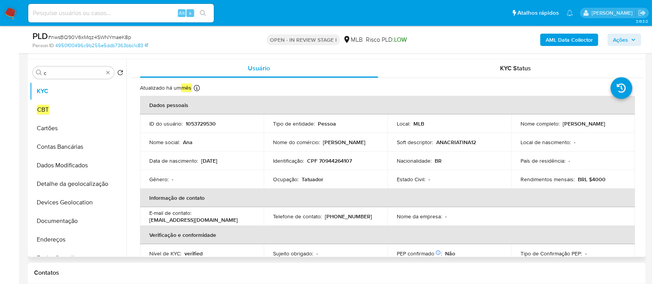
click at [615, 124] on div "Nome completo : Ana Cristina de Souza" at bounding box center [572, 123] width 105 height 7
copy p "Ana Cristina de Souza"
click at [332, 159] on p "CPF 70944264107" at bounding box center [329, 160] width 45 height 7
copy p "70944264107"
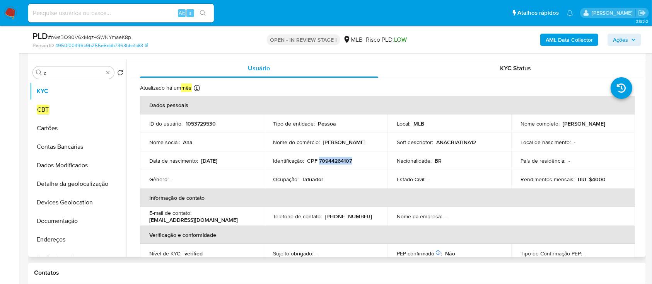
drag, startPoint x: 616, startPoint y: 125, endPoint x: 560, endPoint y: 128, distance: 56.1
click at [560, 128] on td "Nome completo : Ana Cristina de Souza" at bounding box center [573, 123] width 124 height 19
copy p "Ana Cristina de Souza"
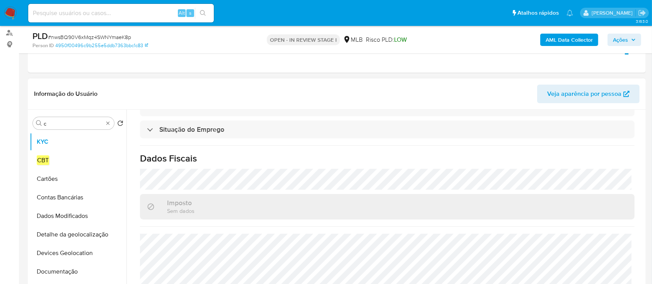
scroll to position [90, 0]
click at [75, 127] on input "c" at bounding box center [74, 124] width 60 height 7
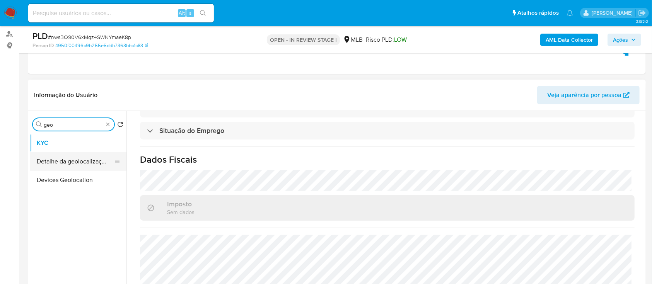
click at [72, 164] on button "Detalhe da geolocalização" at bounding box center [75, 161] width 90 height 19
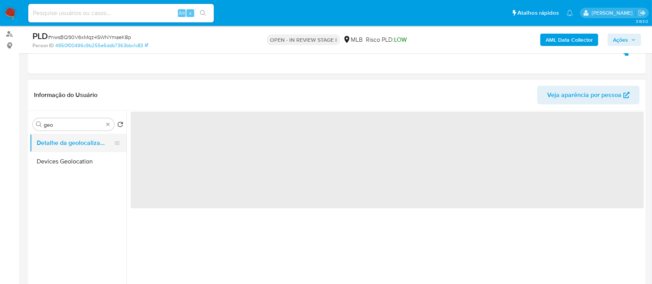
scroll to position [0, 0]
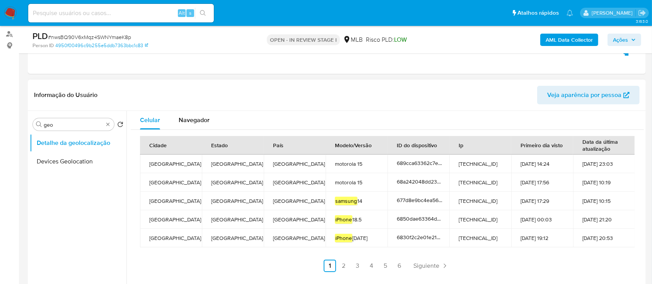
click at [164, 167] on td "Aragoiânia" at bounding box center [171, 164] width 62 height 19
copy td "Aragoiânia"
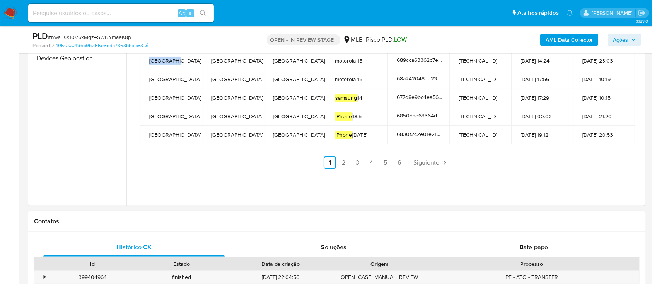
scroll to position [141, 0]
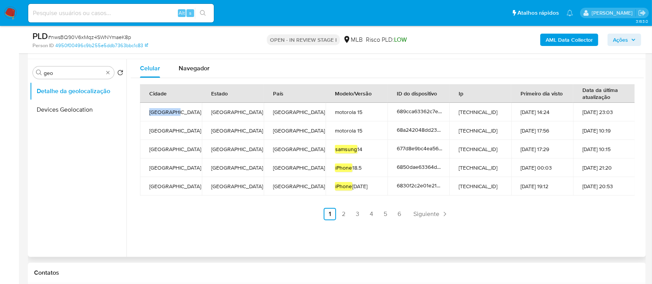
click at [163, 112] on td "Aragoiânia" at bounding box center [171, 112] width 62 height 19
click at [72, 74] on input "geo" at bounding box center [74, 73] width 60 height 7
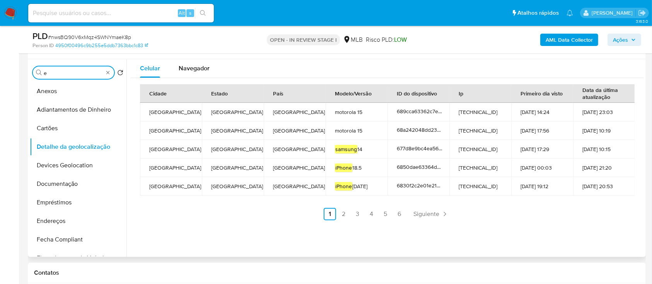
click at [72, 74] on input "e" at bounding box center [74, 73] width 60 height 7
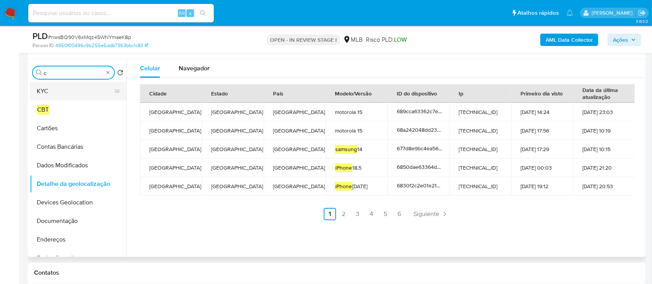
click at [64, 94] on button "KYC" at bounding box center [75, 91] width 90 height 19
click at [60, 90] on button "KYC" at bounding box center [75, 91] width 90 height 19
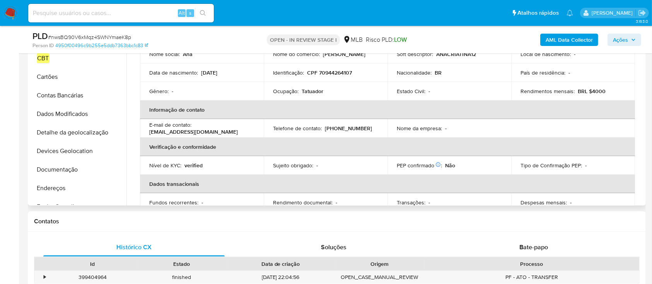
scroll to position [0, 0]
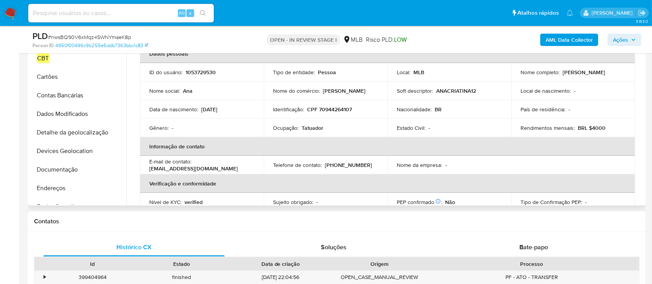
click at [332, 110] on p "CPF 70944264107" at bounding box center [329, 109] width 45 height 7
copy p "70944264107"
drag, startPoint x: 613, startPoint y: 72, endPoint x: 557, endPoint y: 73, distance: 56.4
click at [557, 73] on div "Nome completo : Ana Cristina de Souza" at bounding box center [572, 72] width 105 height 7
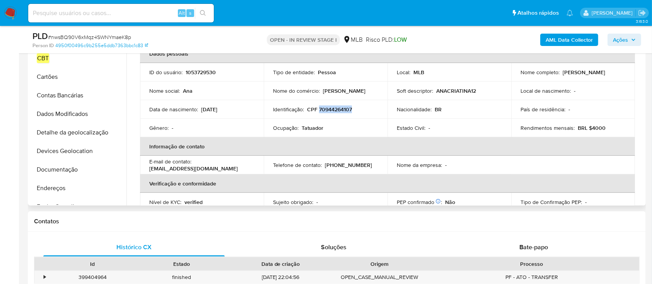
click at [564, 74] on p "Ana Cristina de Souza" at bounding box center [583, 72] width 43 height 7
drag, startPoint x: 560, startPoint y: 74, endPoint x: 614, endPoint y: 75, distance: 54.5
click at [614, 75] on div "Nome completo : Ana Cristina de Souza" at bounding box center [572, 72] width 105 height 7
copy p "Ana Cristina de Souza"
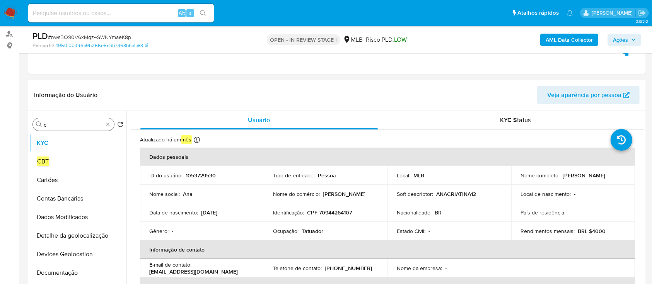
drag, startPoint x: 64, startPoint y: 129, endPoint x: 68, endPoint y: 124, distance: 6.6
click at [64, 129] on div "Procurar c" at bounding box center [73, 124] width 81 height 12
click at [72, 122] on input "c" at bounding box center [74, 124] width 60 height 7
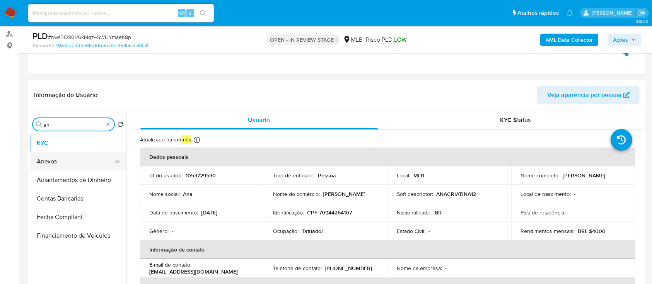
type input "an"
click at [57, 160] on button "Anexos" at bounding box center [75, 161] width 90 height 19
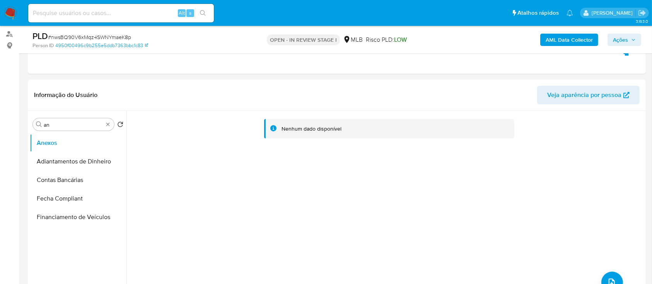
click at [584, 36] on b "AML Data Collector" at bounding box center [568, 40] width 47 height 12
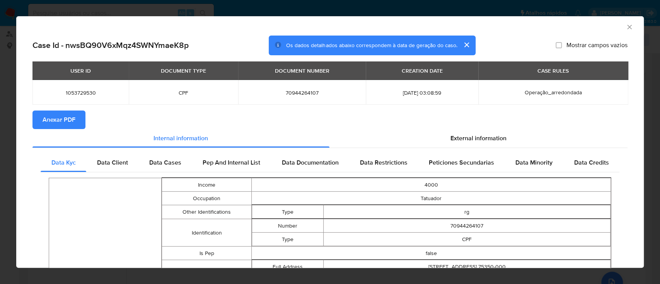
click at [67, 115] on span "Anexar PDF" at bounding box center [59, 119] width 33 height 17
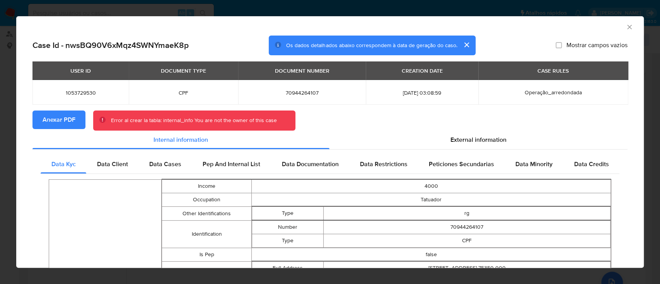
click at [625, 27] on icon "Fechar a janela" at bounding box center [629, 27] width 8 height 8
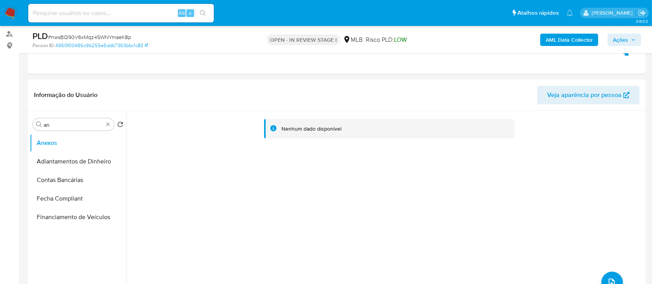
click at [550, 43] on b "AML Data Collector" at bounding box center [568, 40] width 47 height 12
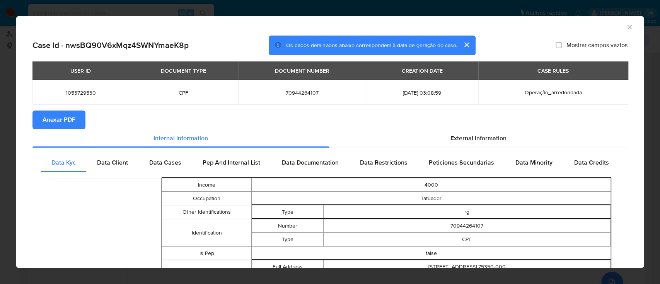
click at [74, 124] on span "Anexar PDF" at bounding box center [59, 119] width 33 height 17
drag, startPoint x: 622, startPoint y: 28, endPoint x: 617, endPoint y: 27, distance: 5.0
click at [627, 28] on icon "Fechar a janela" at bounding box center [629, 27] width 4 height 4
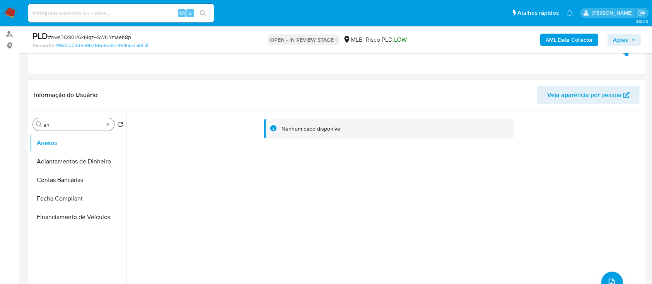
drag, startPoint x: 71, startPoint y: 128, endPoint x: 92, endPoint y: 124, distance: 21.9
click at [72, 128] on div "Procurar an" at bounding box center [73, 124] width 81 height 12
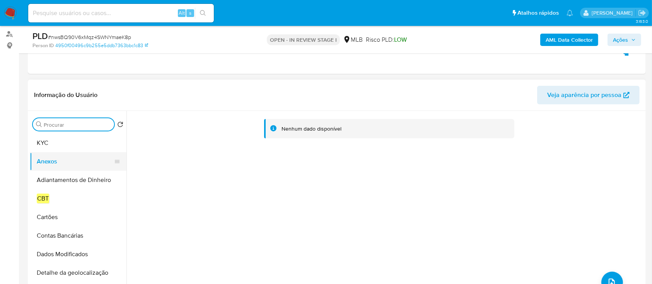
click at [62, 158] on button "Anexos" at bounding box center [75, 161] width 90 height 19
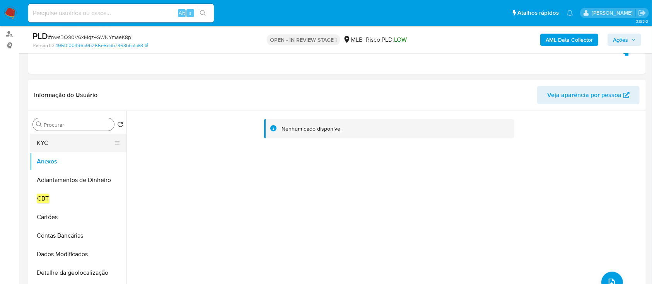
click at [65, 149] on button "KYC" at bounding box center [75, 143] width 90 height 19
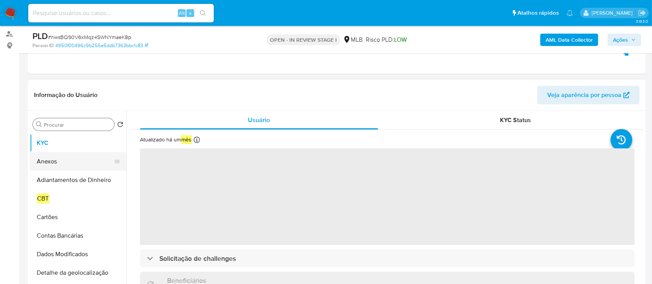
click at [56, 160] on button "Anexos" at bounding box center [75, 161] width 90 height 19
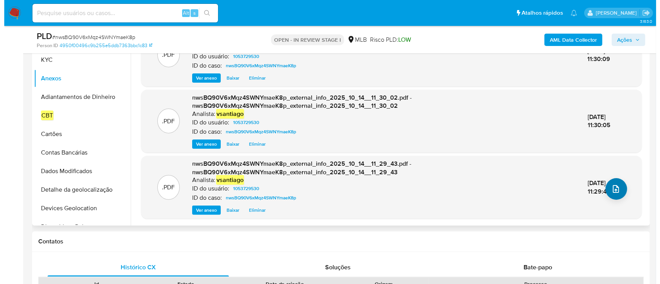
scroll to position [141, 0]
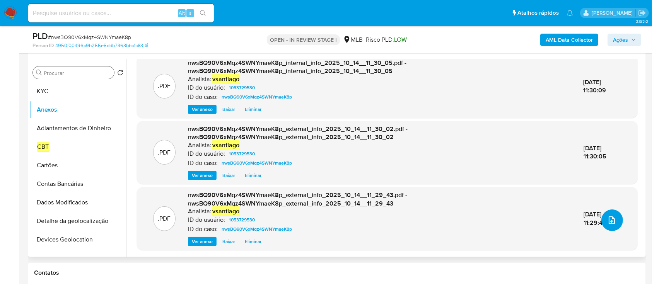
click at [606, 225] on button "upload-file" at bounding box center [612, 221] width 22 height 22
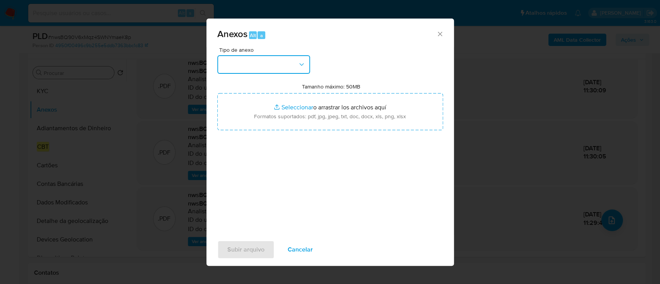
click at [249, 73] on button "button" at bounding box center [263, 64] width 93 height 19
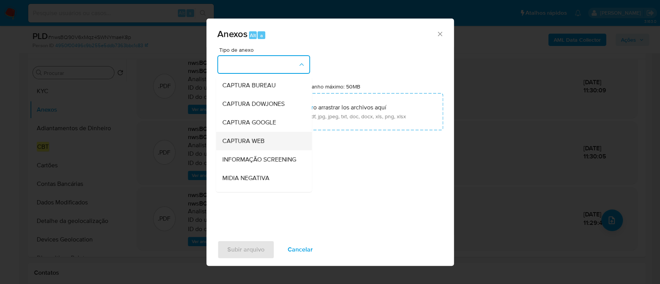
scroll to position [119, 0]
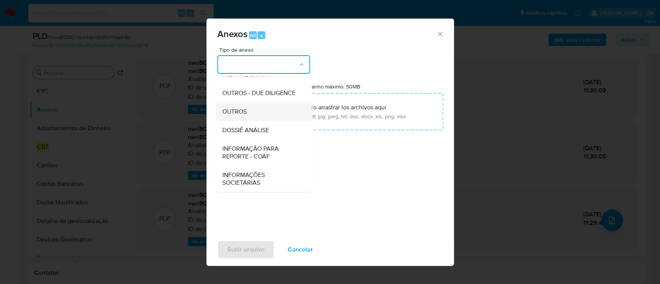
click at [255, 115] on div "OUTROS" at bounding box center [261, 111] width 79 height 19
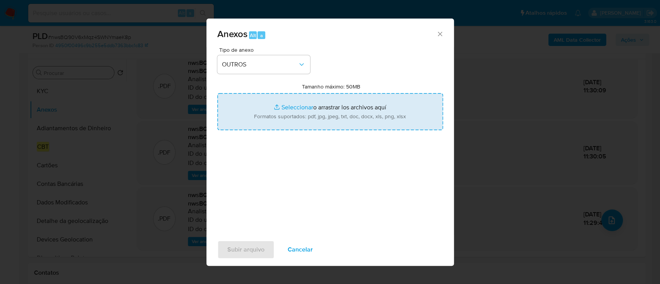
click at [364, 113] on input "Tamanho máximo: 50MB Seleccionar archivos" at bounding box center [330, 111] width 226 height 37
type input "C:\fakepath\SAR - XXX - CPF 70944264107 - ANA CRISTINA DE SOUZA.pdf"
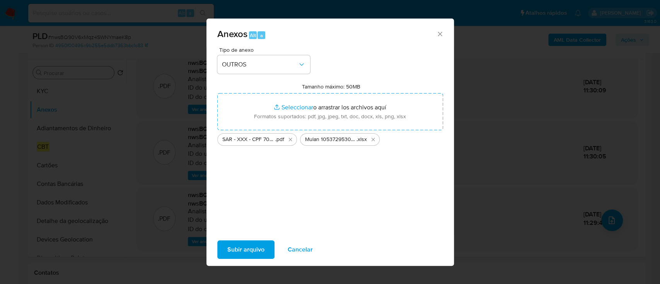
click at [233, 255] on span "Subir arquivo" at bounding box center [245, 249] width 37 height 17
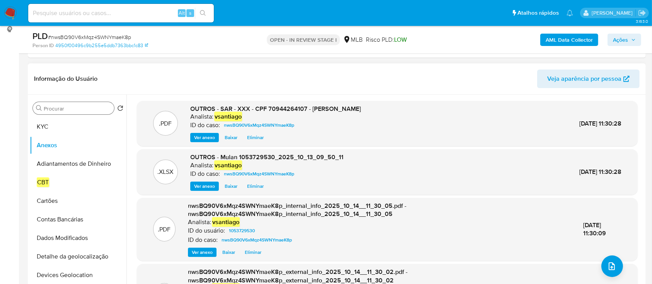
scroll to position [90, 0]
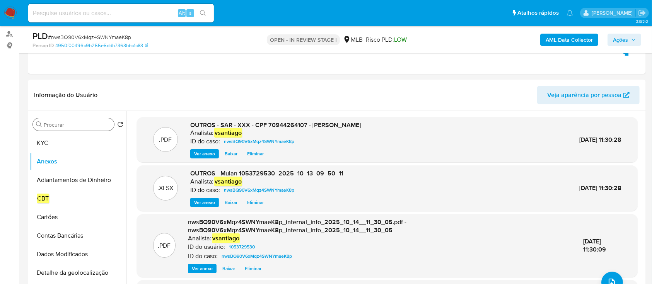
click at [620, 38] on span "Ações" at bounding box center [620, 40] width 15 height 12
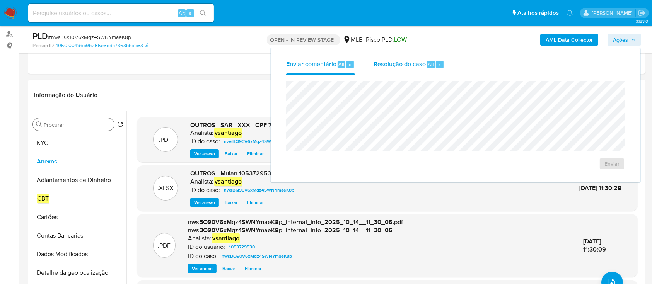
click at [382, 65] on span "Resolução do caso" at bounding box center [399, 64] width 52 height 9
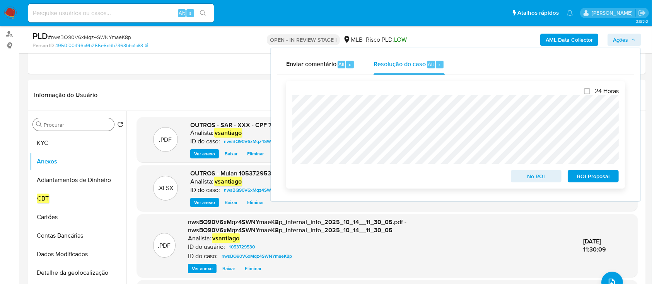
drag, startPoint x: 600, startPoint y: 176, endPoint x: 594, endPoint y: 171, distance: 7.7
click at [600, 177] on span "ROI Proposal" at bounding box center [593, 176] width 40 height 11
click at [588, 173] on span "ROI Proposal" at bounding box center [593, 176] width 40 height 11
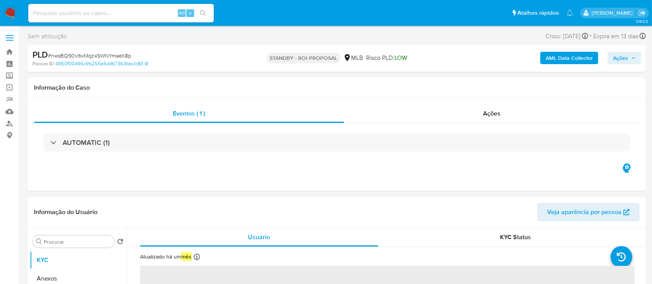
select select "10"
click at [7, 12] on img at bounding box center [10, 13] width 13 height 13
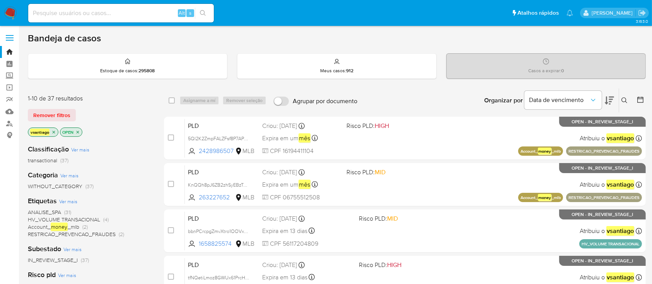
click at [126, 122] on div "1-10 de 37 resultados Remover filtros vsantiago OPEN" at bounding box center [90, 116] width 124 height 44
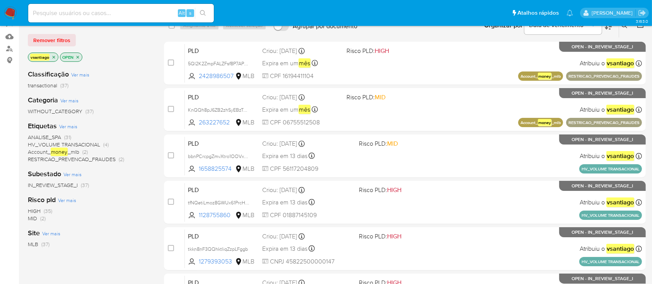
scroll to position [51, 0]
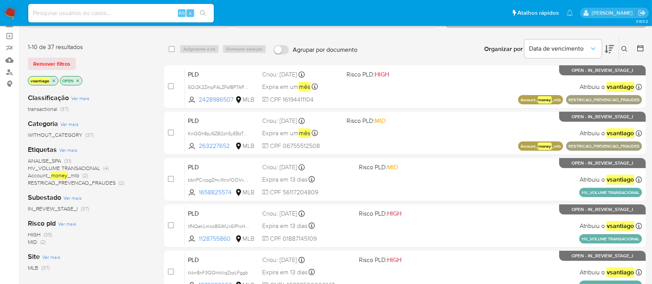
click at [130, 99] on div "Classificação Ver mais transactional (37)" at bounding box center [90, 103] width 124 height 20
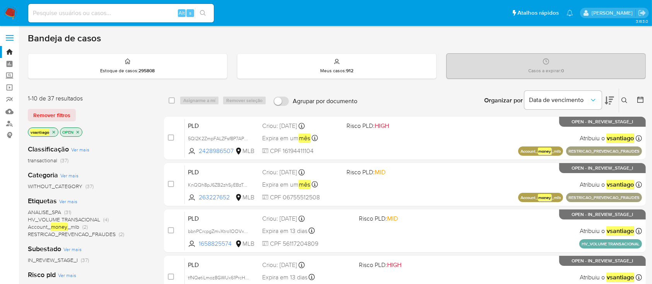
click at [126, 132] on div "vsantiago OPEN" at bounding box center [90, 133] width 124 height 11
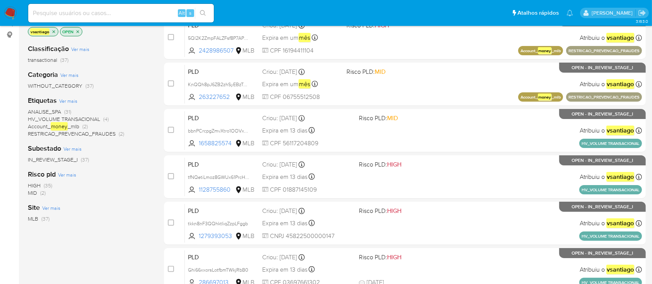
scroll to position [103, 0]
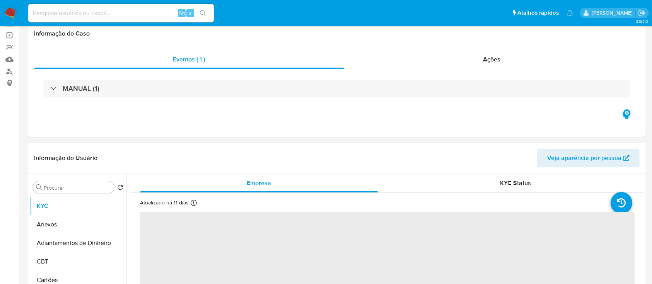
scroll to position [103, 0]
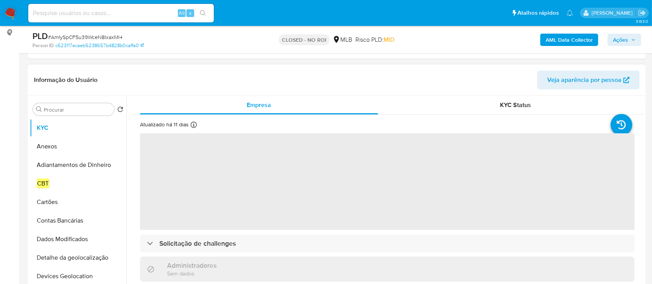
select select "10"
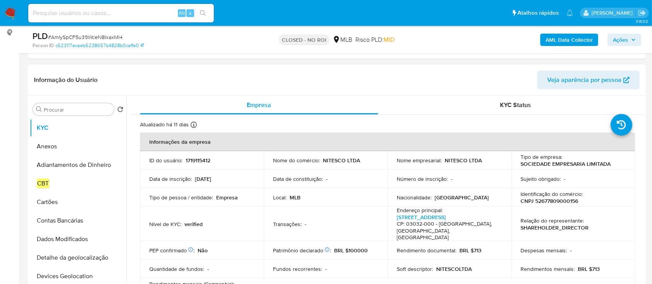
click at [196, 160] on p "1719115412" at bounding box center [198, 160] width 25 height 7
copy p "1719115412"
click at [196, 162] on p "1719115412" at bounding box center [198, 160] width 25 height 7
